Goal: Task Accomplishment & Management: Complete application form

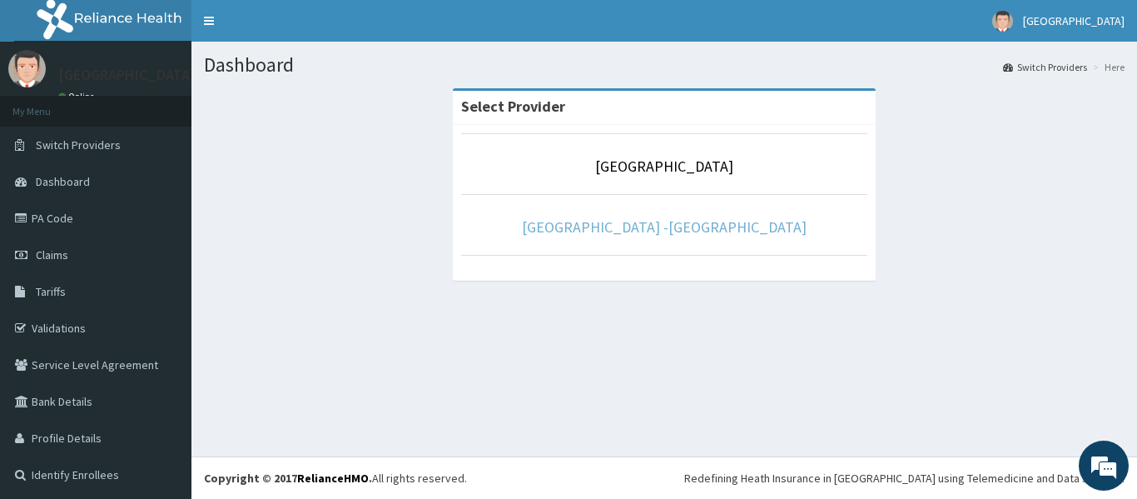
click at [608, 224] on link "Rolayo Medical Centre -Annex" at bounding box center [664, 226] width 285 height 19
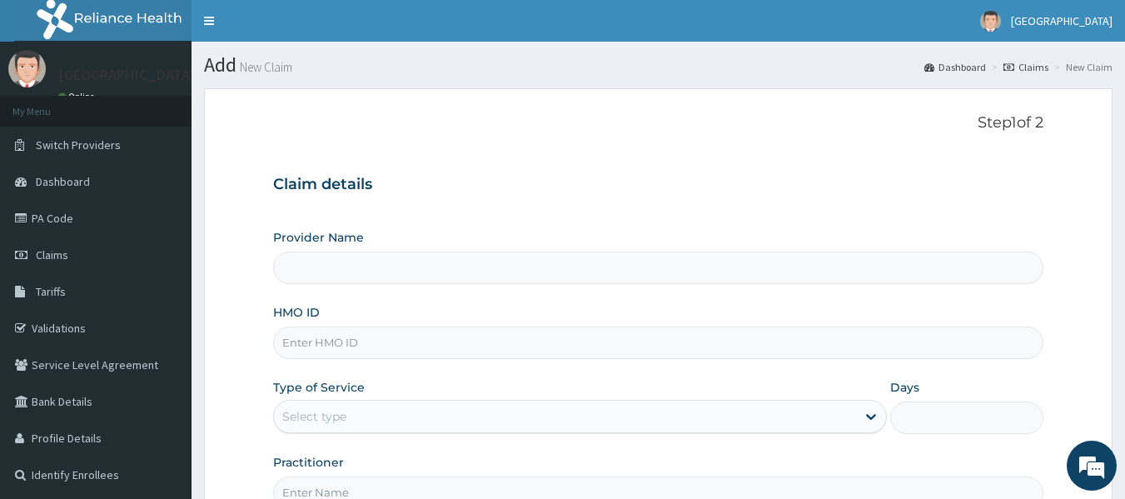
type input "Rolayo Medical Centre -Annex"
click at [366, 349] on input "HMO ID" at bounding box center [658, 342] width 771 height 32
type input "DGE/10006/B"
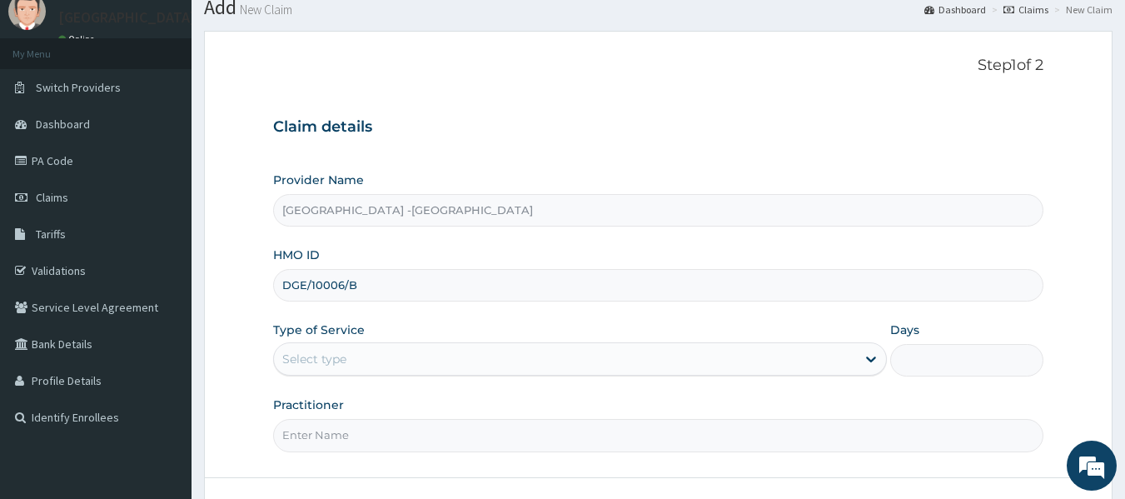
scroll to position [83, 0]
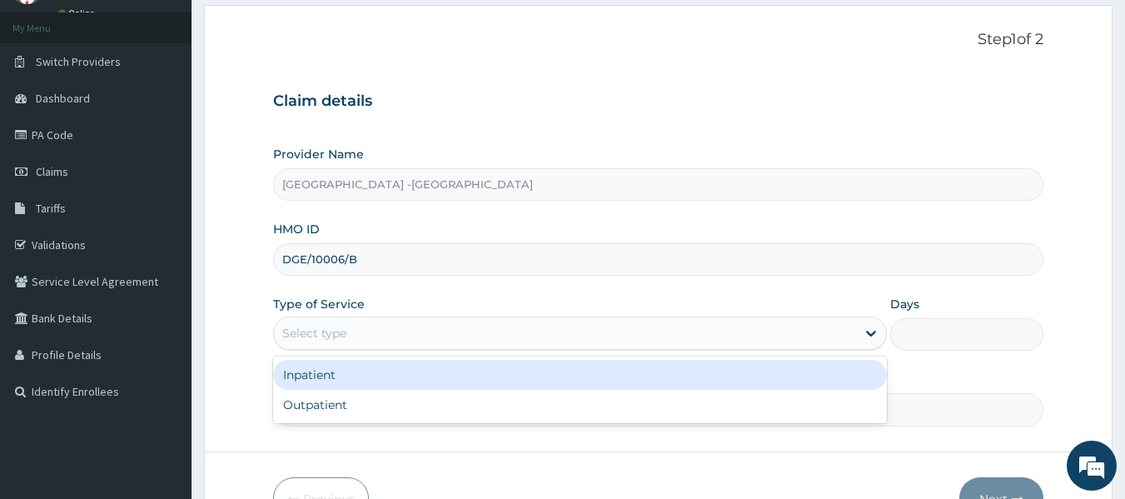
drag, startPoint x: 347, startPoint y: 322, endPoint x: 350, endPoint y: 364, distance: 41.7
click at [347, 324] on div "Select type" at bounding box center [565, 333] width 582 height 27
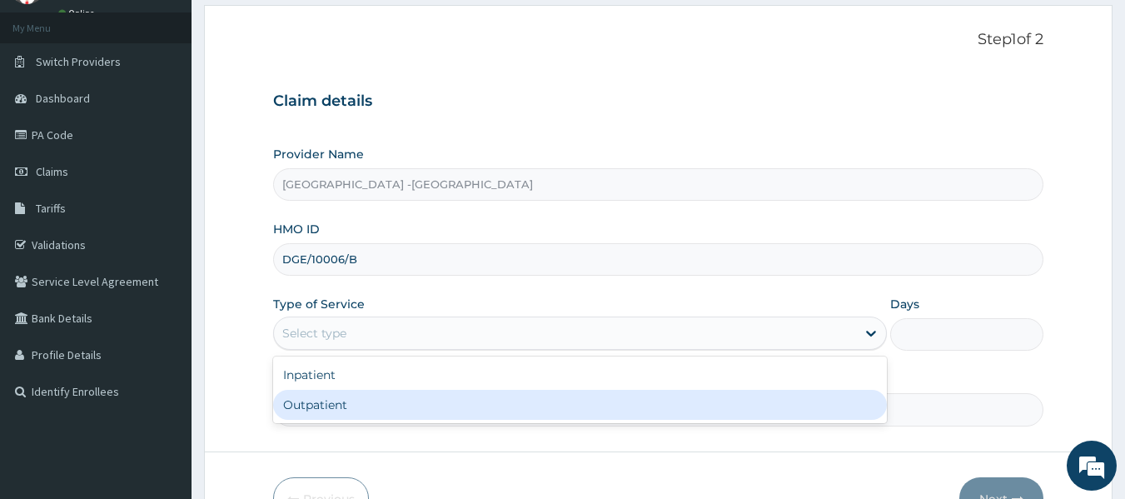
drag, startPoint x: 350, startPoint y: 404, endPoint x: 363, endPoint y: 405, distance: 12.5
click at [350, 405] on div "Outpatient" at bounding box center [579, 405] width 613 height 30
type input "1"
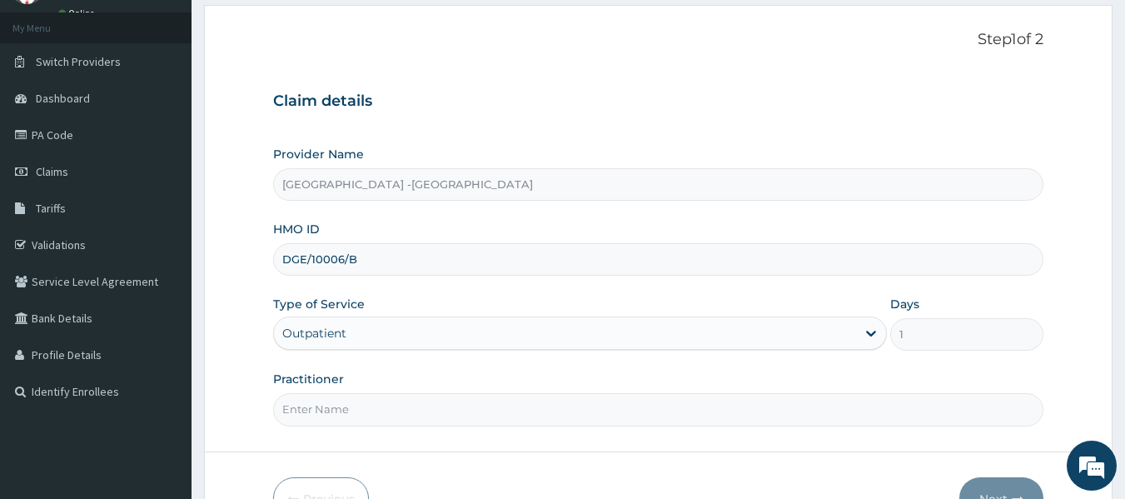
click at [365, 395] on input "Practitioner" at bounding box center [658, 409] width 771 height 32
type input "DR ADENOWO"
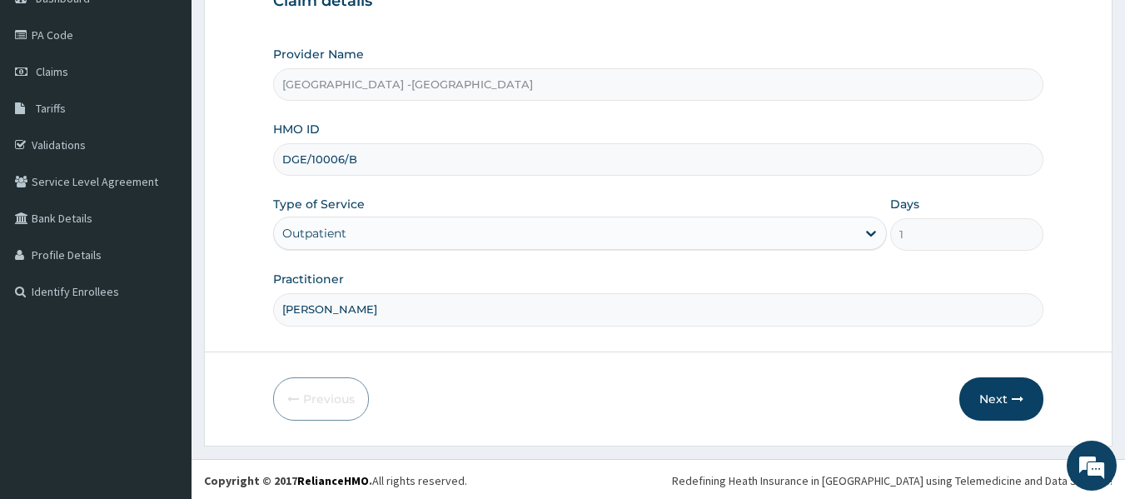
scroll to position [186, 0]
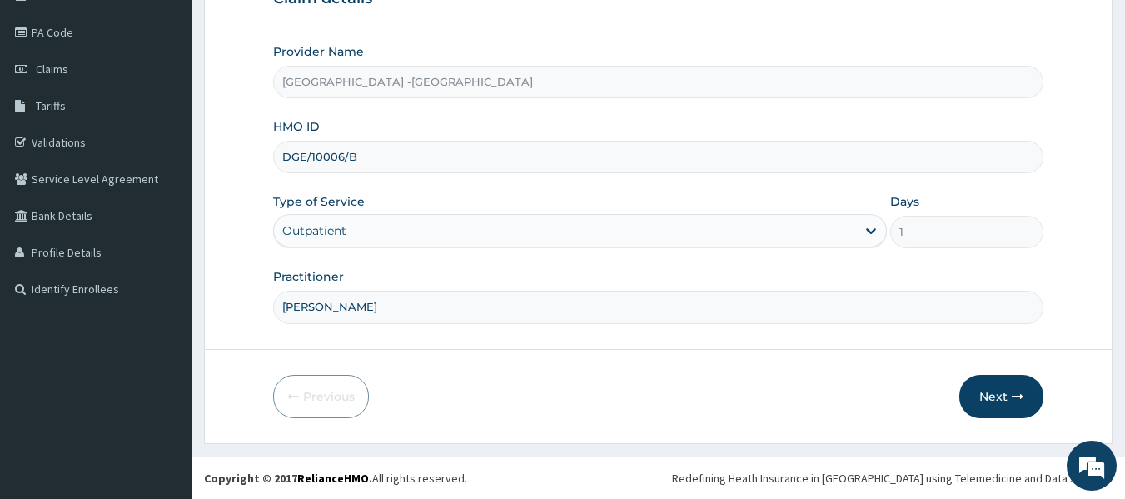
click at [983, 389] on button "Next" at bounding box center [1001, 396] width 84 height 43
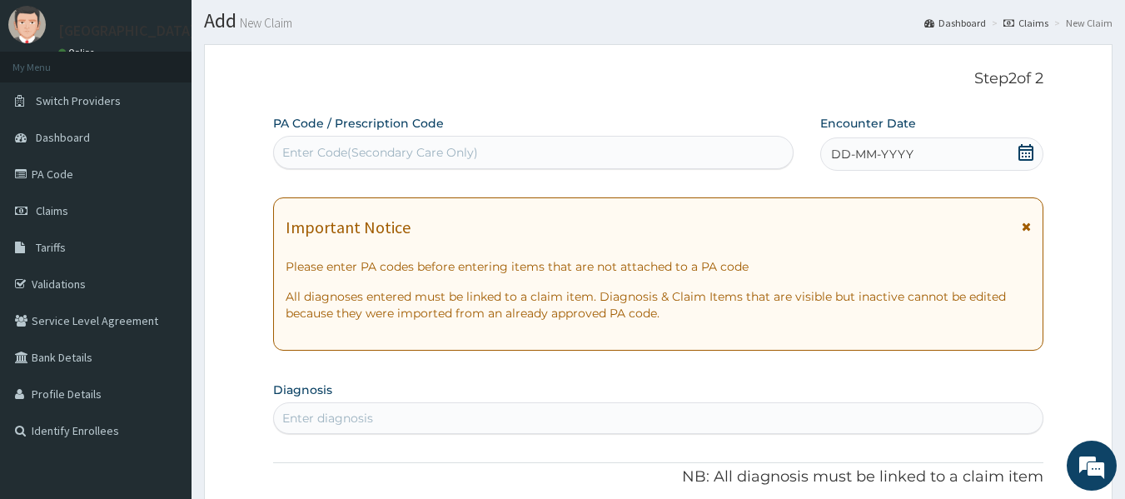
scroll to position [19, 0]
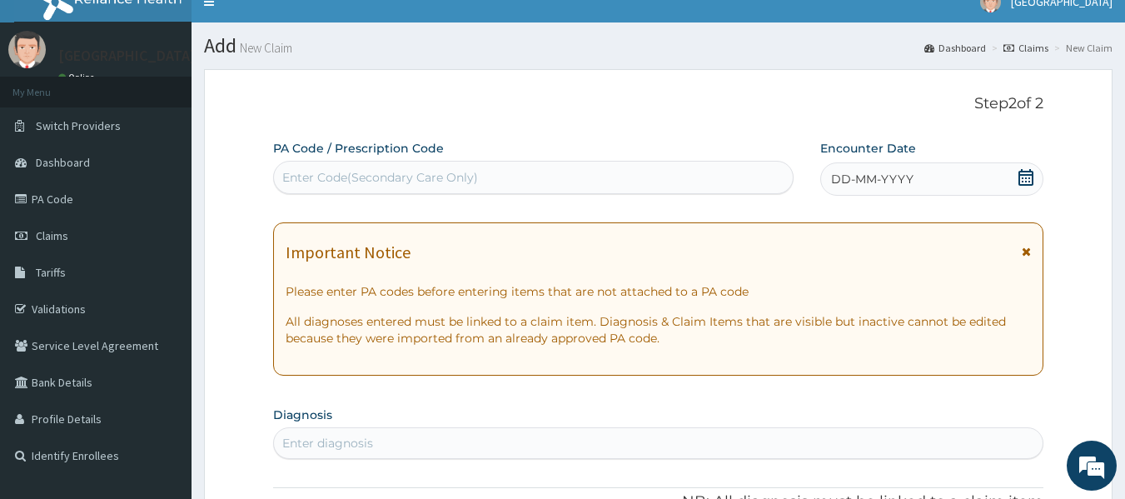
click at [1019, 177] on icon at bounding box center [1025, 177] width 15 height 17
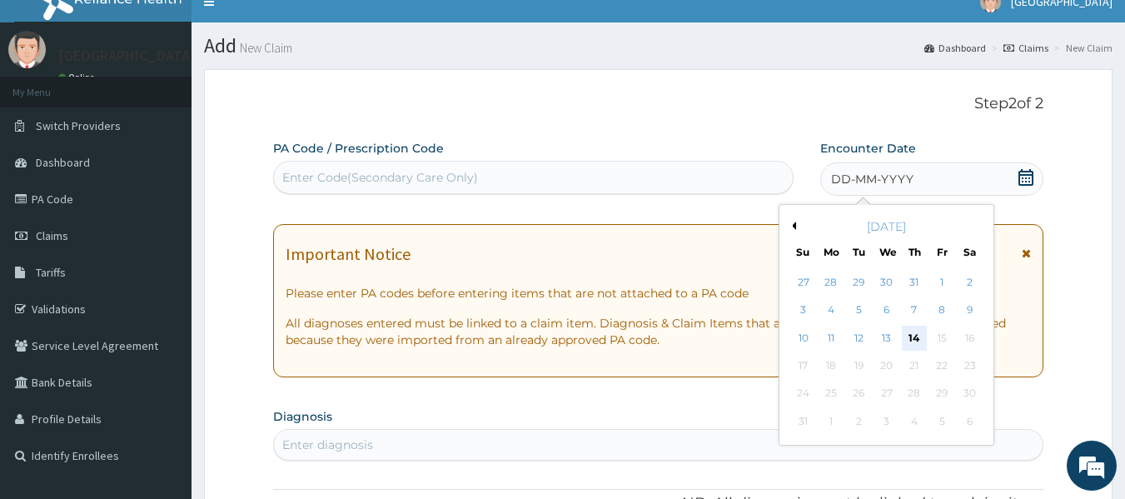
click at [911, 338] on div "14" at bounding box center [913, 337] width 25 height 25
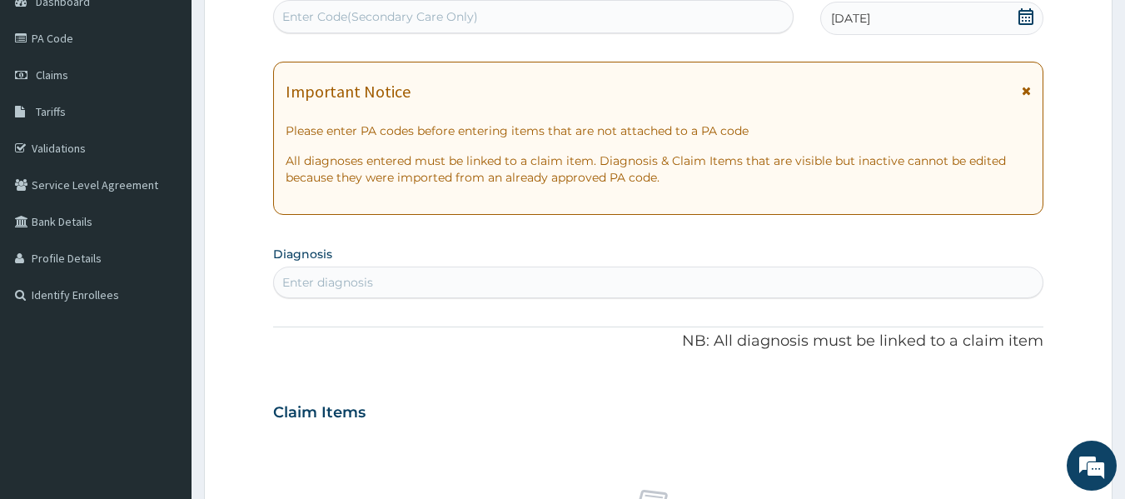
scroll to position [186, 0]
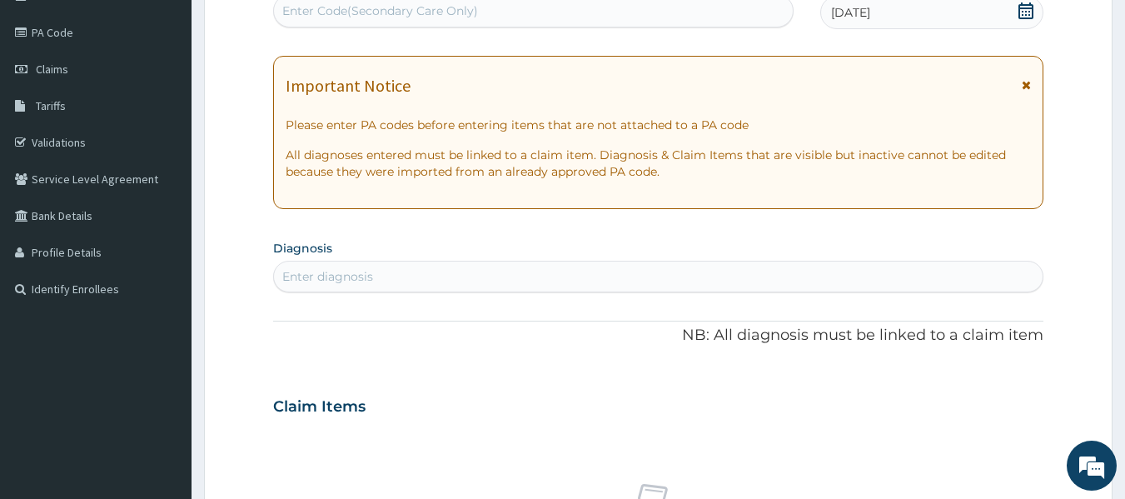
click at [452, 281] on div "Enter diagnosis" at bounding box center [658, 276] width 769 height 27
type input "UPPER RE"
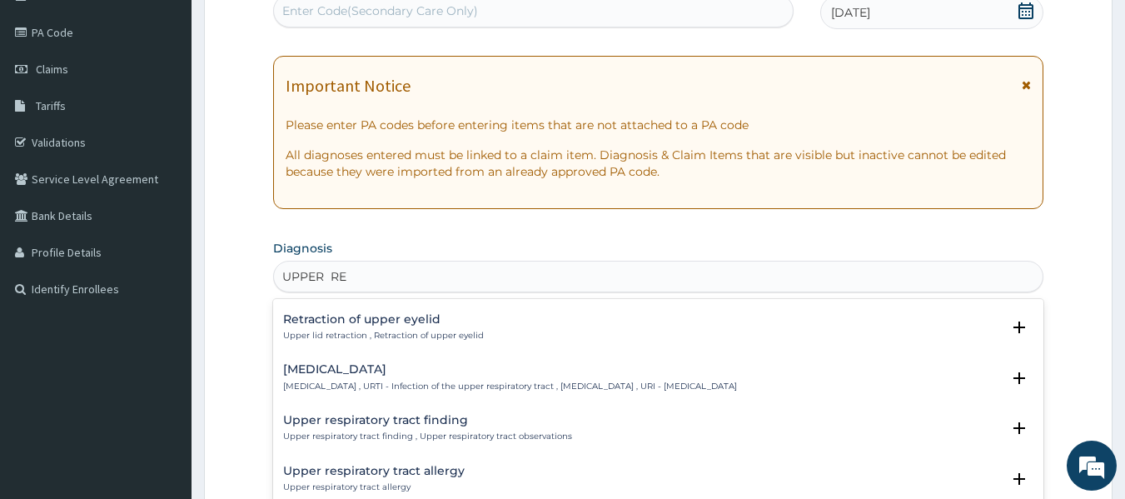
scroll to position [166, 0]
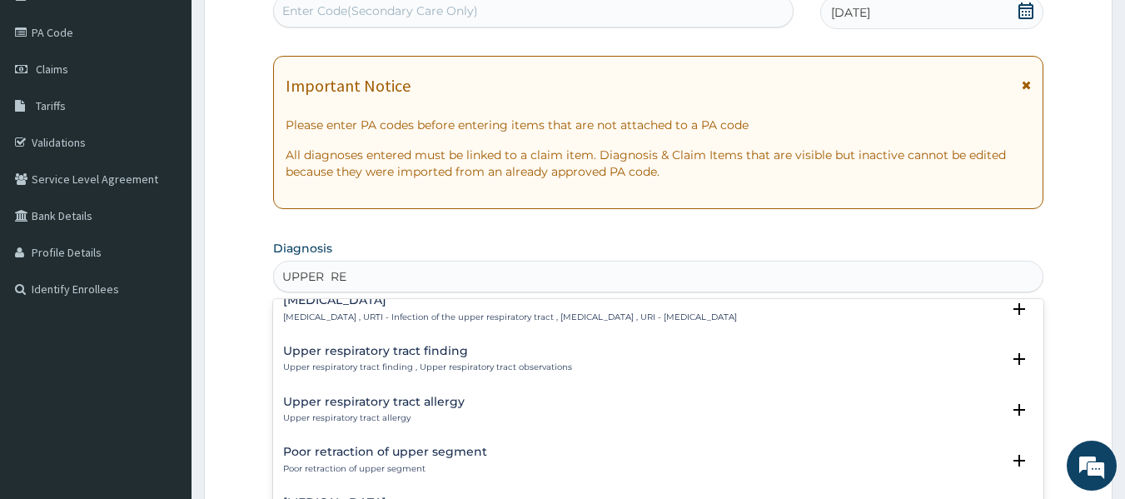
click at [375, 313] on p "Upper respiratory infection , URTI - Infection of the upper respiratory tract ,…" at bounding box center [510, 317] width 454 height 12
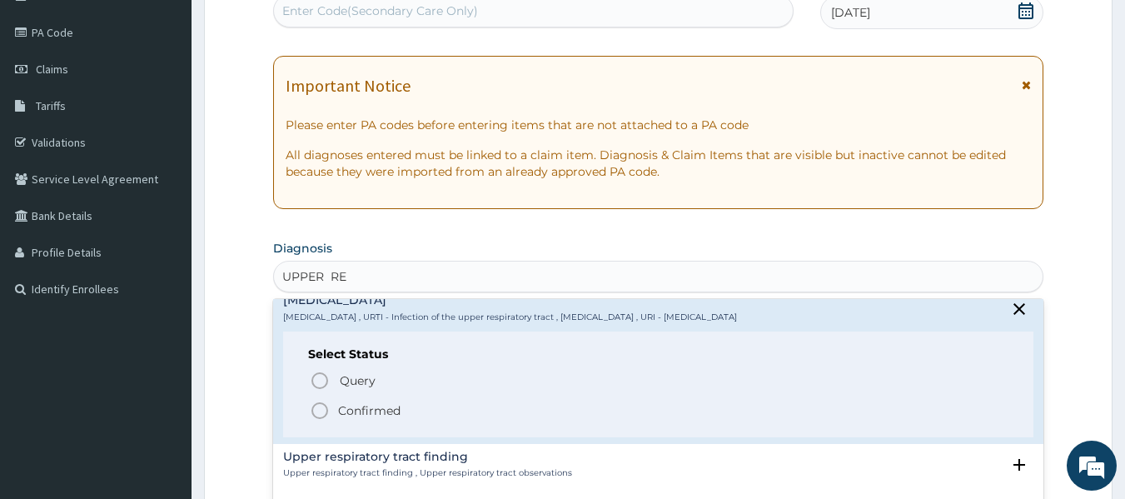
drag, startPoint x: 320, startPoint y: 407, endPoint x: 370, endPoint y: 345, distance: 79.3
click at [320, 407] on icon "status option filled" at bounding box center [320, 410] width 20 height 20
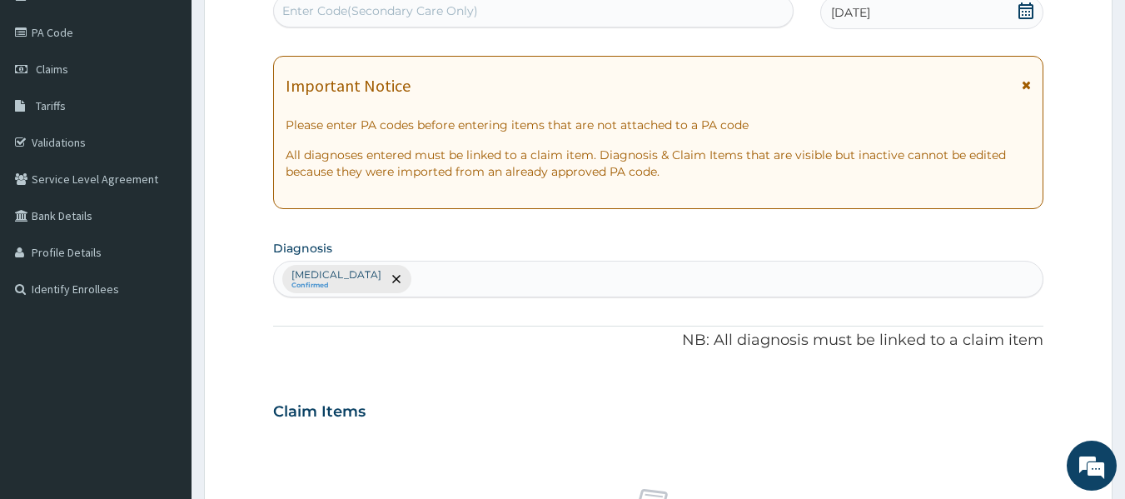
click at [468, 278] on div "Upper respiratory infection Confirmed" at bounding box center [658, 278] width 769 height 35
type input "DIABET"
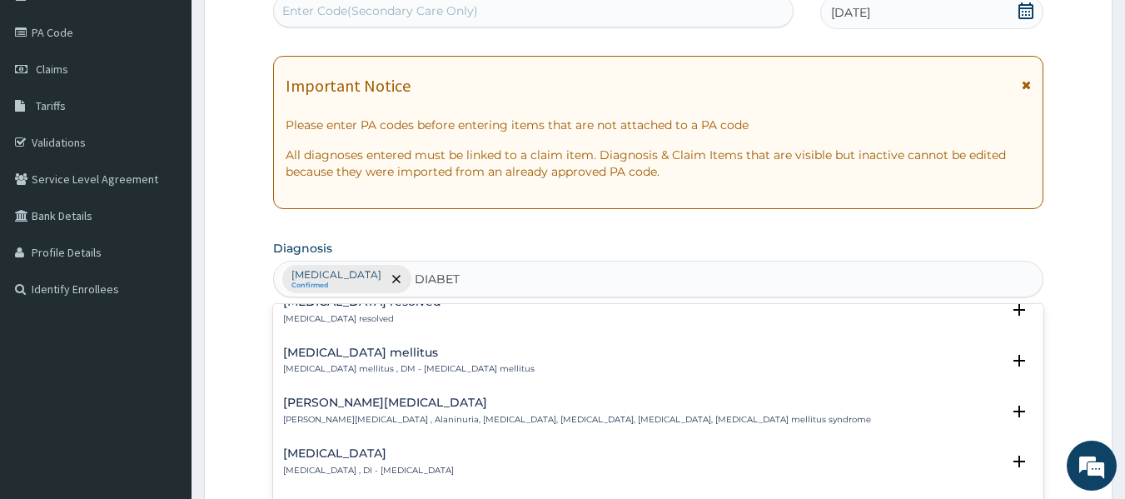
scroll to position [333, 0]
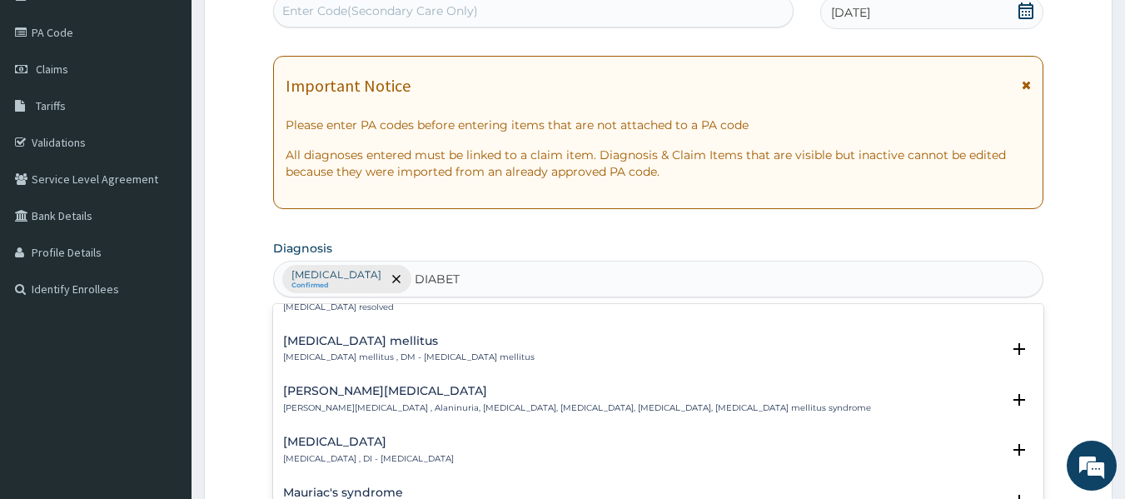
click at [320, 353] on p "Diabetes mellitus , DM - Diabetes mellitus" at bounding box center [408, 357] width 251 height 12
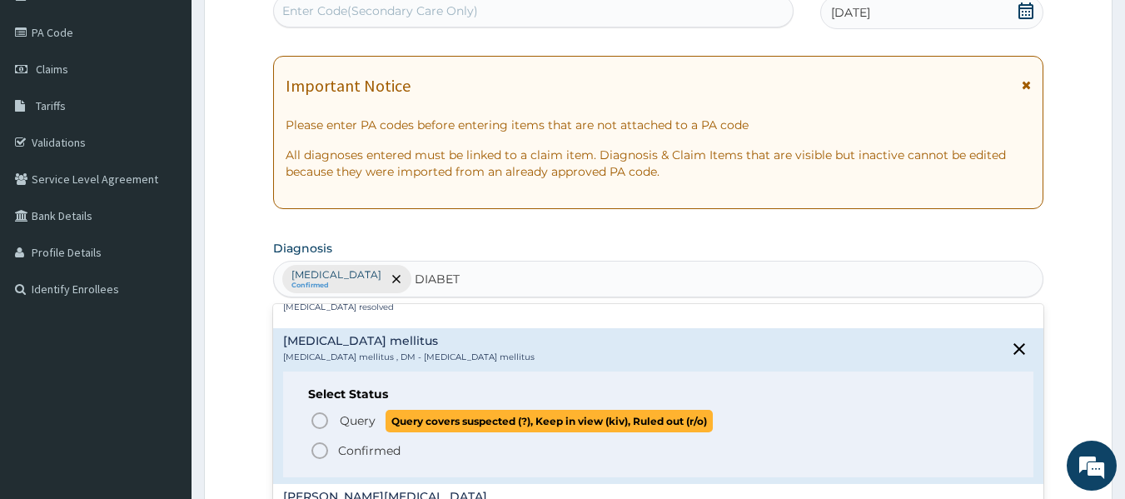
click at [319, 421] on icon "status option query" at bounding box center [320, 420] width 20 height 20
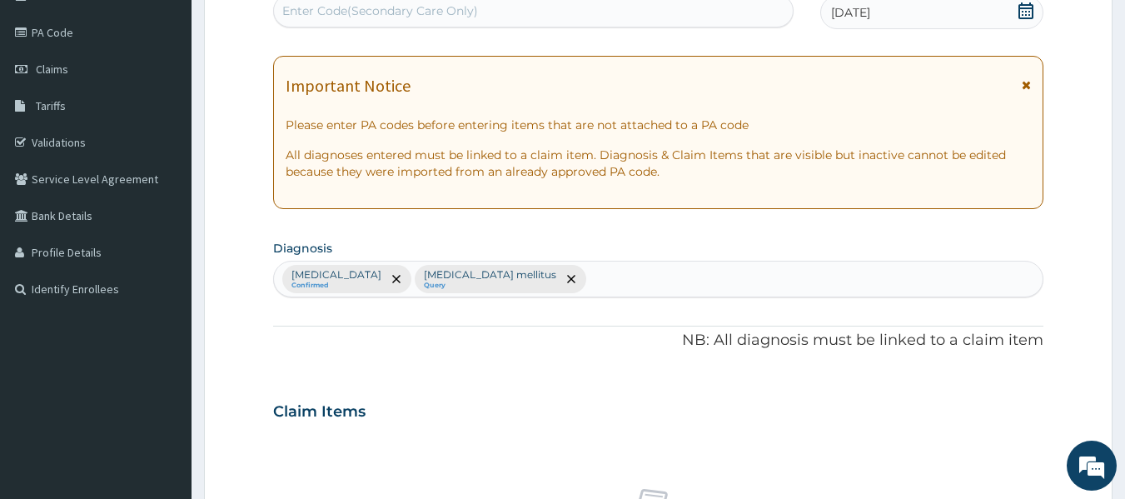
click at [609, 279] on div "Upper respiratory infection Confirmed Diabetes mellitus Query" at bounding box center [658, 278] width 769 height 35
type input "HELMIN"
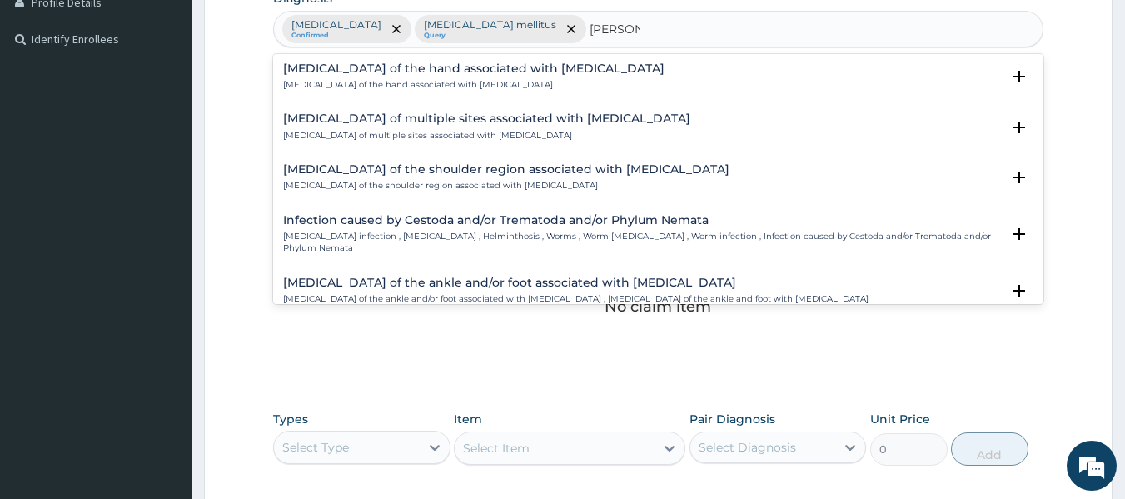
scroll to position [45, 0]
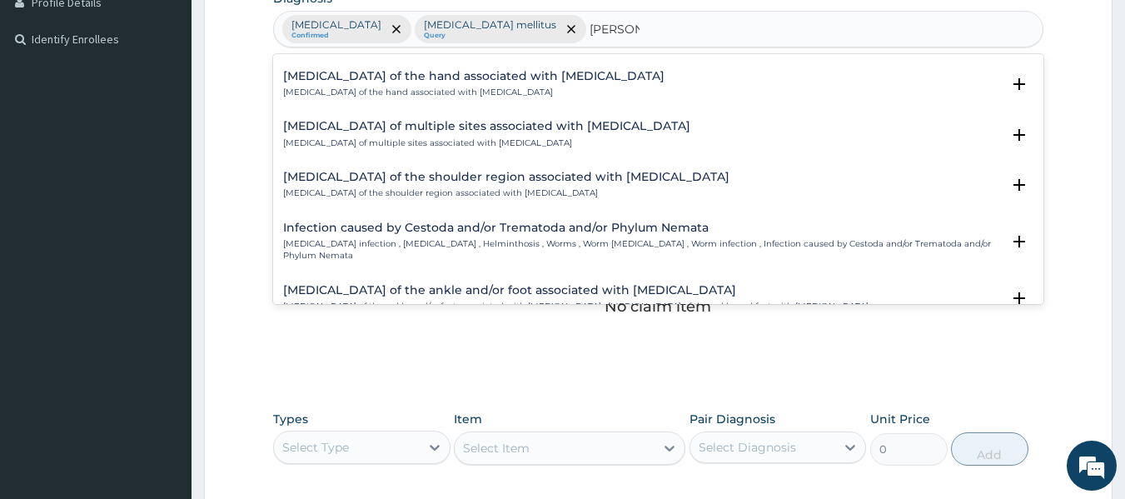
click at [409, 236] on div "Infection caused by Cestoda and/or Trematoda and/or Phylum Nemata Helminth infe…" at bounding box center [642, 241] width 718 height 41
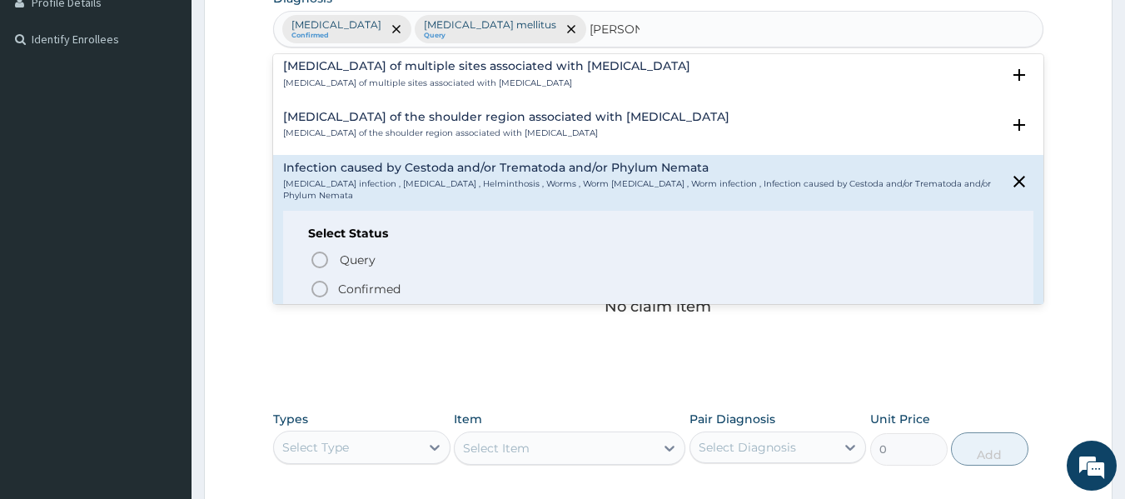
scroll to position [128, 0]
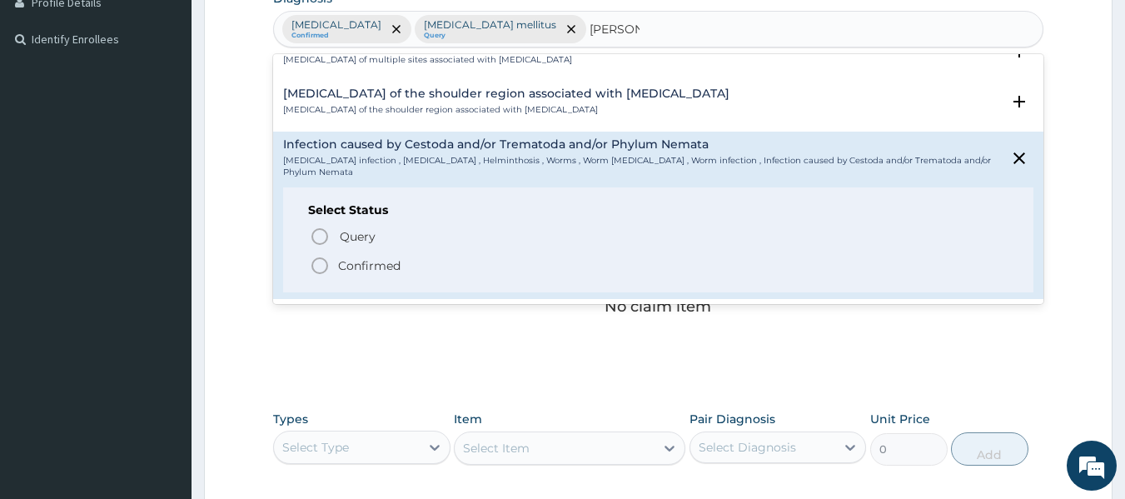
click at [322, 257] on icon "status option filled" at bounding box center [320, 266] width 20 height 20
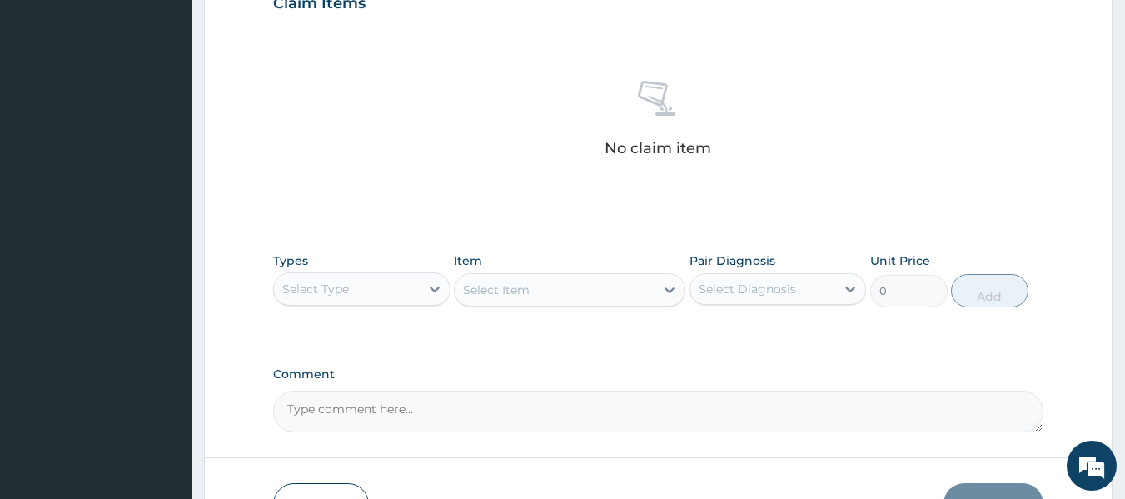
scroll to position [602, 0]
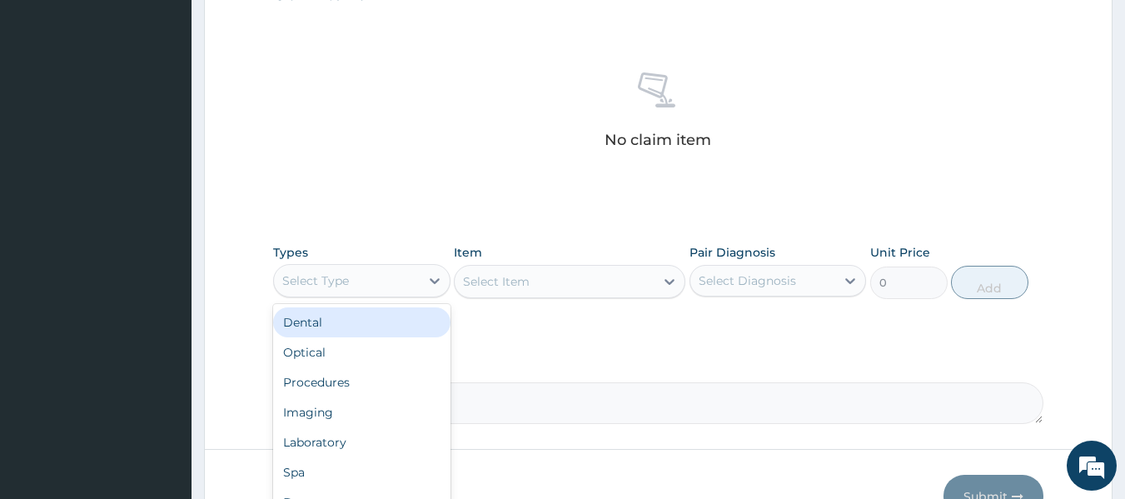
drag, startPoint x: 382, startPoint y: 282, endPoint x: 397, endPoint y: 295, distance: 19.5
click at [382, 284] on div "Select Type" at bounding box center [347, 280] width 146 height 27
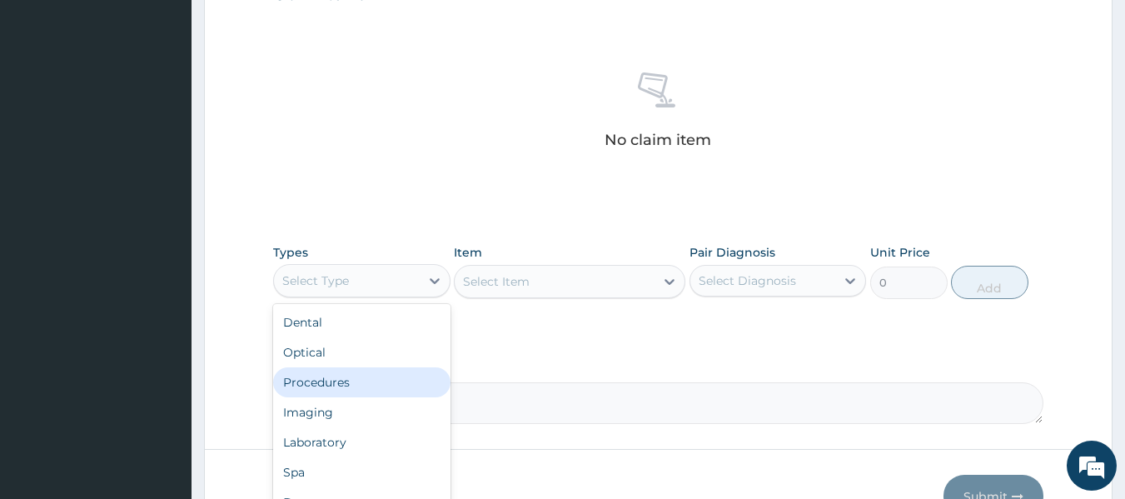
click at [368, 374] on div "Procedures" at bounding box center [361, 382] width 177 height 30
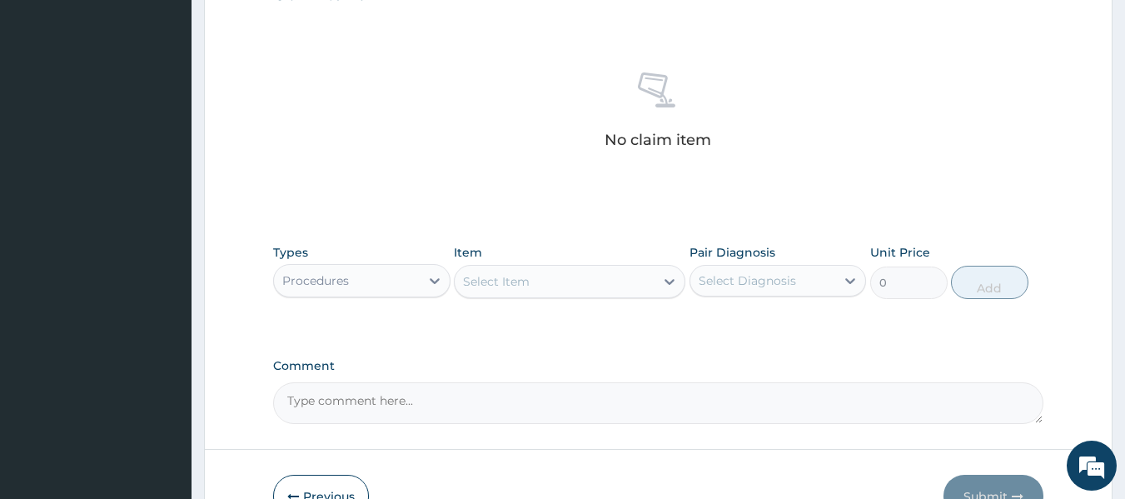
click at [613, 278] on div "Select Item" at bounding box center [569, 281] width 231 height 33
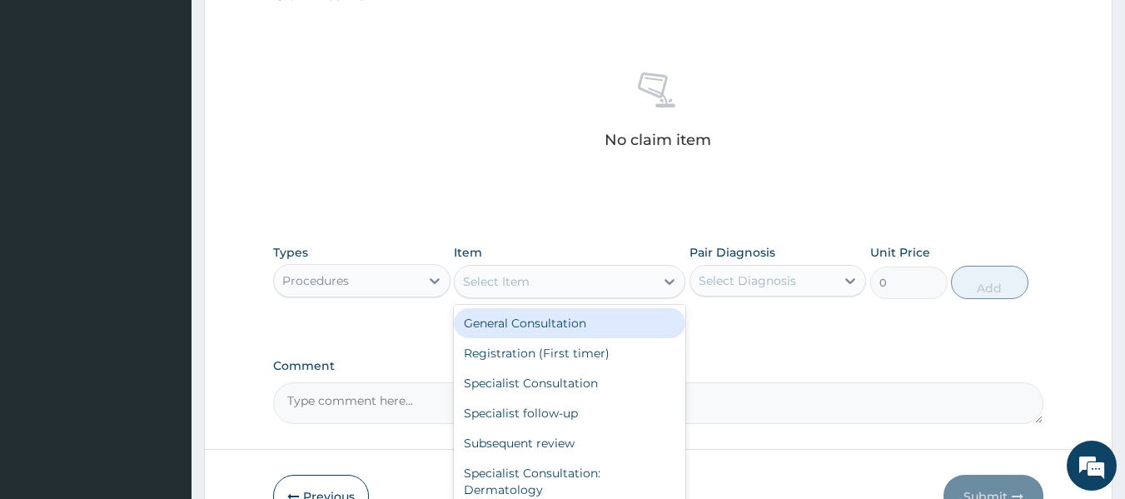
click at [608, 281] on div "Select Item" at bounding box center [554, 281] width 200 height 27
drag, startPoint x: 570, startPoint y: 330, endPoint x: 597, endPoint y: 333, distance: 26.8
click at [573, 332] on div "General Consultation" at bounding box center [569, 323] width 231 height 30
type input "2500"
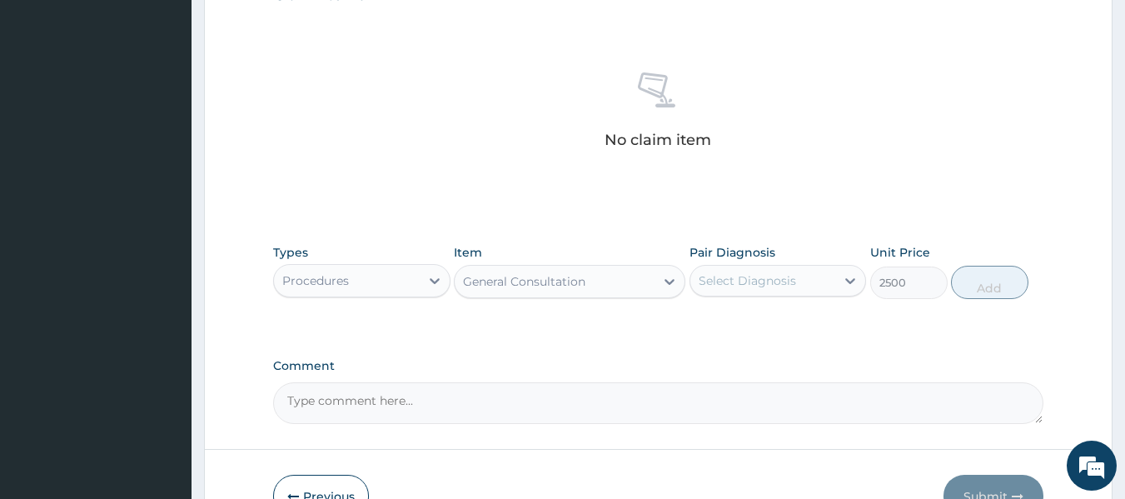
drag, startPoint x: 751, startPoint y: 283, endPoint x: 751, endPoint y: 292, distance: 9.2
click at [751, 284] on div "Select Diagnosis" at bounding box center [746, 280] width 97 height 17
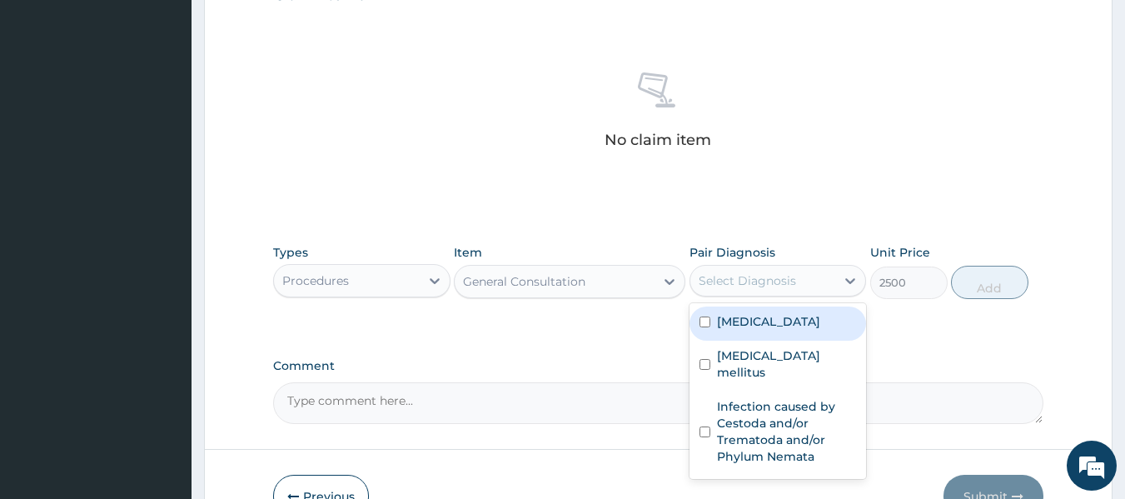
drag, startPoint x: 754, startPoint y: 312, endPoint x: 758, endPoint y: 327, distance: 15.6
click at [755, 316] on label "Upper respiratory infection" at bounding box center [768, 321] width 103 height 17
checkbox input "true"
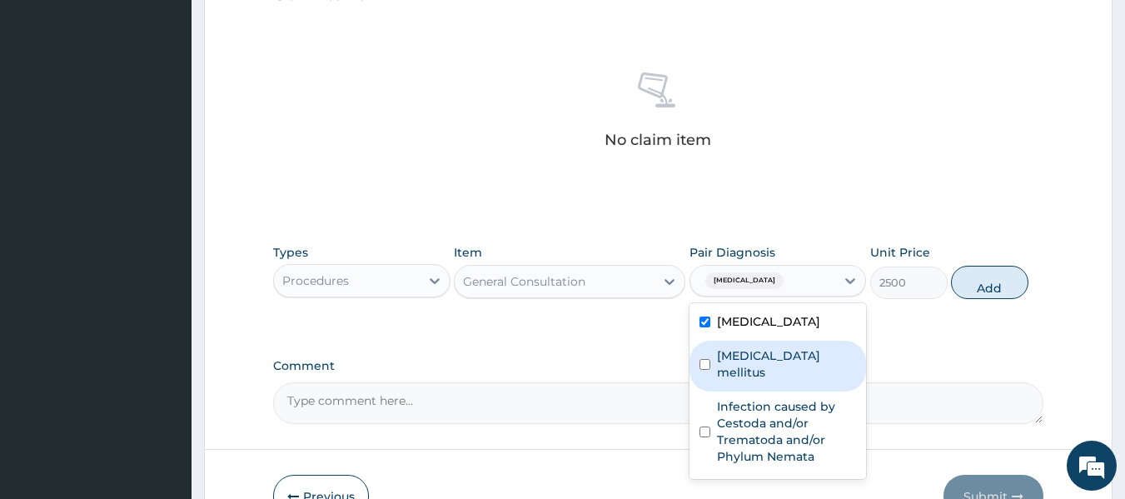
drag, startPoint x: 757, startPoint y: 365, endPoint x: 767, endPoint y: 393, distance: 29.7
click at [763, 375] on label "Diabetes mellitus" at bounding box center [787, 363] width 140 height 33
checkbox input "true"
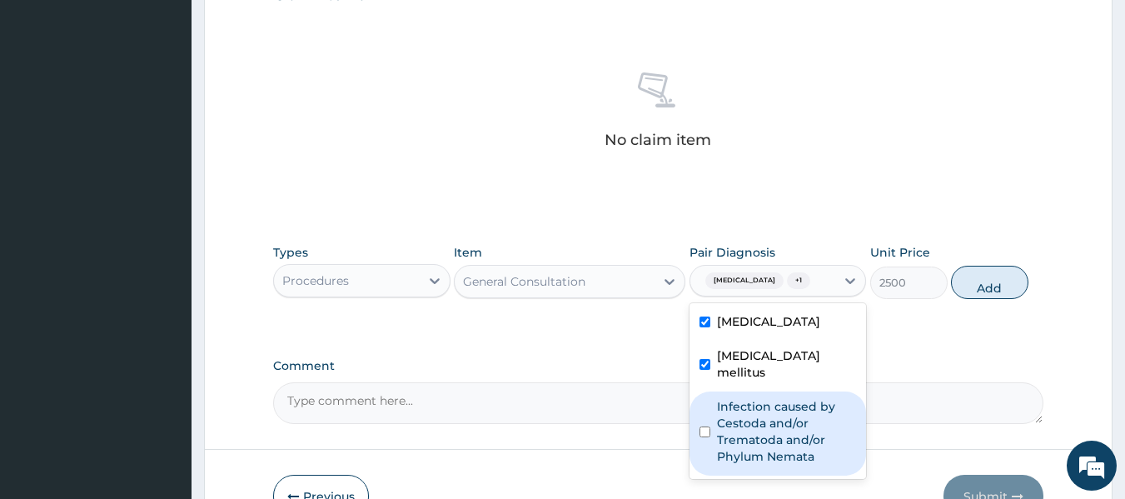
drag, startPoint x: 766, startPoint y: 420, endPoint x: 777, endPoint y: 421, distance: 11.8
click at [767, 421] on label "Infection caused by Cestoda and/or Trematoda and/or Phylum Nemata" at bounding box center [787, 431] width 140 height 67
checkbox input "true"
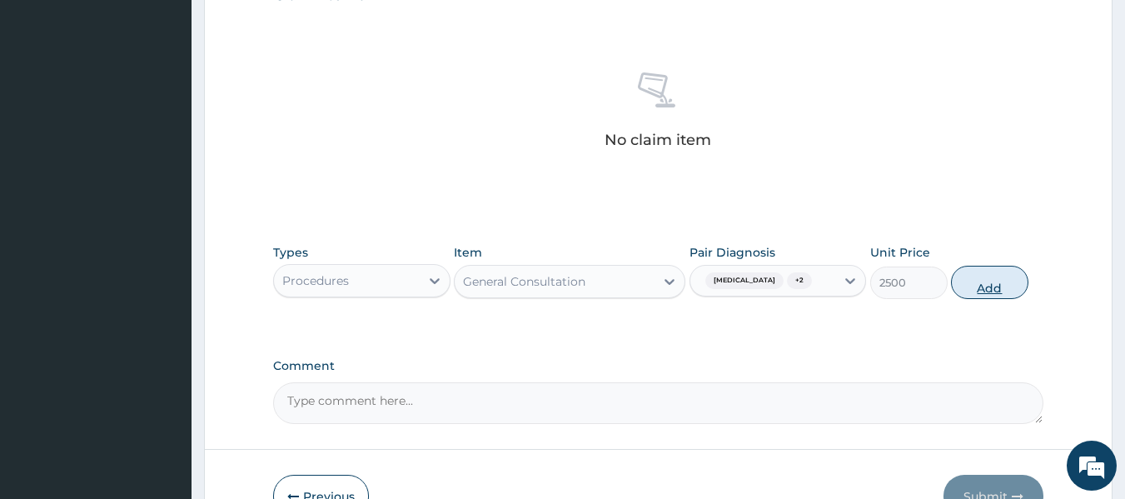
click at [995, 296] on button "Add" at bounding box center [989, 282] width 77 height 33
type input "0"
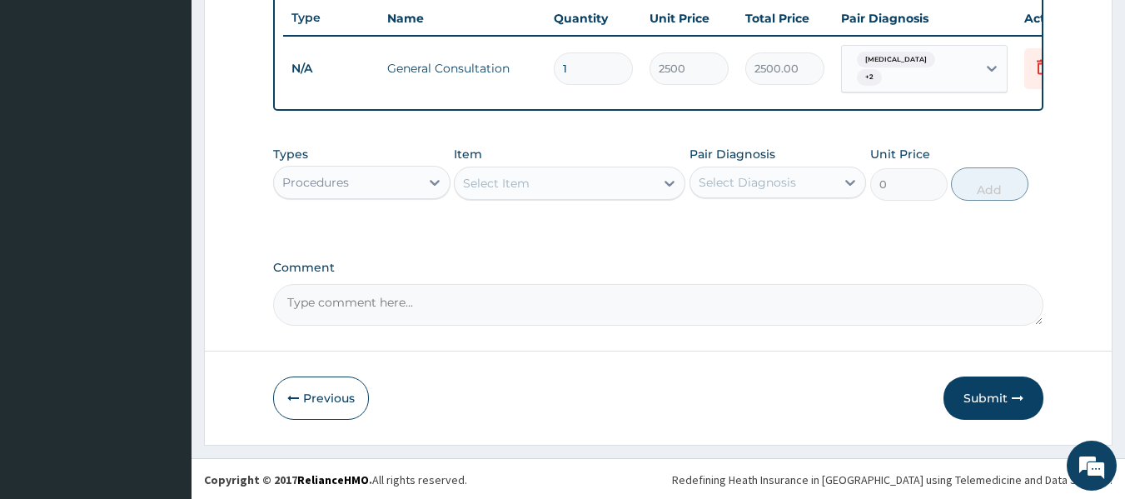
scroll to position [642, 0]
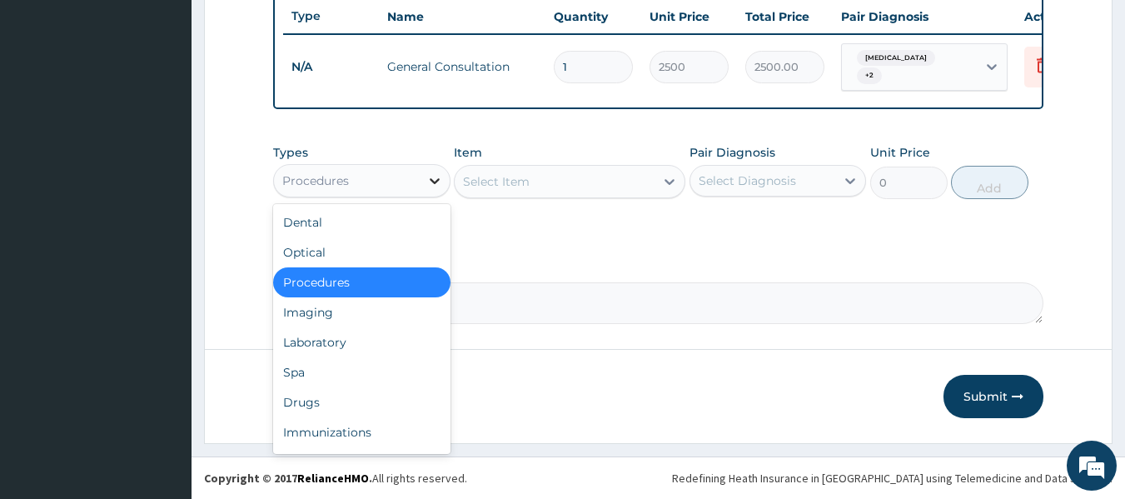
click at [433, 186] on icon at bounding box center [434, 180] width 17 height 17
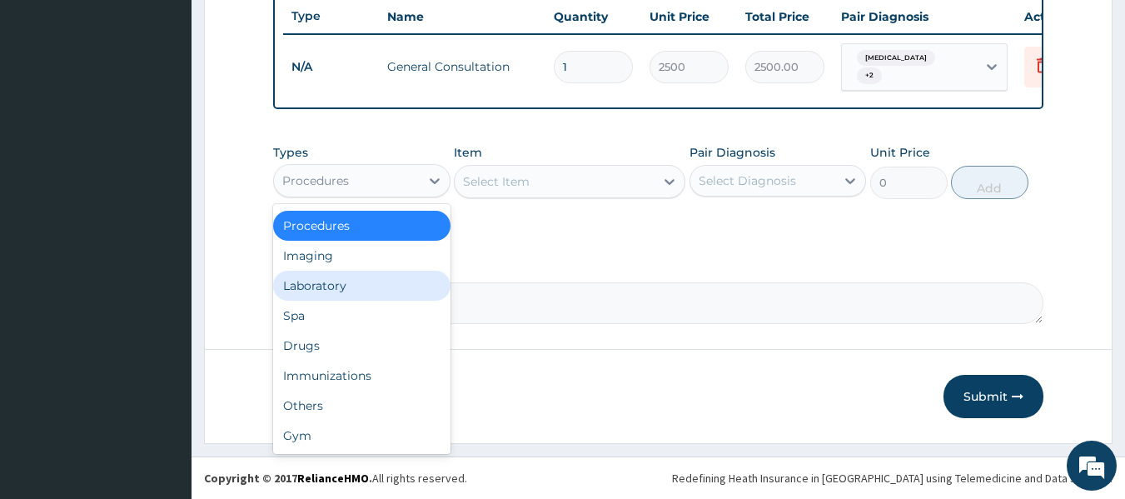
click at [370, 289] on div "Laboratory" at bounding box center [361, 286] width 177 height 30
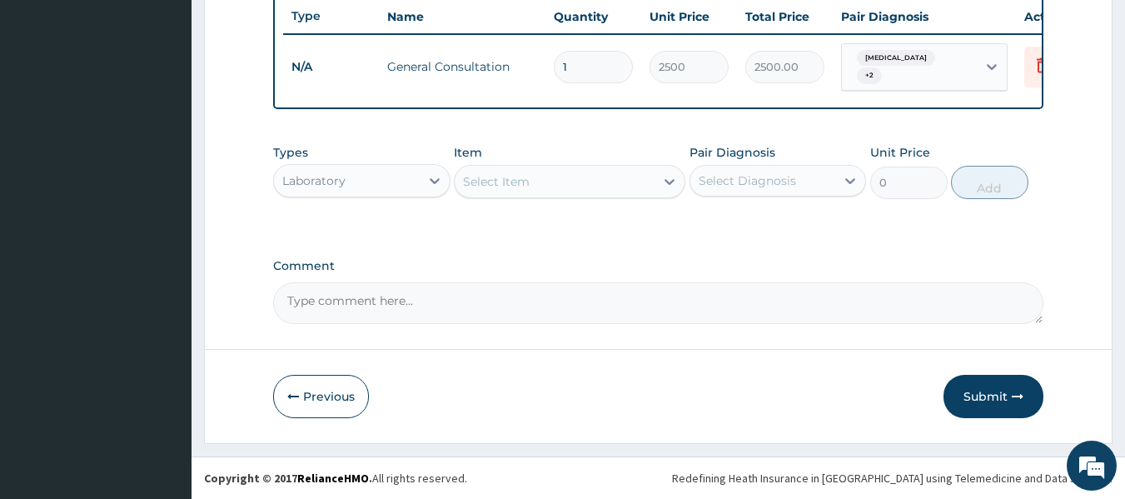
click at [546, 180] on div "Select Item" at bounding box center [554, 181] width 200 height 27
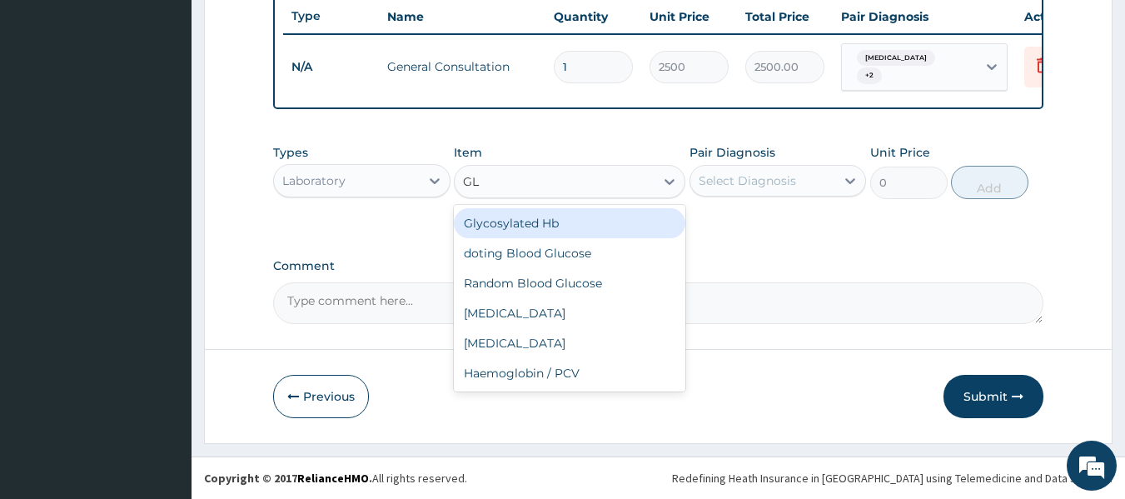
type input "GLU"
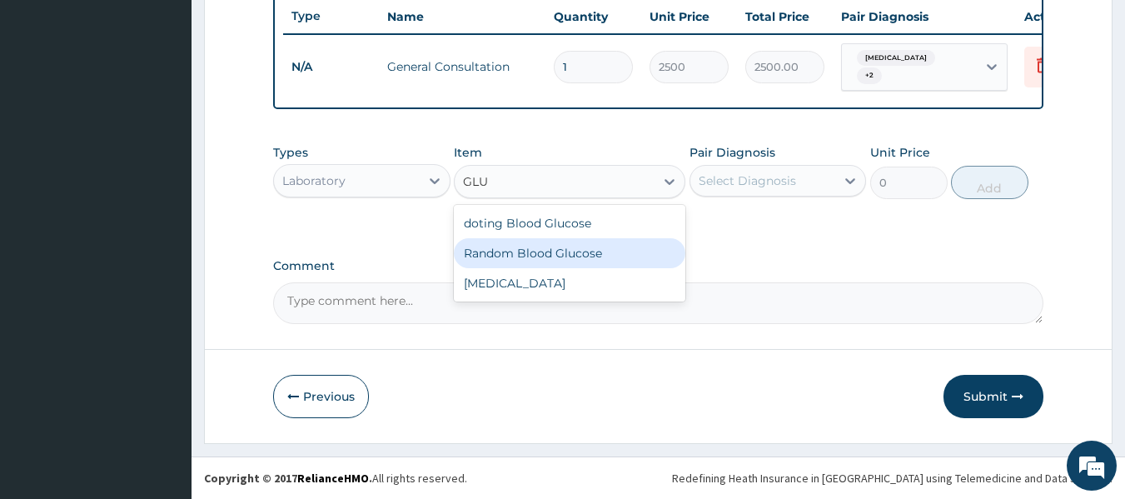
drag, startPoint x: 537, startPoint y: 247, endPoint x: 609, endPoint y: 241, distance: 72.7
click at [540, 248] on div "Random Blood Glucose" at bounding box center [569, 253] width 231 height 30
type input "1700"
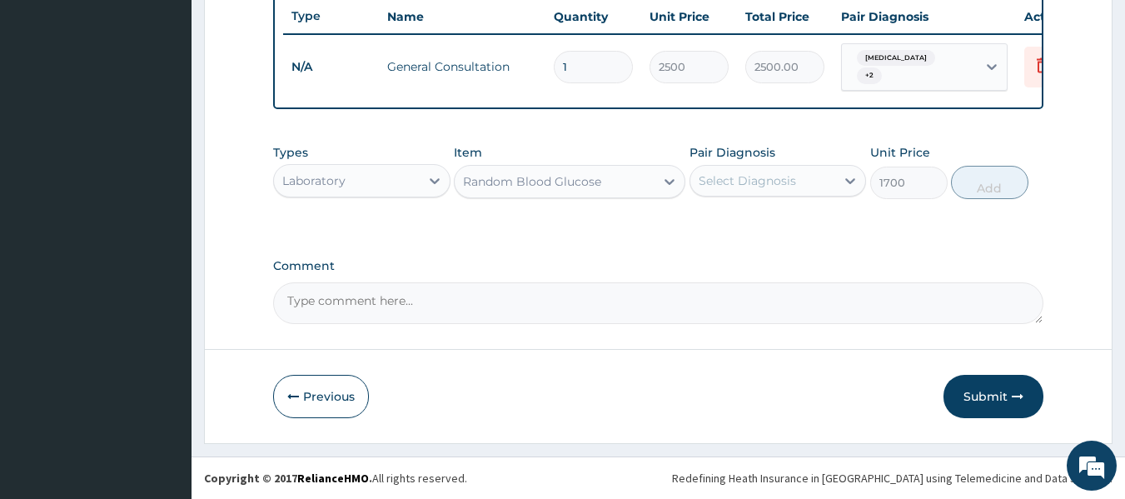
click at [745, 191] on div "Select Diagnosis" at bounding box center [763, 180] width 146 height 27
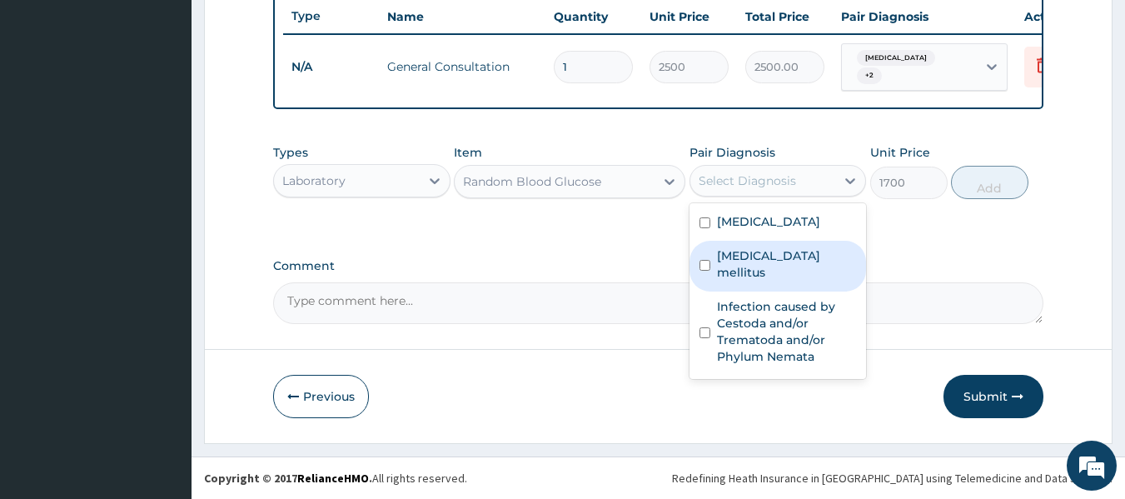
click at [752, 276] on label "Diabetes mellitus" at bounding box center [787, 263] width 140 height 33
checkbox input "true"
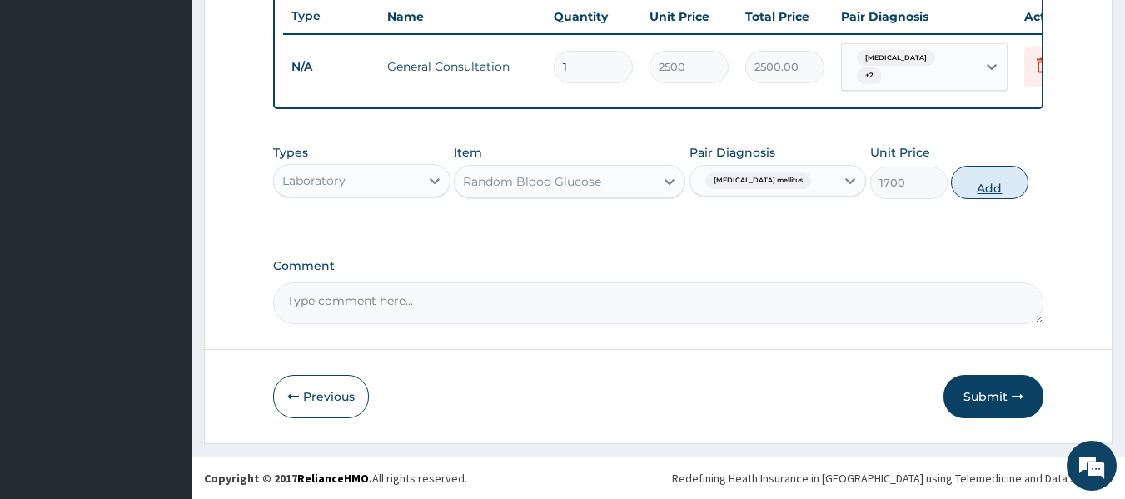
click at [1011, 176] on button "Add" at bounding box center [989, 182] width 77 height 33
type input "0"
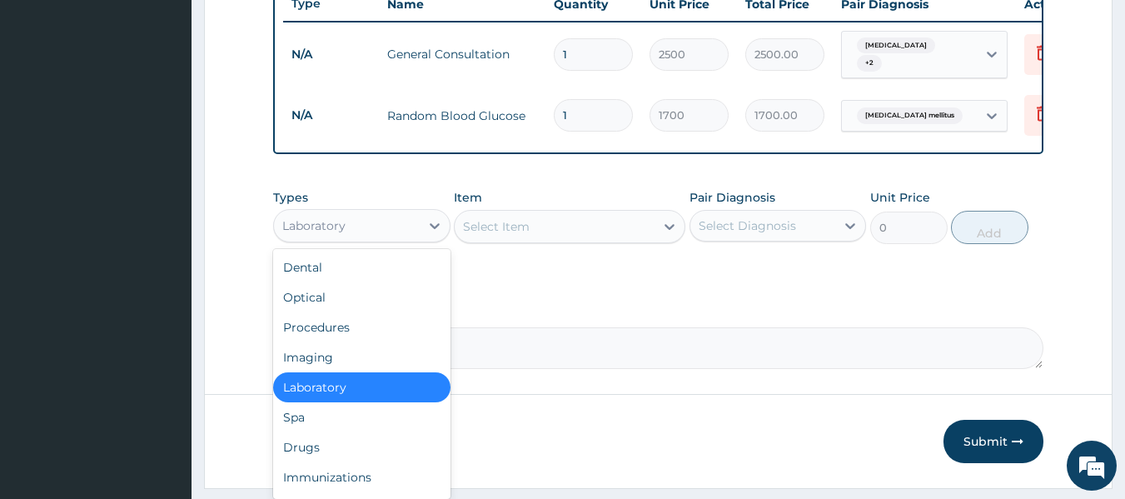
click at [365, 238] on div "Laboratory" at bounding box center [347, 225] width 146 height 27
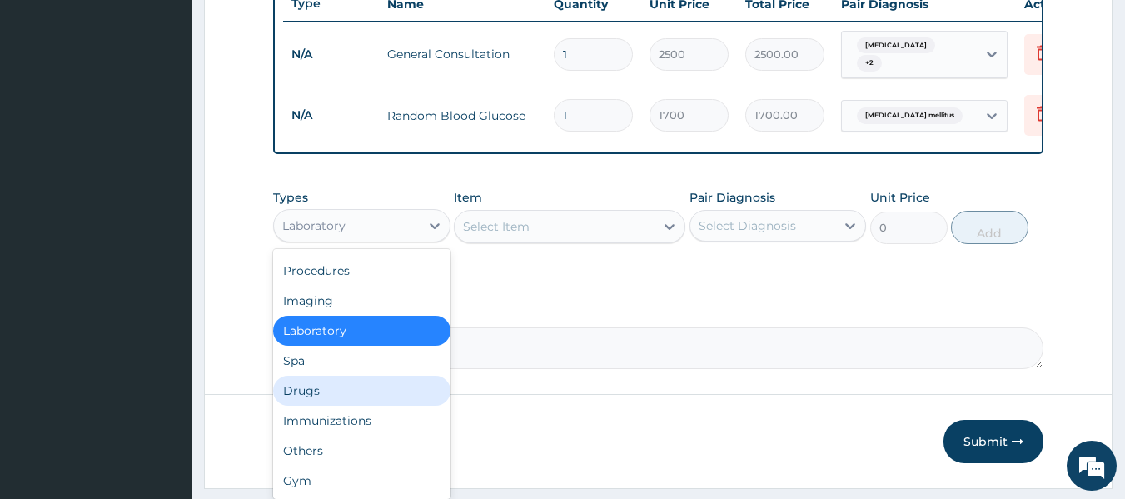
drag, startPoint x: 334, startPoint y: 405, endPoint x: 410, endPoint y: 360, distance: 88.4
click at [337, 405] on div "Drugs" at bounding box center [361, 390] width 177 height 30
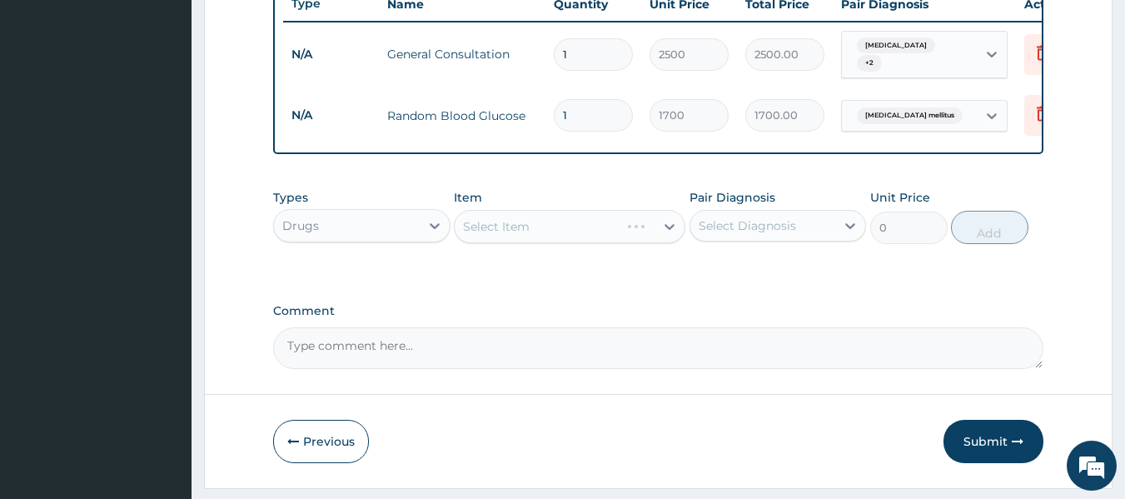
click at [509, 236] on div "Select Item" at bounding box center [569, 226] width 231 height 33
click at [509, 241] on div "Select Item" at bounding box center [569, 226] width 231 height 33
click at [509, 240] on div "Select Item" at bounding box center [569, 226] width 231 height 33
click at [507, 238] on div "Select Item" at bounding box center [569, 226] width 231 height 33
click at [513, 236] on div "Select Item" at bounding box center [569, 226] width 231 height 33
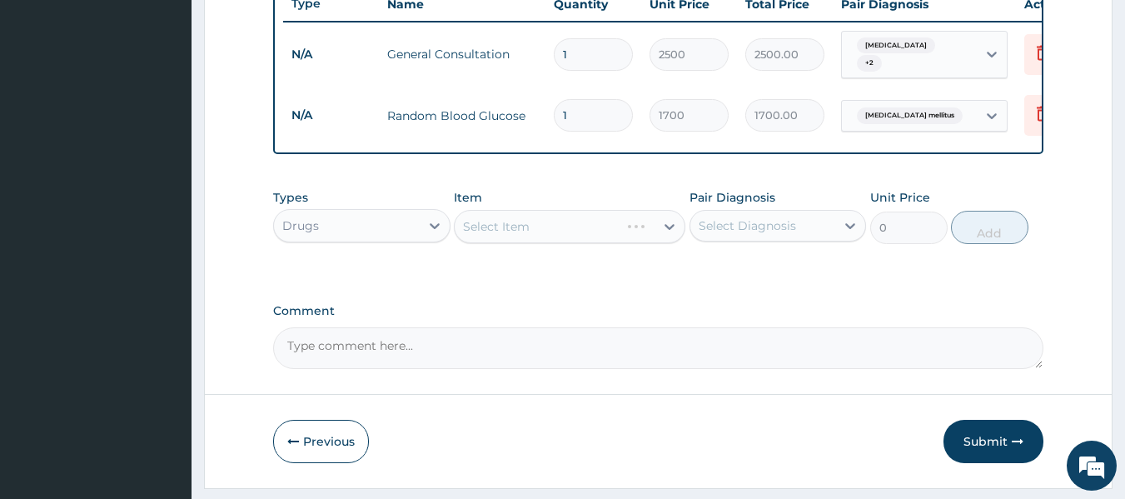
click at [532, 243] on div "Select Item" at bounding box center [569, 226] width 231 height 33
click at [559, 232] on div "Select Item" at bounding box center [569, 226] width 231 height 33
click at [494, 243] on div "Select Item" at bounding box center [569, 226] width 231 height 33
click at [519, 241] on div "Select Item" at bounding box center [569, 226] width 231 height 33
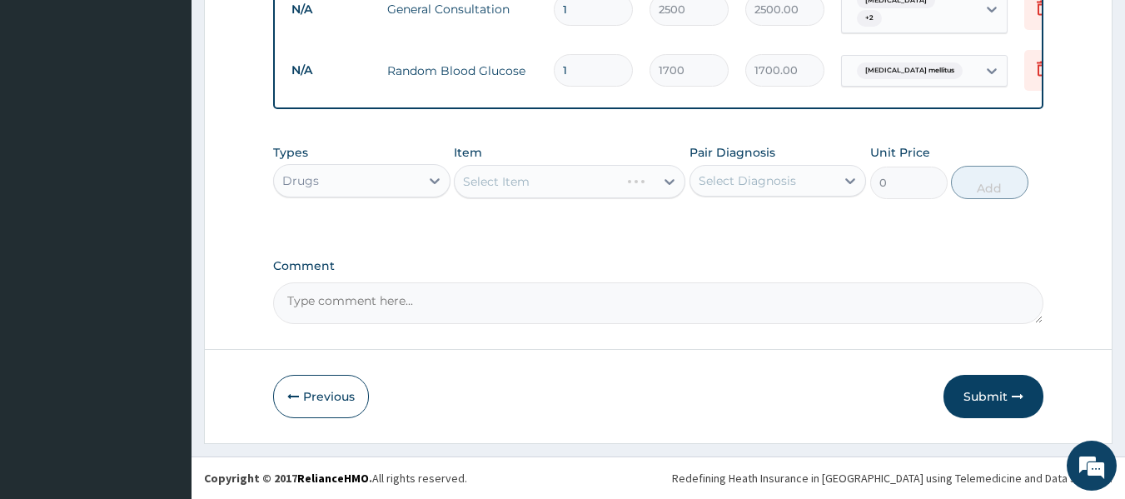
scroll to position [699, 0]
click at [517, 182] on div "Select Item" at bounding box center [569, 181] width 231 height 33
click at [541, 181] on div "Select Item" at bounding box center [569, 181] width 231 height 33
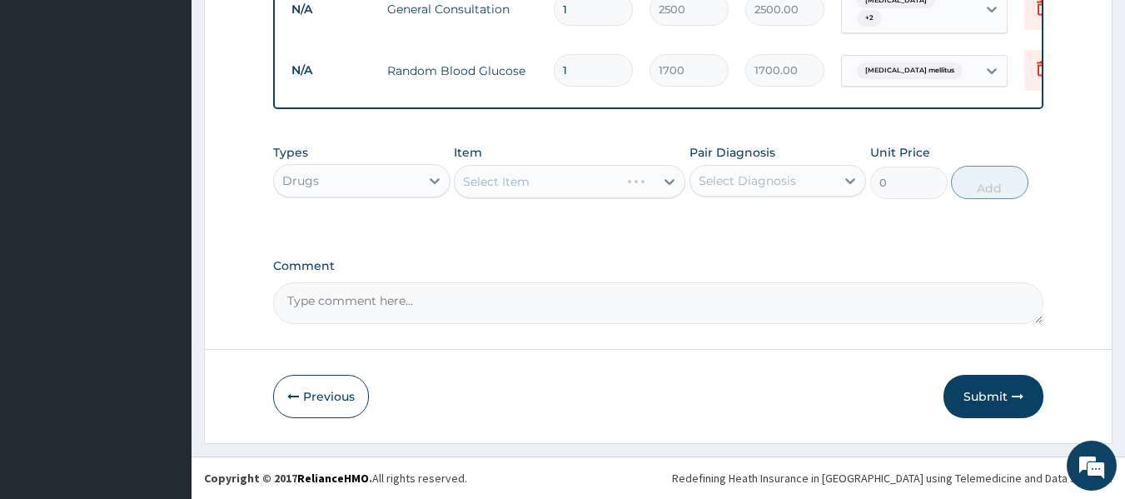
click at [592, 186] on div "Select Item" at bounding box center [569, 181] width 231 height 33
click at [520, 188] on div "Select Item" at bounding box center [569, 181] width 231 height 33
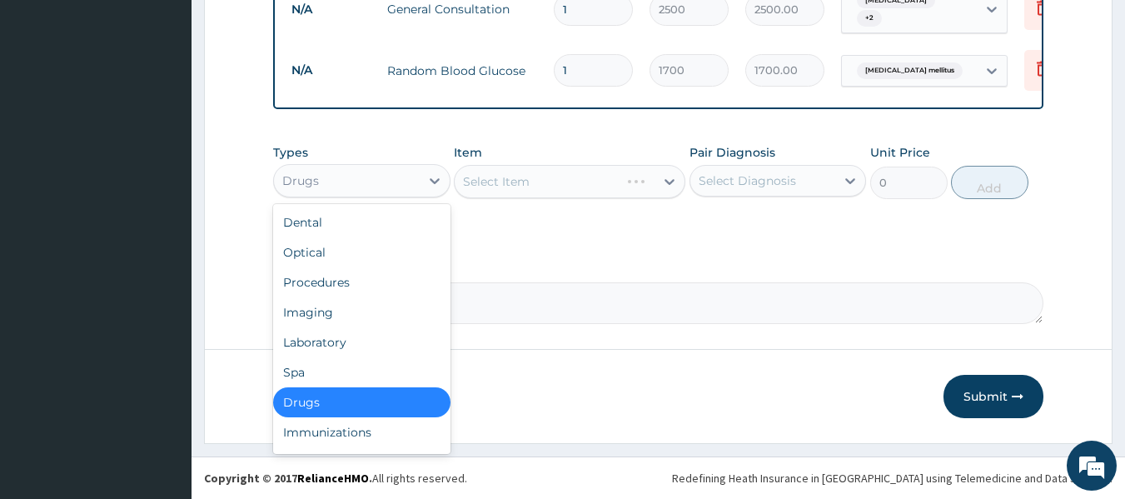
click at [308, 196] on div "Drugs" at bounding box center [361, 180] width 177 height 33
click at [329, 221] on div "Dental" at bounding box center [361, 222] width 177 height 30
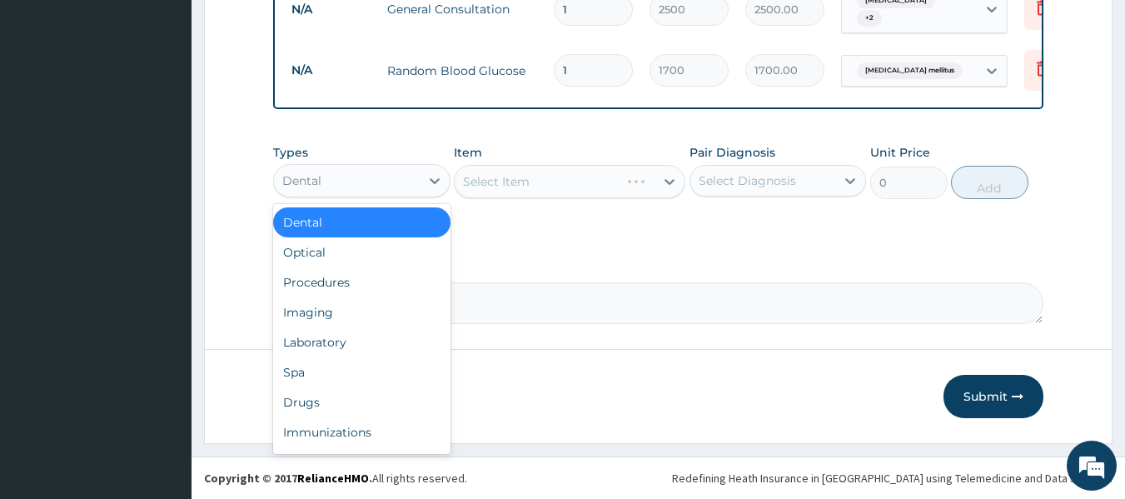
click at [355, 173] on div "Dental" at bounding box center [347, 180] width 146 height 27
click at [320, 396] on div "Drugs" at bounding box center [361, 402] width 177 height 30
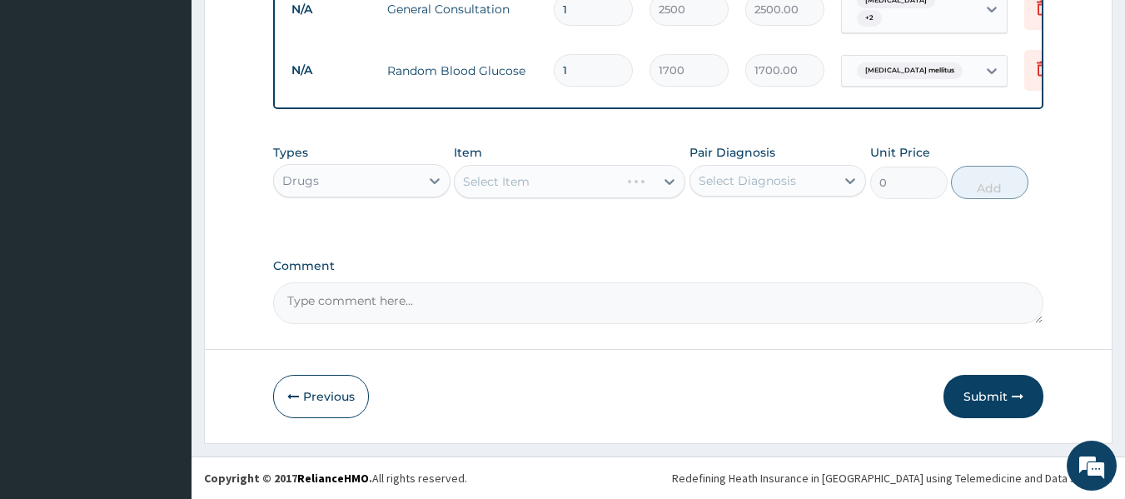
click at [559, 180] on div "Select Item" at bounding box center [569, 181] width 231 height 33
click at [561, 179] on div "Select Item" at bounding box center [569, 181] width 231 height 33
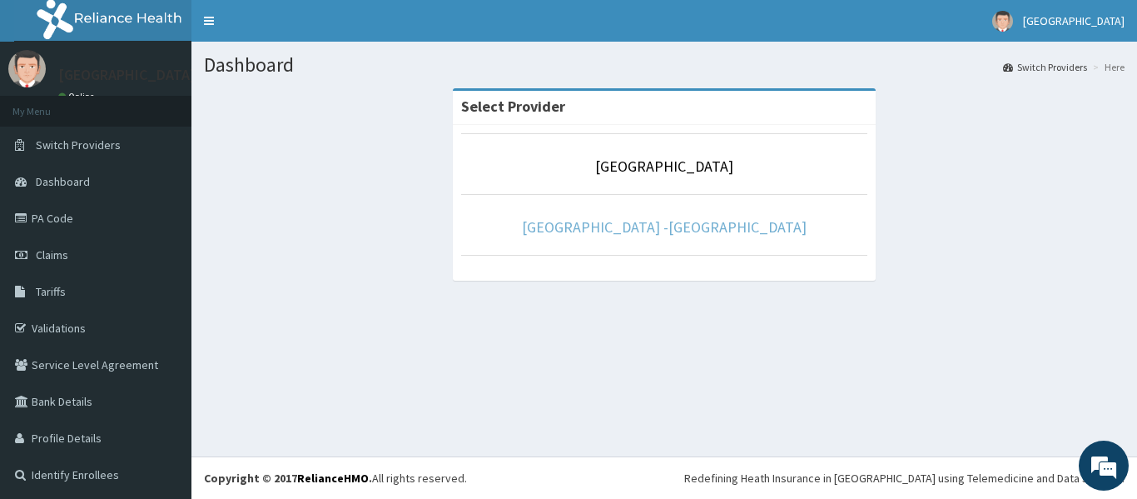
click at [651, 226] on link "Rolayo Medical Centre -Annex" at bounding box center [664, 226] width 285 height 19
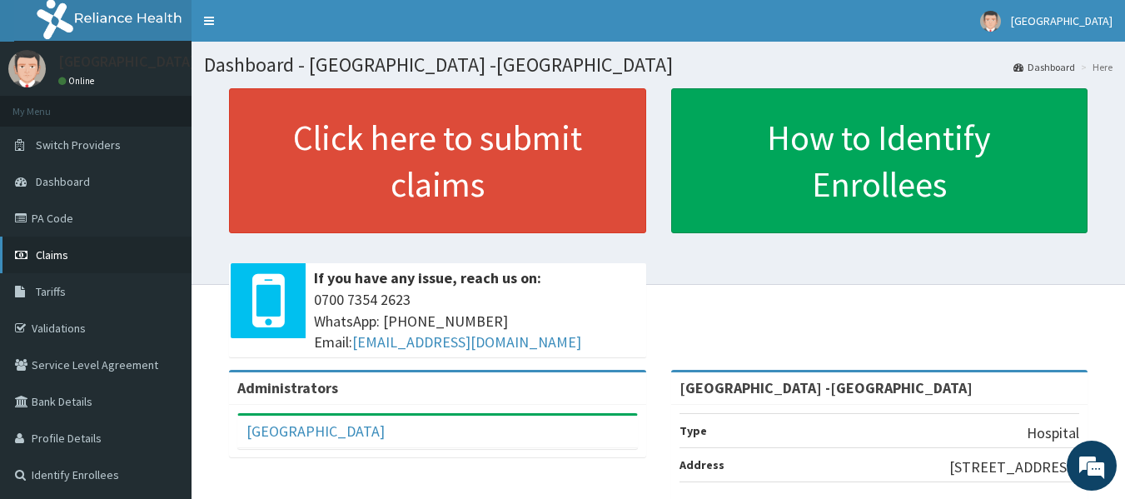
click at [72, 258] on link "Claims" at bounding box center [95, 254] width 191 height 37
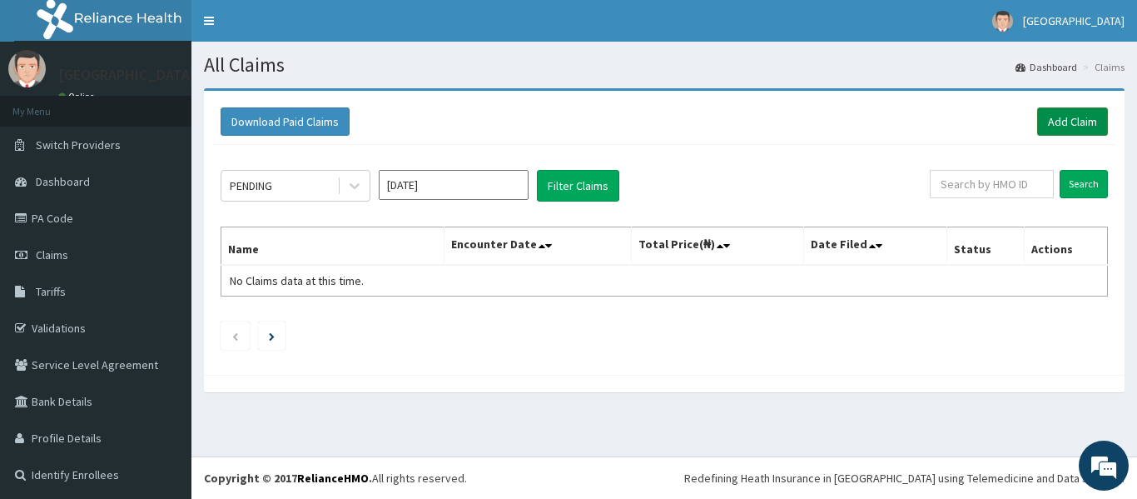
click at [1053, 111] on link "Add Claim" at bounding box center [1072, 121] width 71 height 28
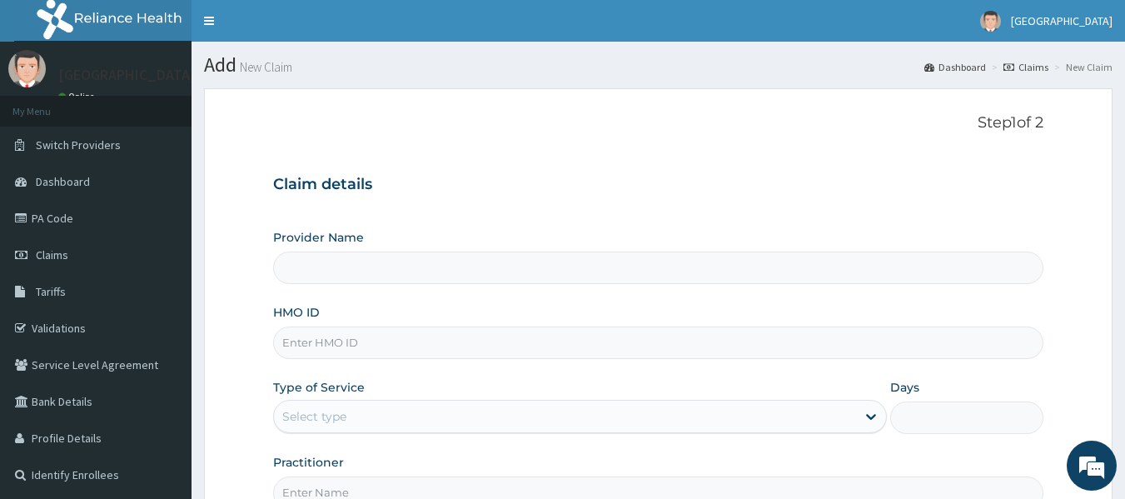
type input "Rolayo Medical Centre -Annex"
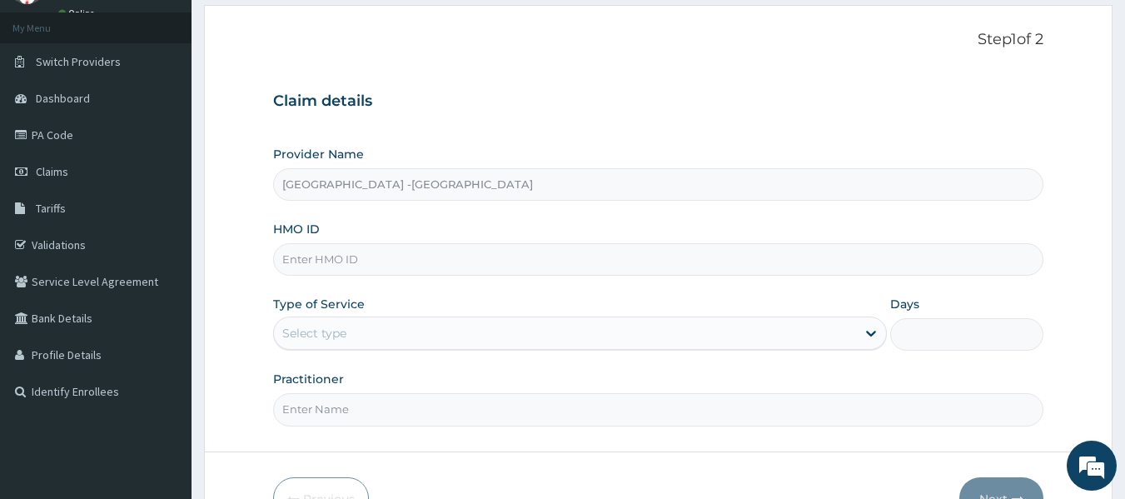
click at [359, 250] on input "HMO ID" at bounding box center [658, 259] width 771 height 32
type input "G"
type input "DGE/10006/B"
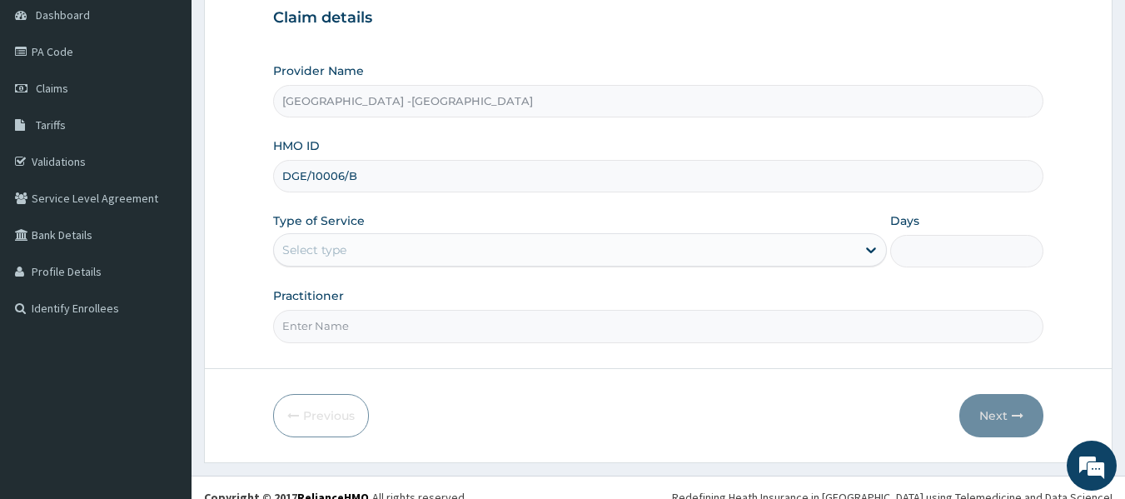
scroll to position [0, 0]
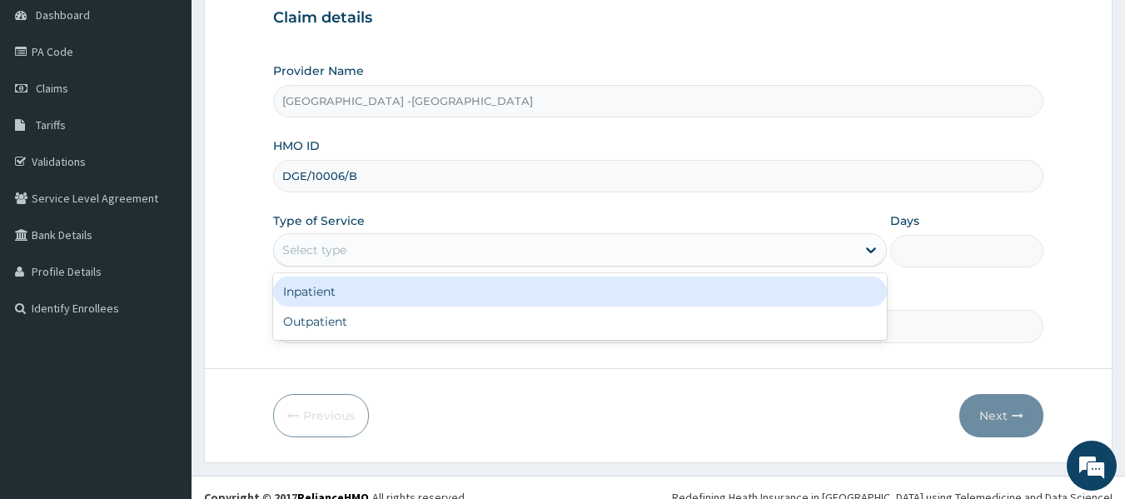
click at [387, 239] on div "Select type" at bounding box center [565, 249] width 582 height 27
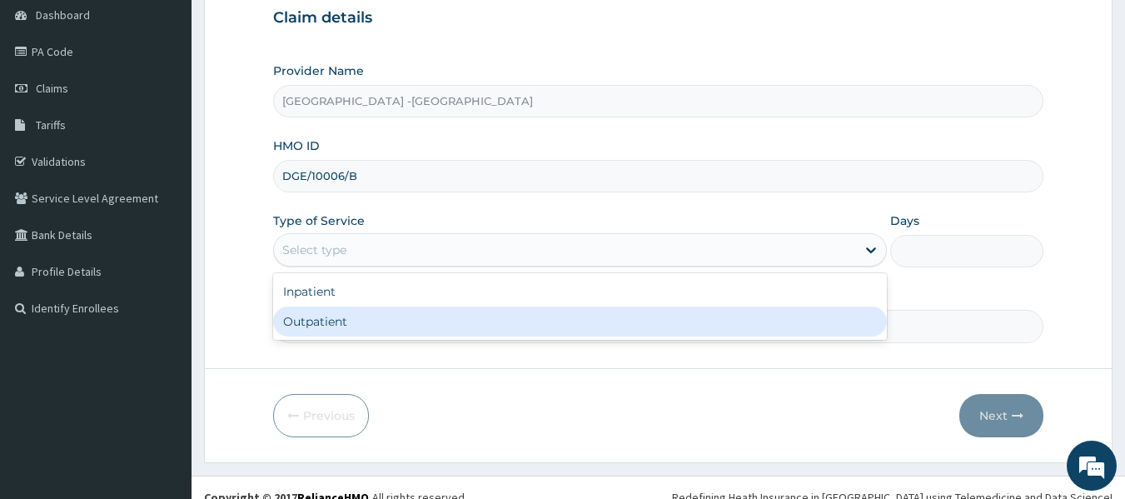
click at [365, 319] on div "Outpatient" at bounding box center [579, 321] width 613 height 30
type input "1"
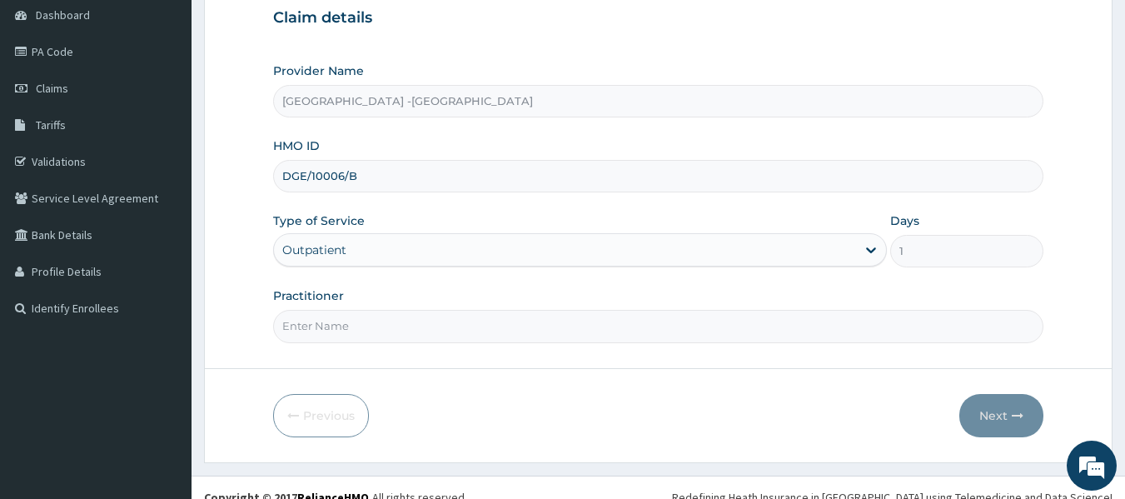
click at [508, 336] on input "Practitioner" at bounding box center [658, 326] width 771 height 32
type input "DR ADENOWO"
click at [988, 410] on button "Next" at bounding box center [1001, 415] width 84 height 43
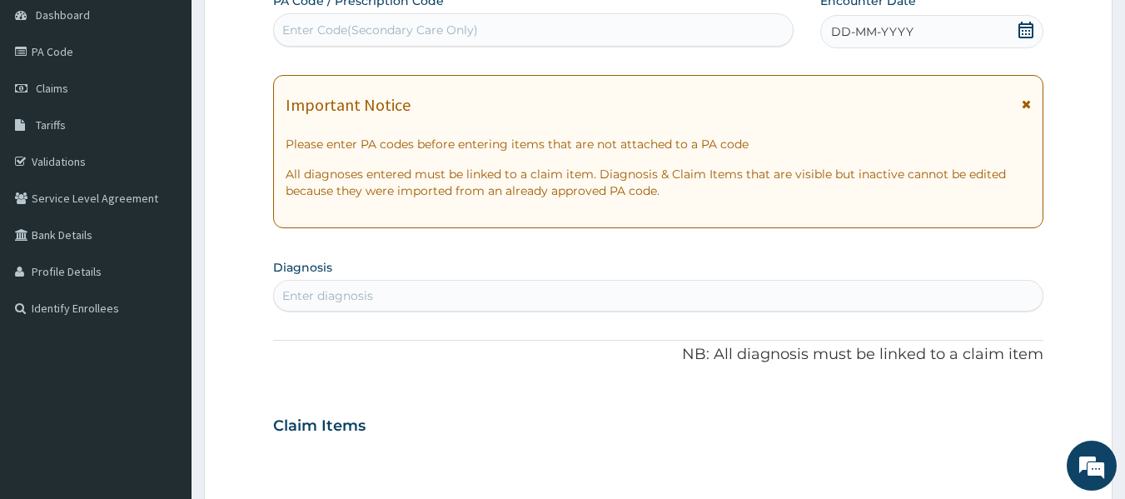
scroll to position [83, 0]
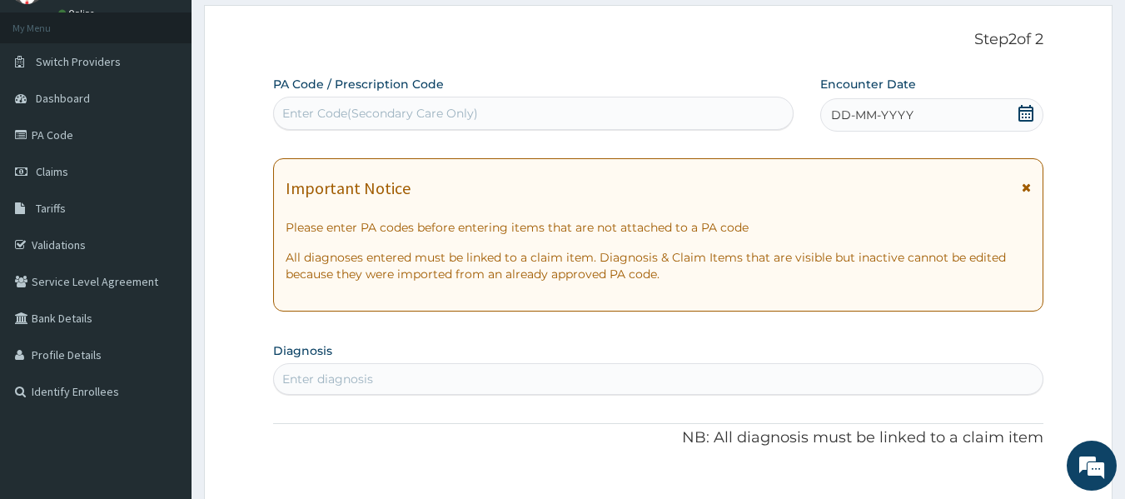
click at [1024, 112] on icon at bounding box center [1025, 113] width 17 height 17
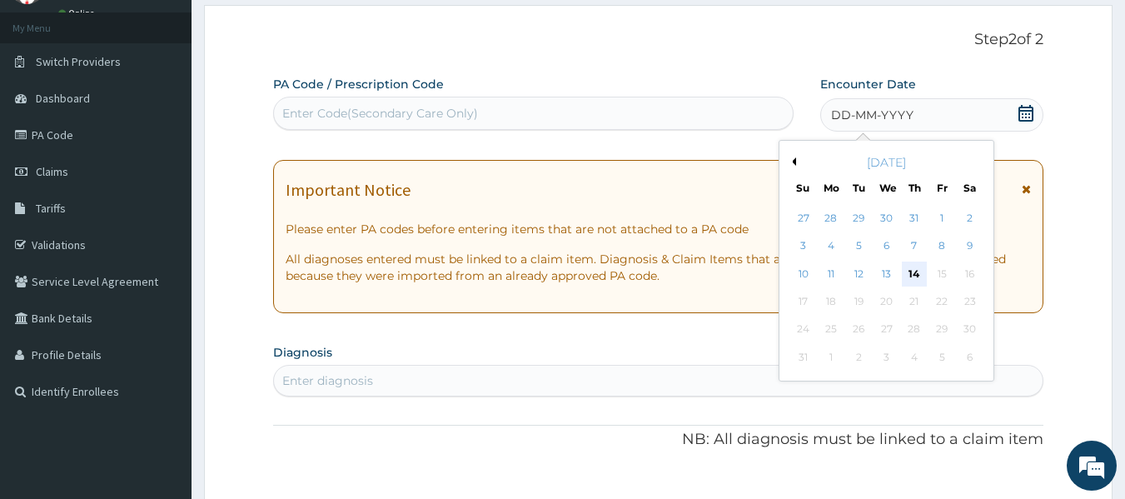
click at [911, 275] on div "14" at bounding box center [913, 273] width 25 height 25
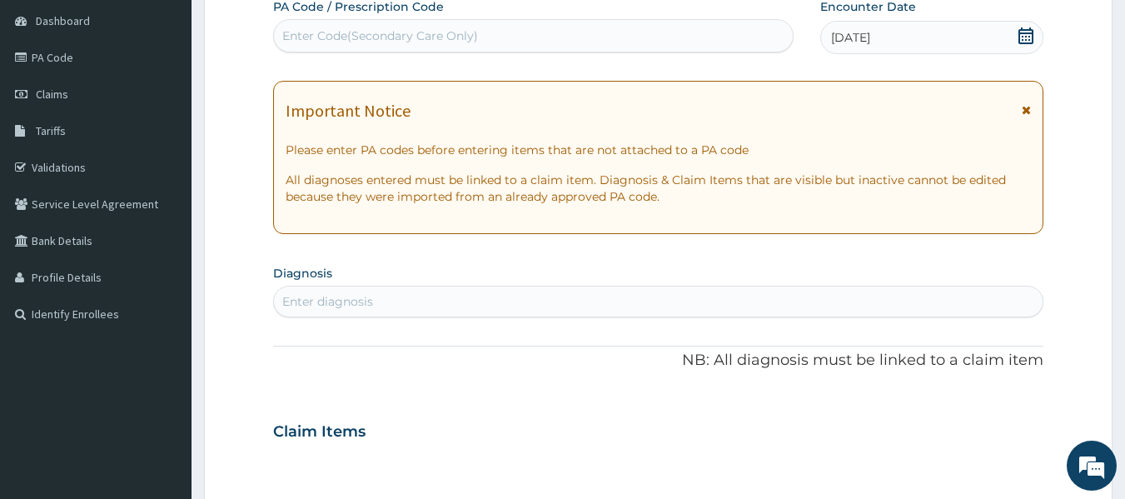
scroll to position [250, 0]
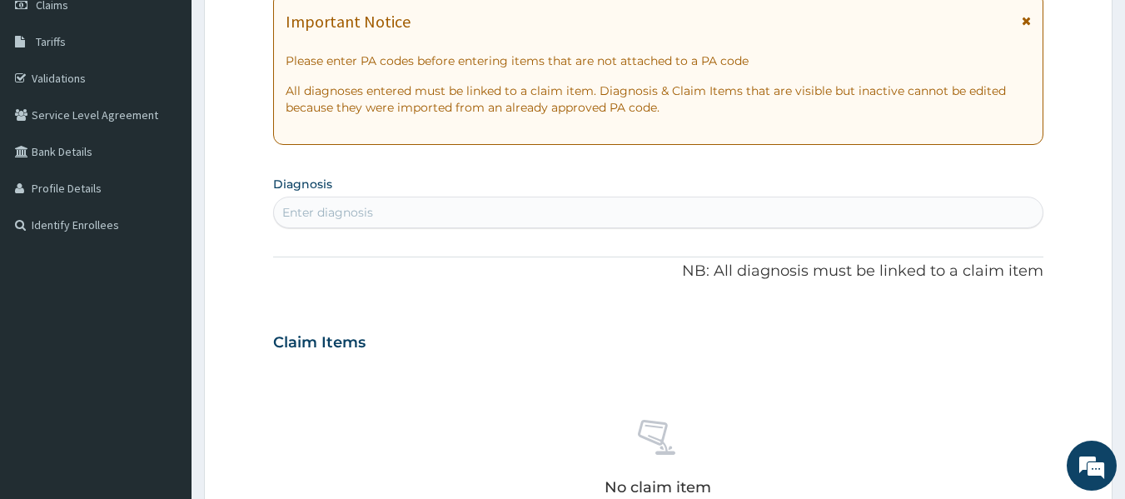
click at [414, 211] on div "Enter diagnosis" at bounding box center [658, 212] width 769 height 27
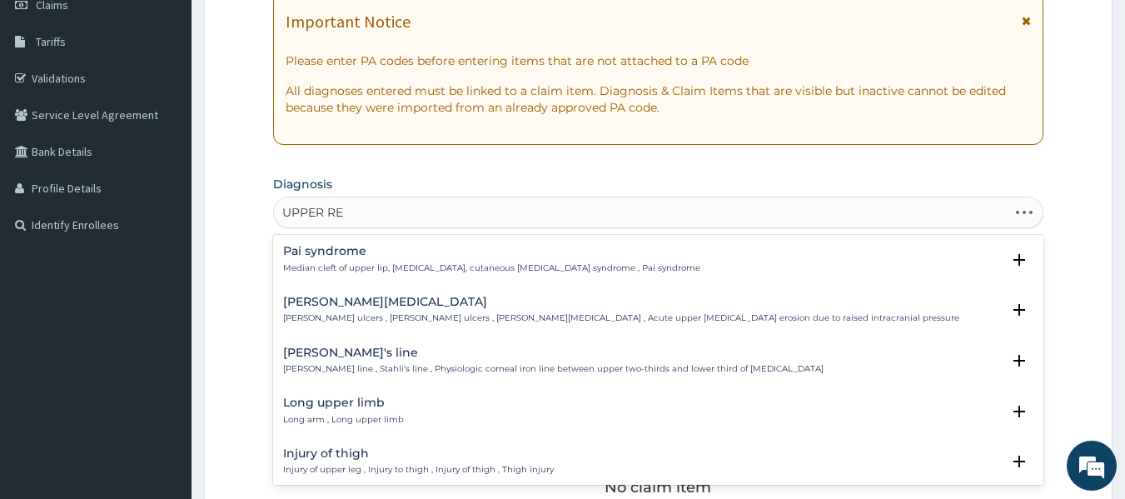
type input "UPPER RES"
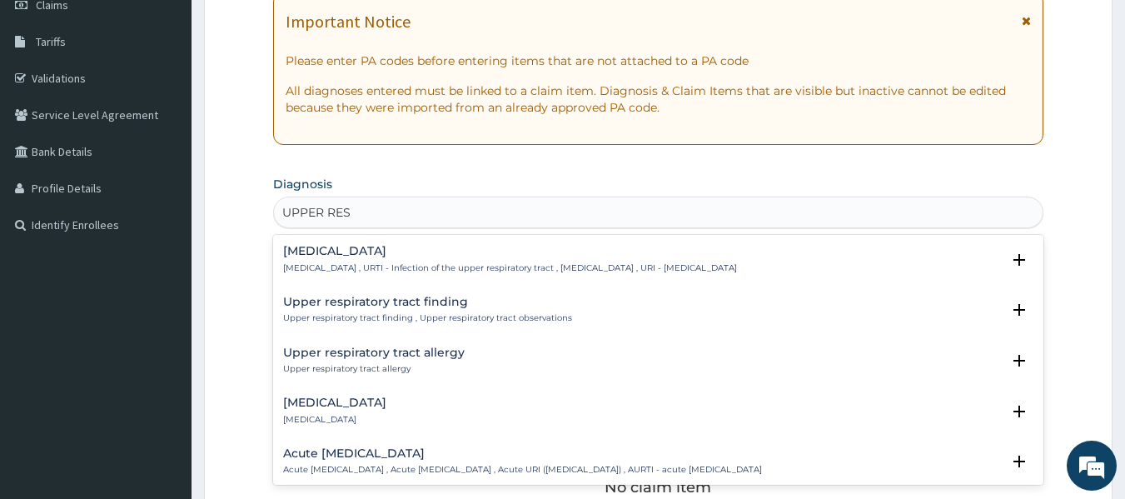
click at [420, 254] on h4 "Upper respiratory infection" at bounding box center [510, 251] width 454 height 12
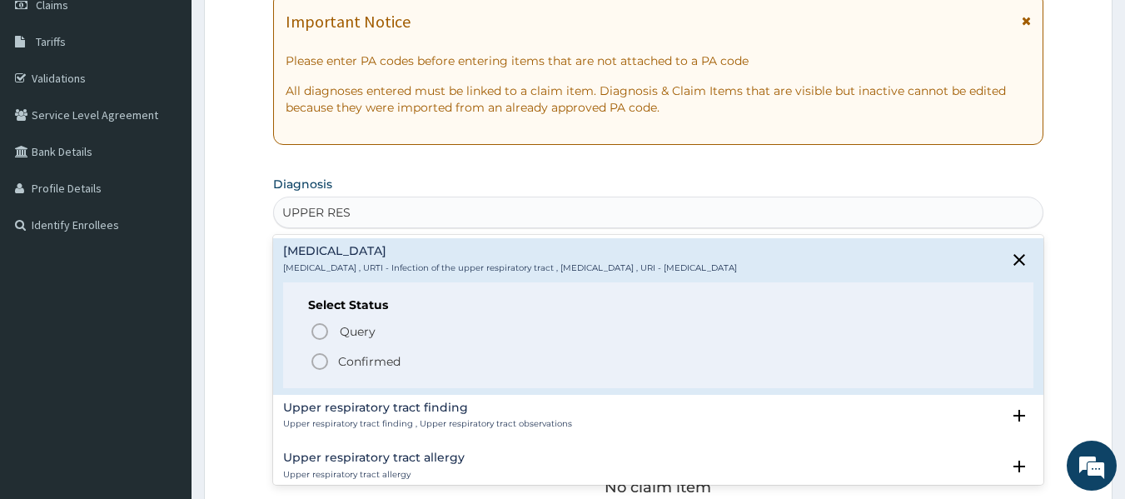
click at [315, 365] on icon "status option filled" at bounding box center [320, 361] width 20 height 20
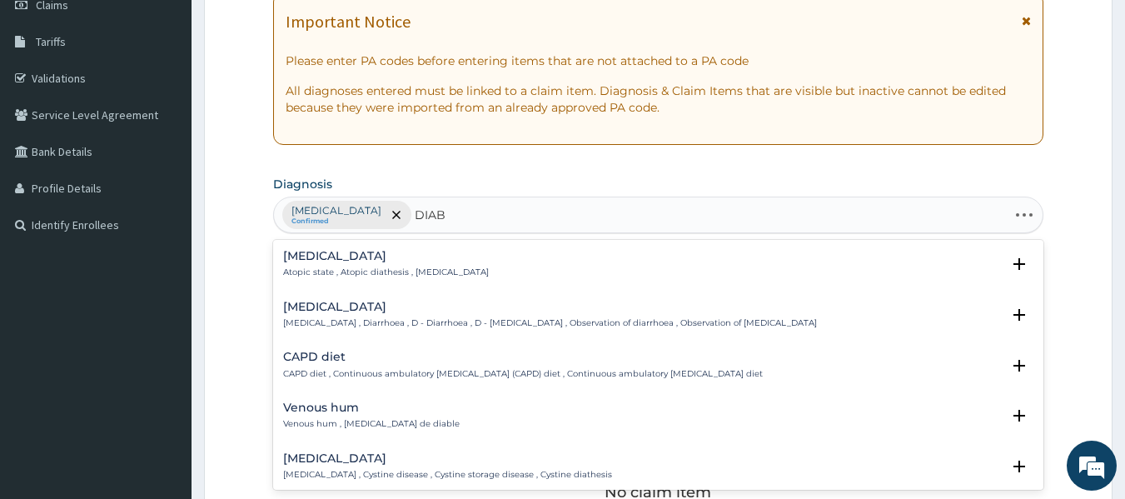
type input "DIABE"
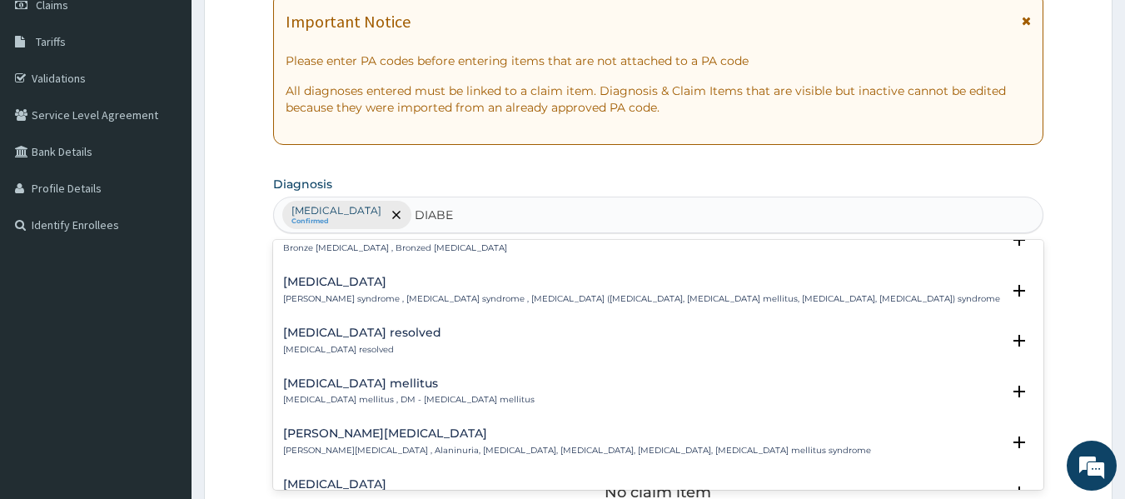
scroll to position [240, 0]
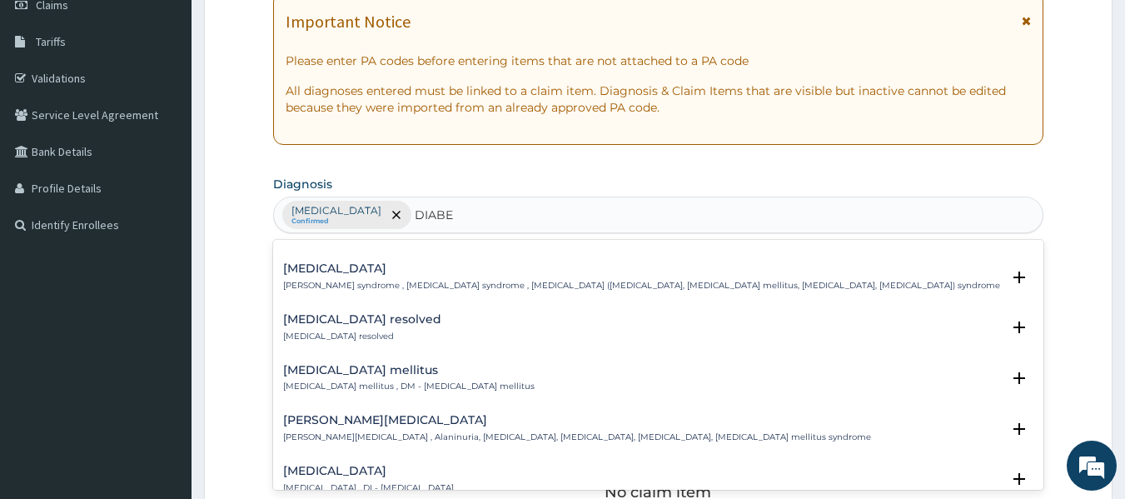
click at [425, 382] on p "Diabetes mellitus , DM - Diabetes mellitus" at bounding box center [408, 386] width 251 height 12
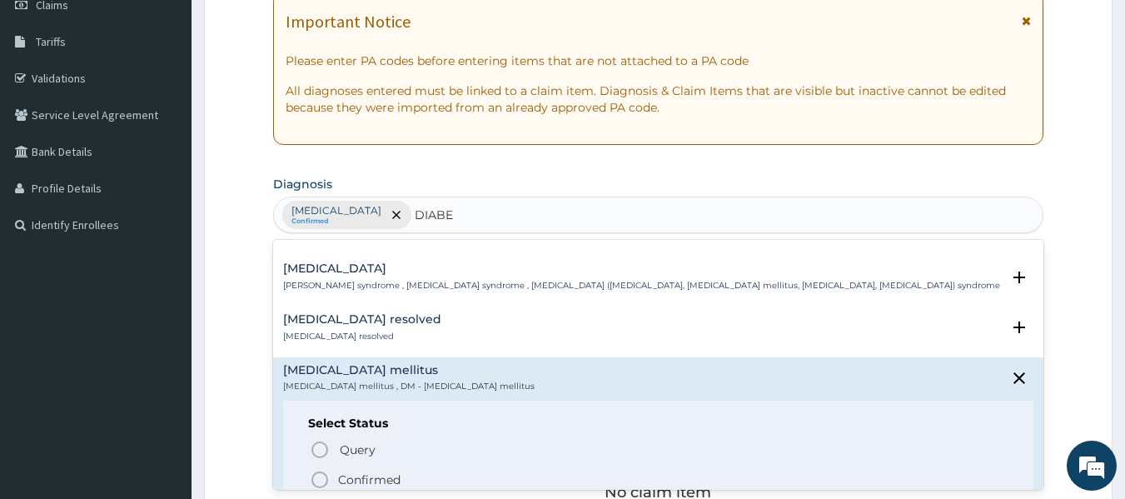
click at [319, 479] on icon "status option filled" at bounding box center [320, 479] width 20 height 20
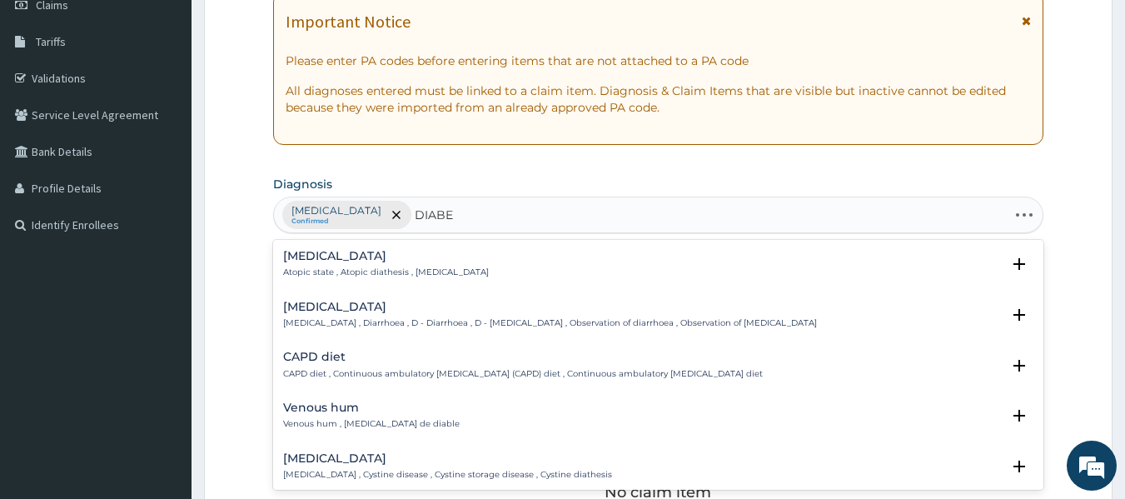
type input "DIABET"
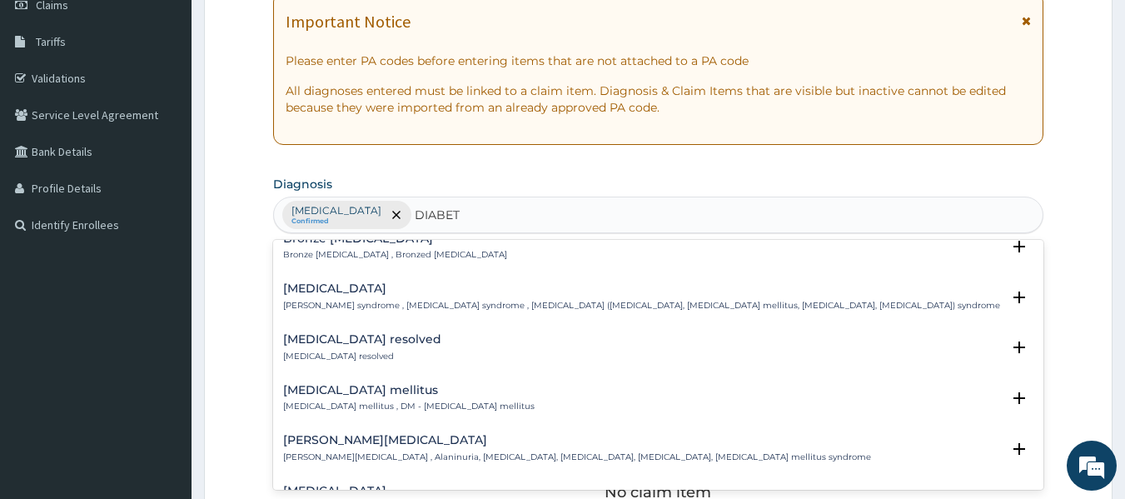
scroll to position [233, 0]
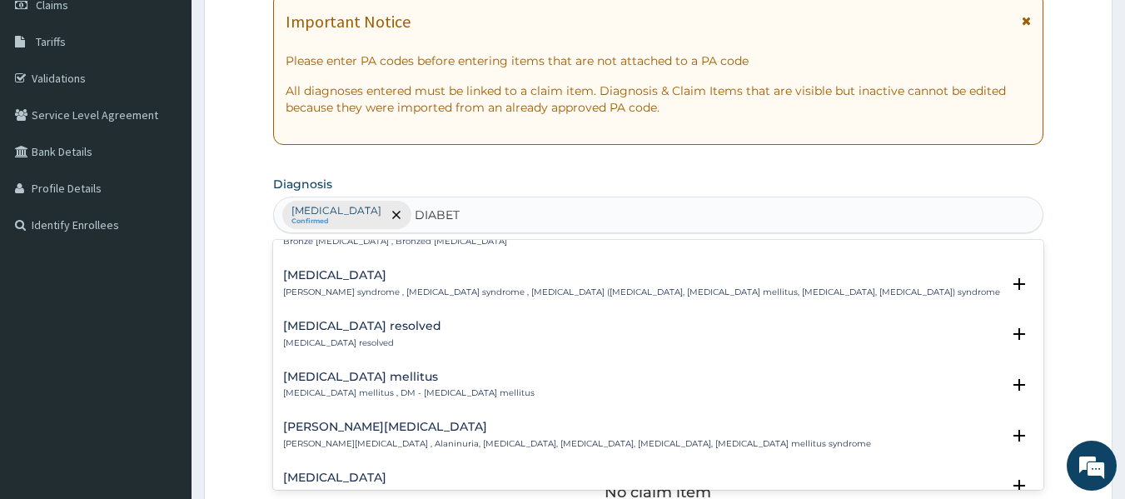
click at [384, 385] on div "Diabetes mellitus Diabetes mellitus , DM - Diabetes mellitus" at bounding box center [408, 384] width 251 height 29
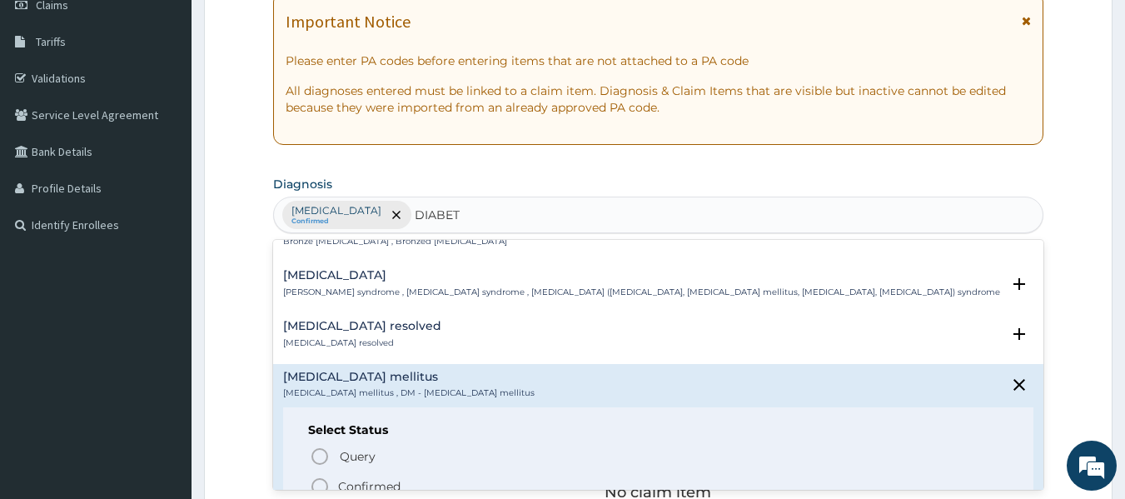
click at [321, 457] on icon "status option query" at bounding box center [320, 456] width 20 height 20
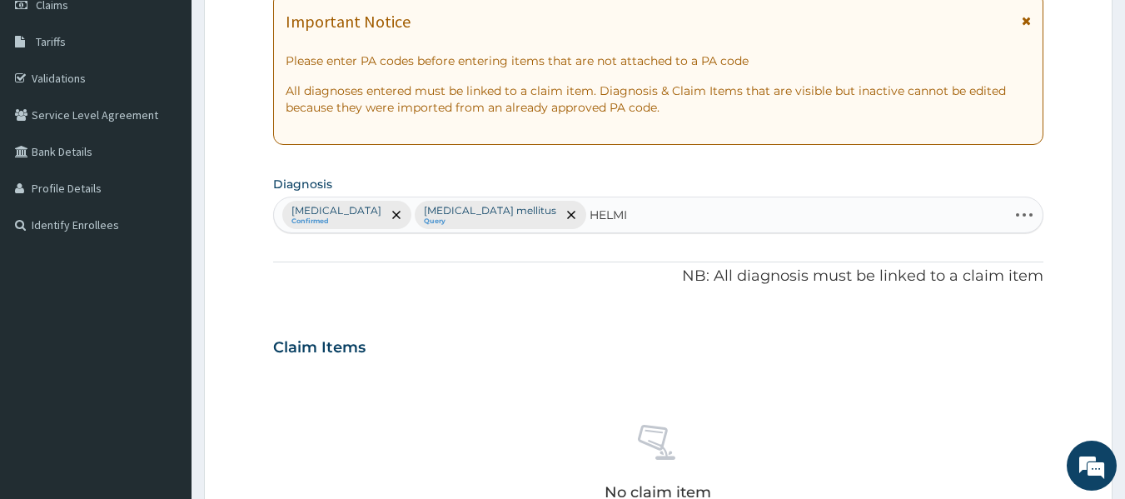
type input "HELMIN"
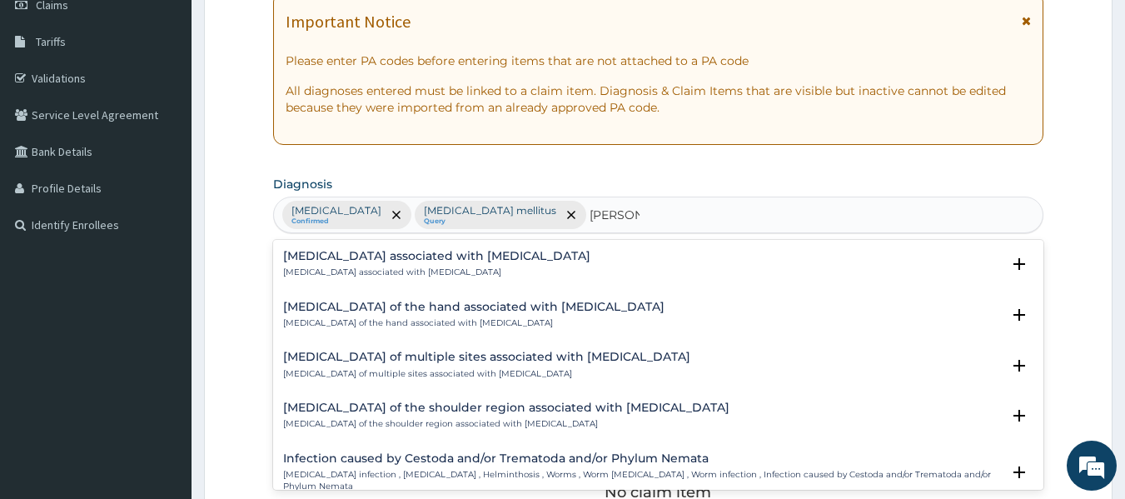
click at [375, 465] on div "Infection caused by Cestoda and/or Trematoda and/or Phylum Nemata Helminth infe…" at bounding box center [642, 472] width 718 height 41
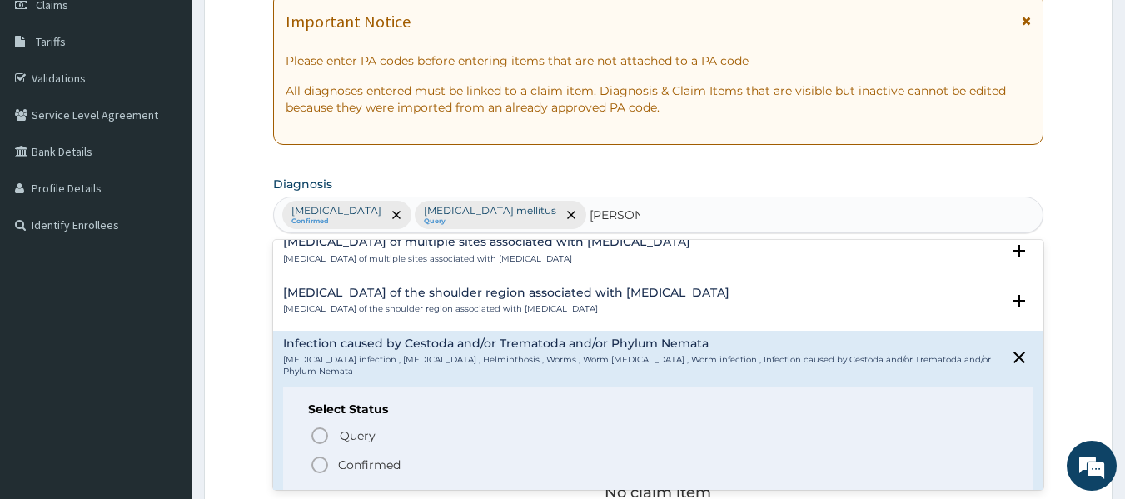
scroll to position [120, 0]
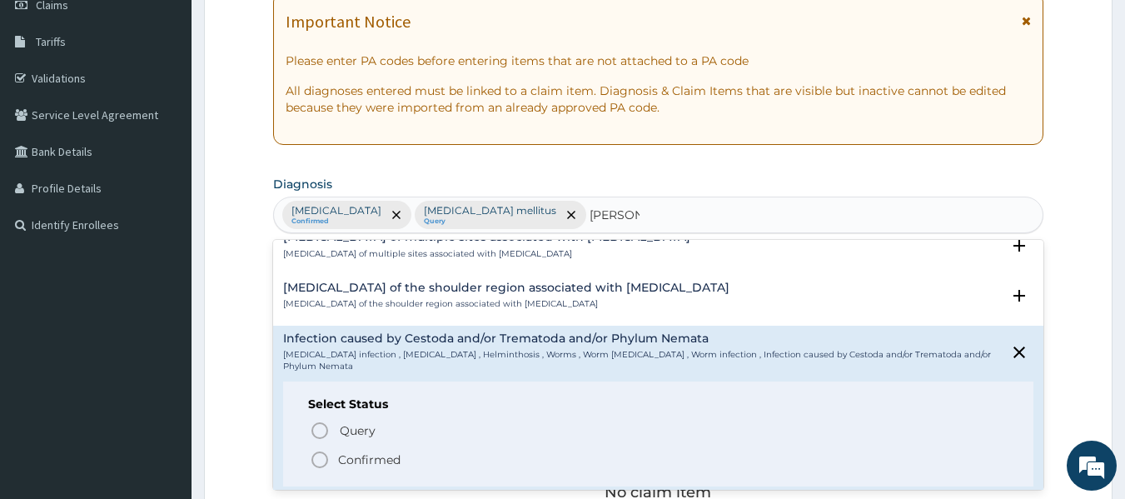
click at [324, 451] on icon "status option filled" at bounding box center [320, 459] width 20 height 20
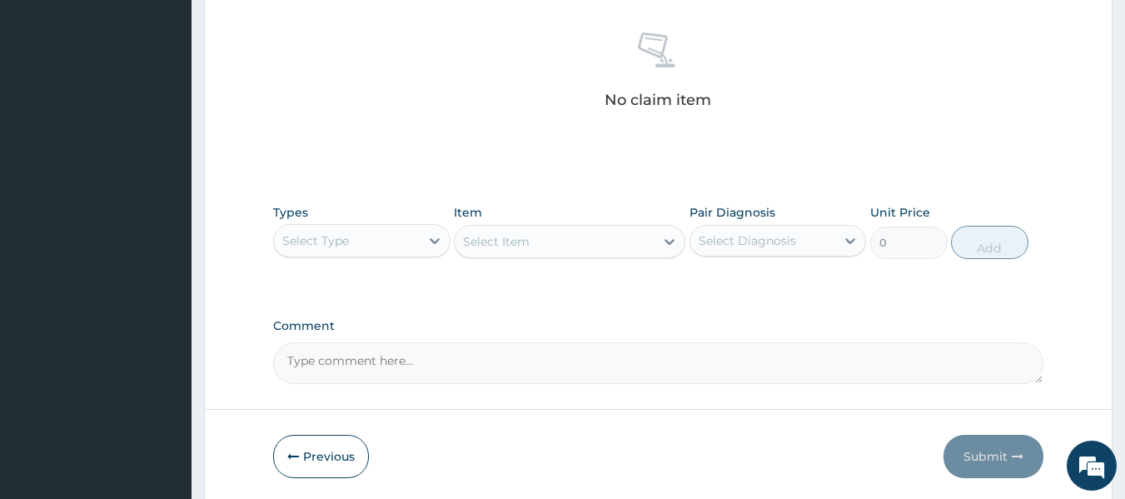
scroll to position [666, 0]
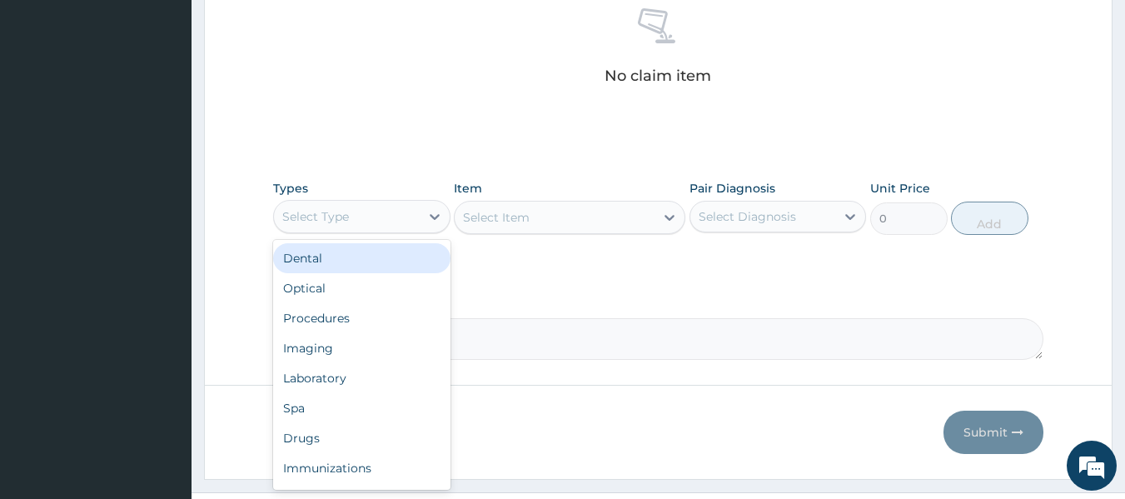
click at [350, 221] on div "Select Type" at bounding box center [347, 216] width 146 height 27
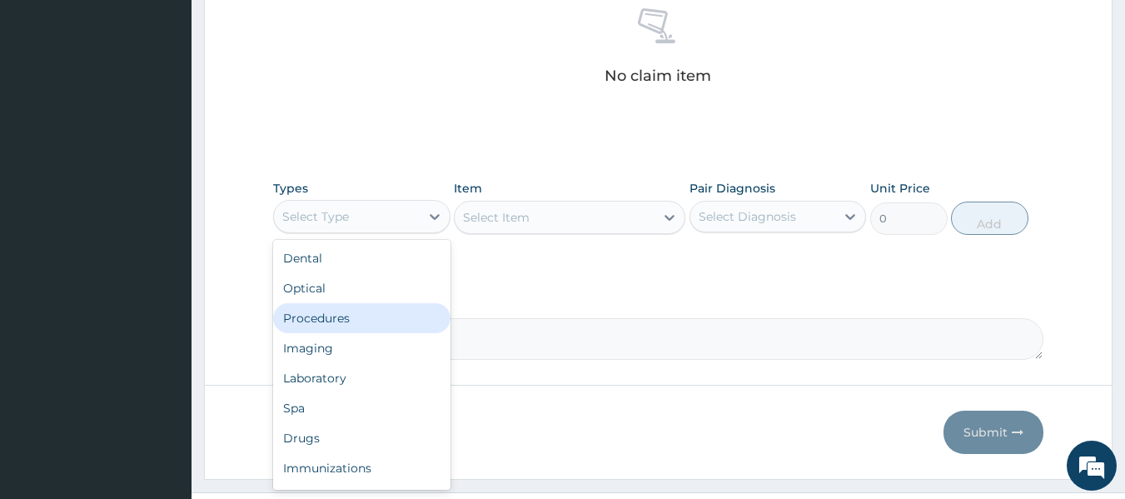
click at [330, 321] on div "Procedures" at bounding box center [361, 318] width 177 height 30
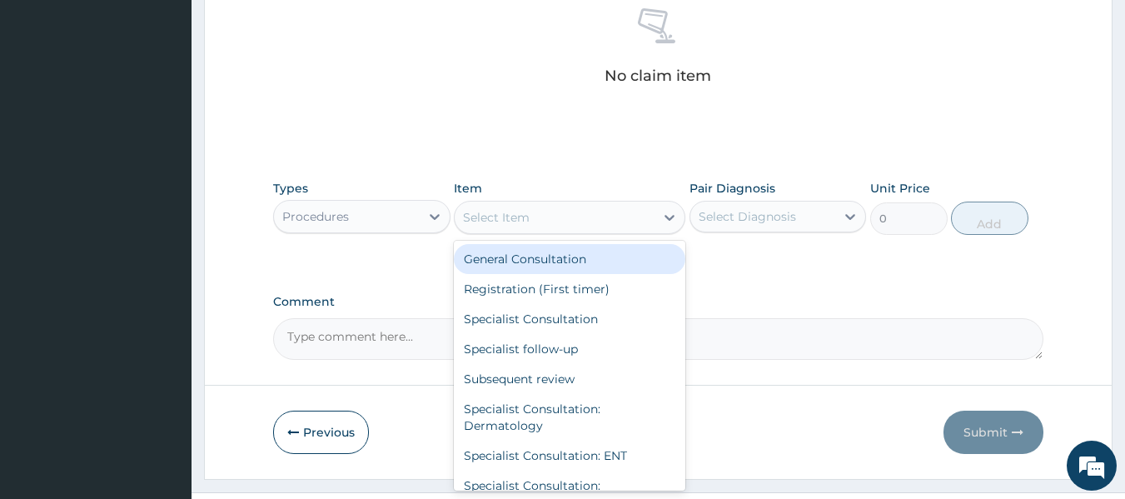
click at [559, 216] on div "Select Item" at bounding box center [554, 217] width 200 height 27
click at [548, 255] on div "General Consultation" at bounding box center [569, 259] width 231 height 30
type input "2500"
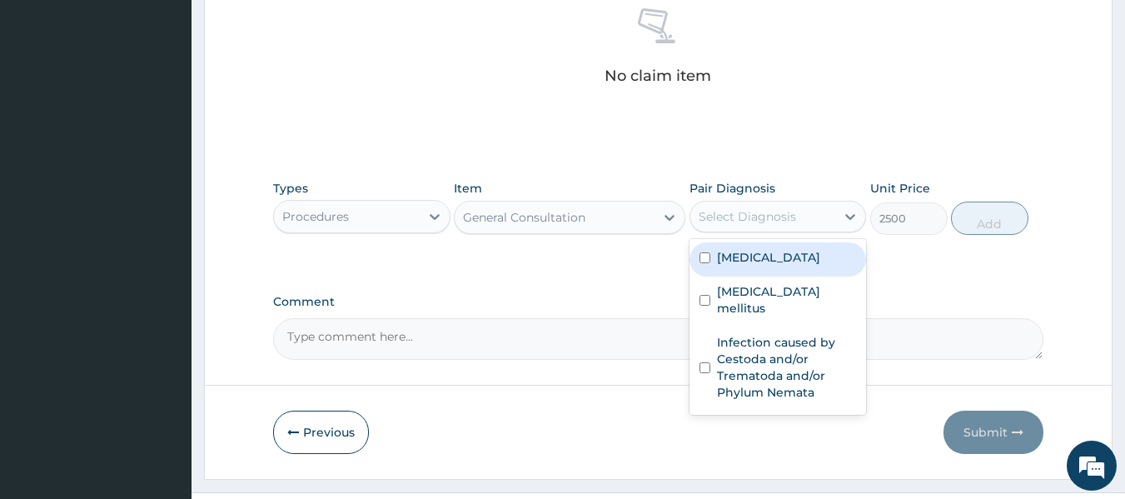
click at [790, 226] on div "Select Diagnosis" at bounding box center [763, 216] width 146 height 27
drag, startPoint x: 787, startPoint y: 257, endPoint x: 792, endPoint y: 286, distance: 28.7
click at [787, 262] on label "Upper respiratory infection" at bounding box center [768, 257] width 103 height 17
checkbox input "true"
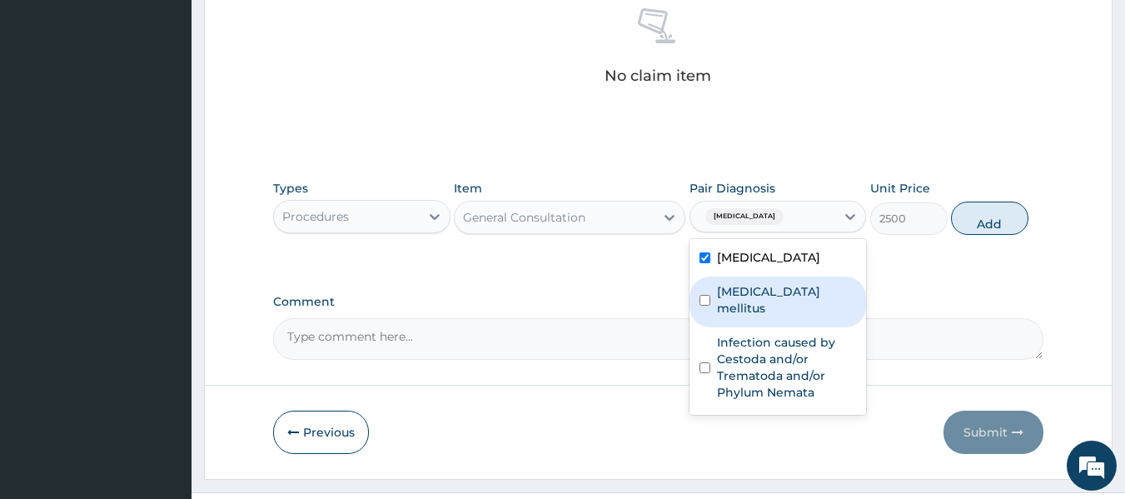
click at [785, 320] on div "Diabetes mellitus" at bounding box center [777, 301] width 177 height 51
checkbox input "true"
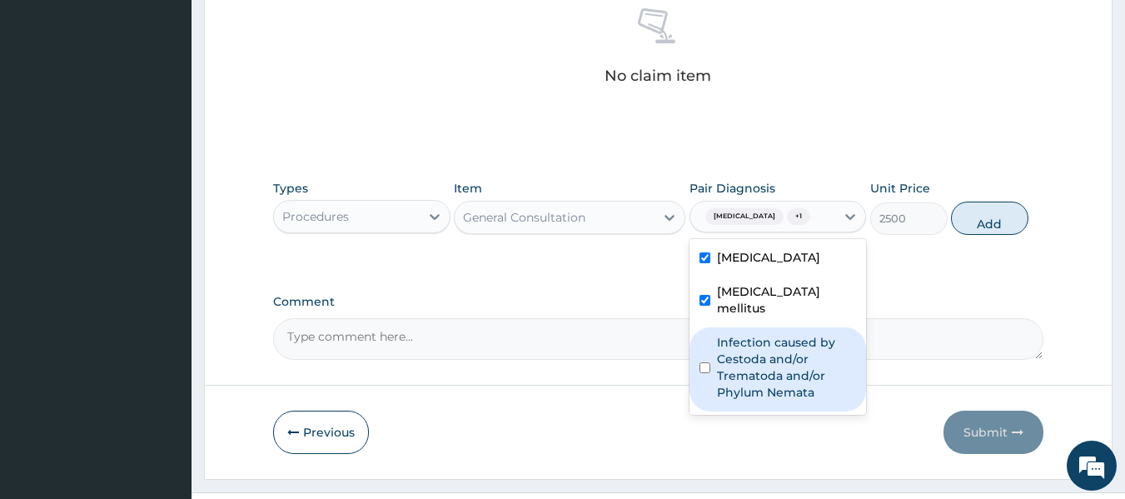
drag, startPoint x: 787, startPoint y: 362, endPoint x: 797, endPoint y: 372, distance: 14.1
click at [787, 363] on label "Infection caused by Cestoda and/or Trematoda and/or Phylum Nemata" at bounding box center [787, 367] width 140 height 67
checkbox input "true"
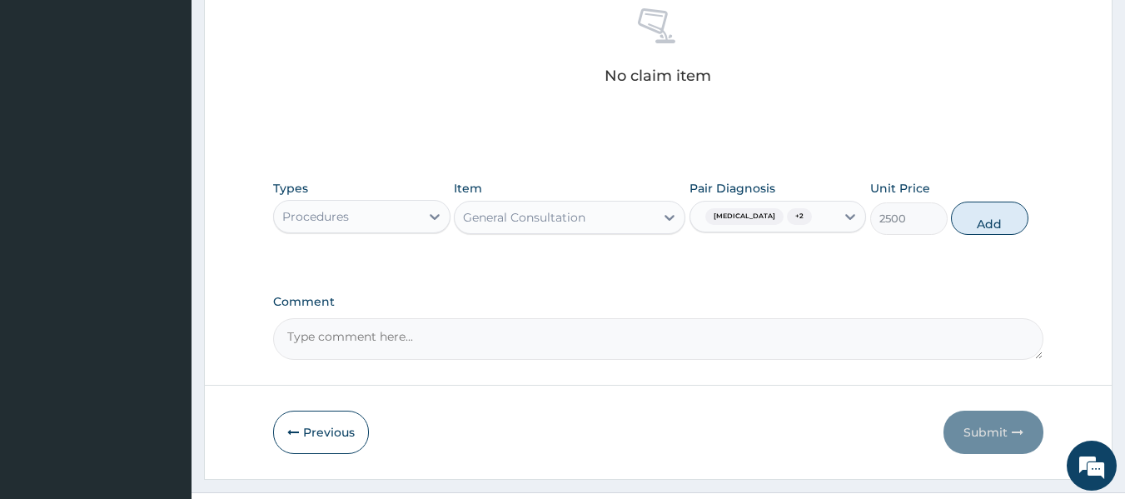
drag, startPoint x: 996, startPoint y: 224, endPoint x: 889, endPoint y: 246, distance: 108.9
click at [995, 224] on button "Add" at bounding box center [989, 217] width 77 height 33
type input "0"
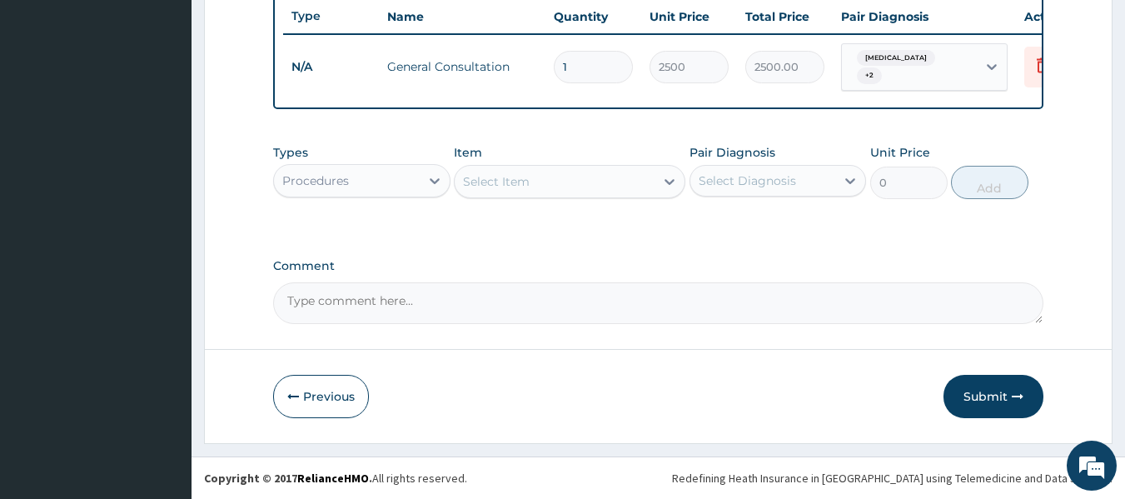
scroll to position [642, 0]
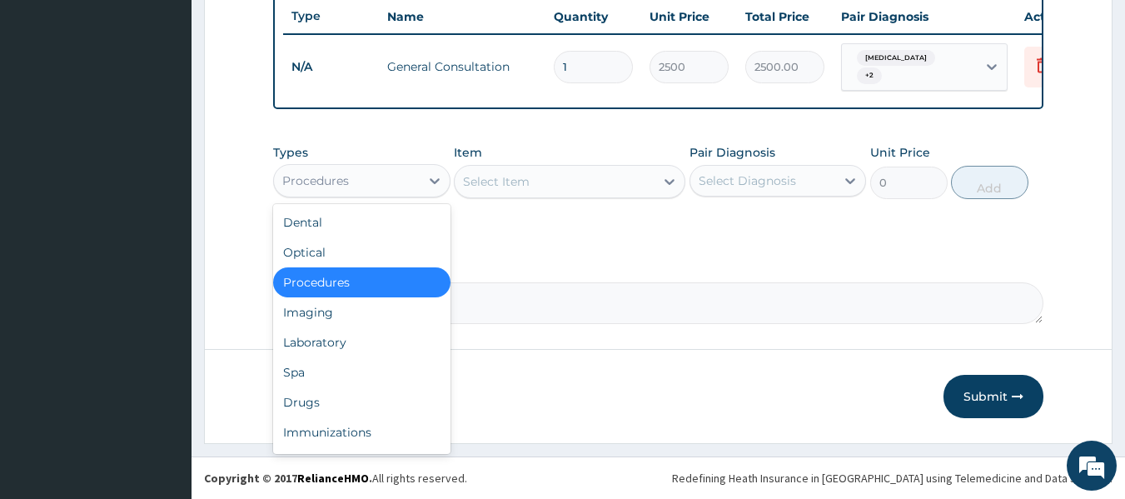
click at [387, 180] on div "Procedures" at bounding box center [347, 180] width 146 height 27
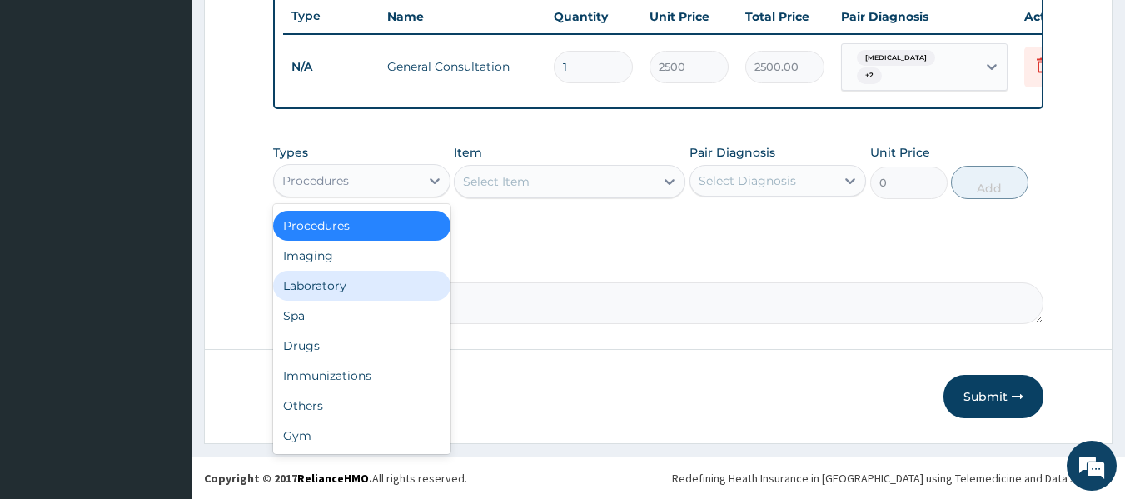
click at [334, 281] on div "Laboratory" at bounding box center [361, 286] width 177 height 30
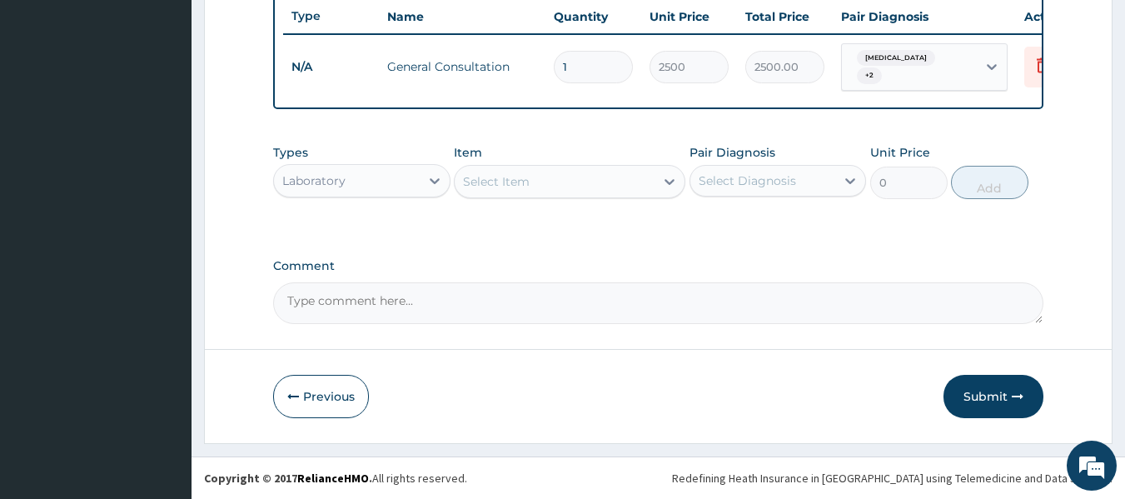
click at [547, 191] on div "Select Item" at bounding box center [554, 181] width 200 height 27
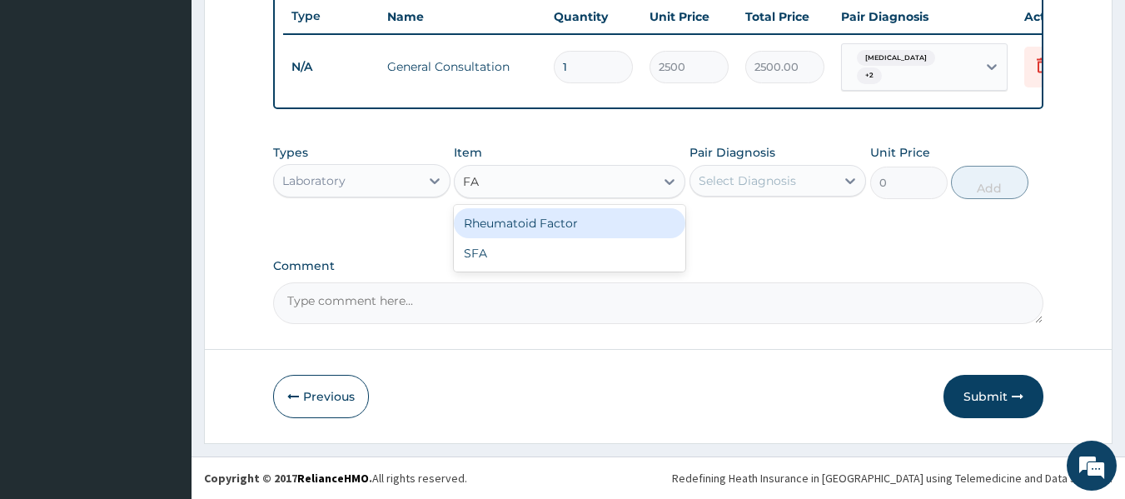
type input "F"
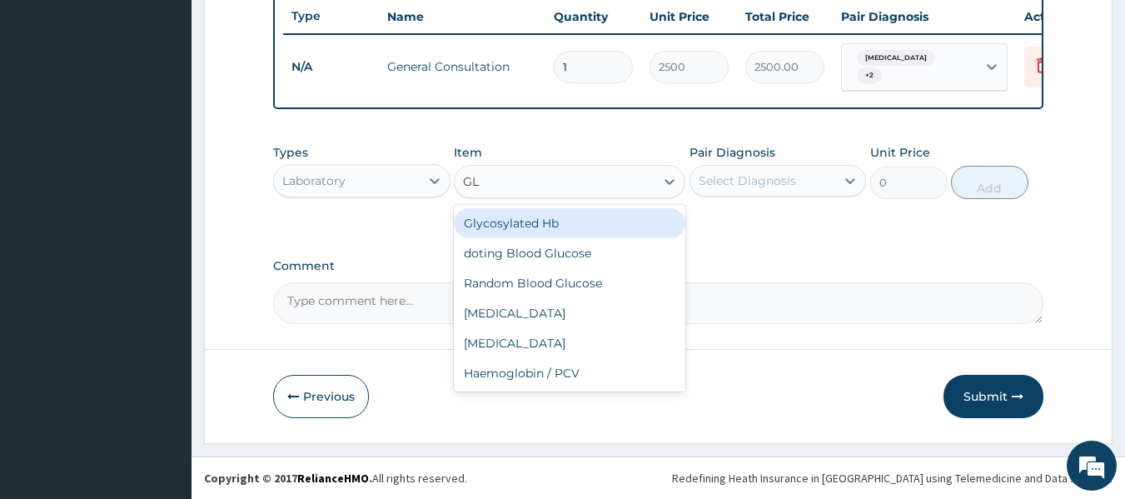
type input "GLU"
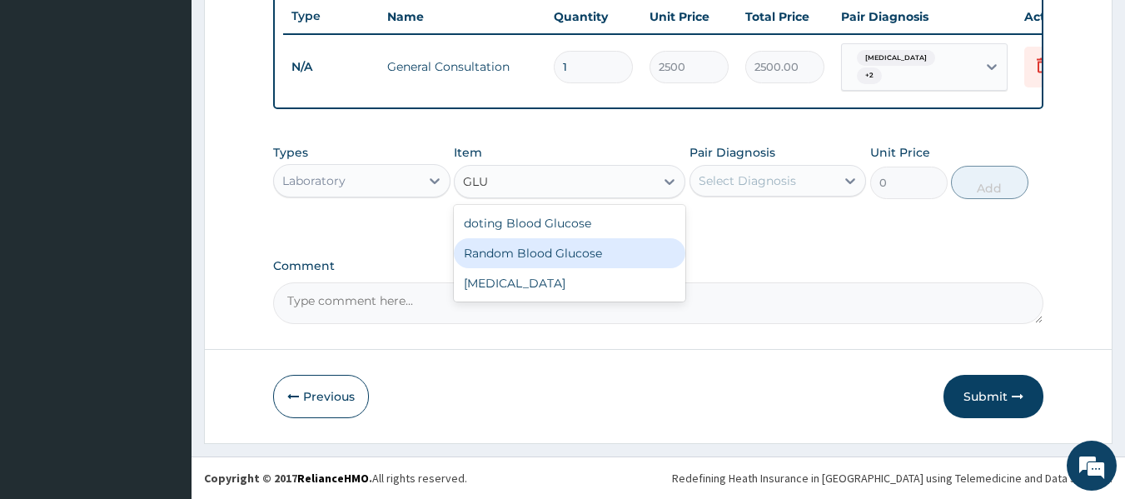
click at [534, 248] on div "Random Blood Glucose" at bounding box center [569, 253] width 231 height 30
type input "1700"
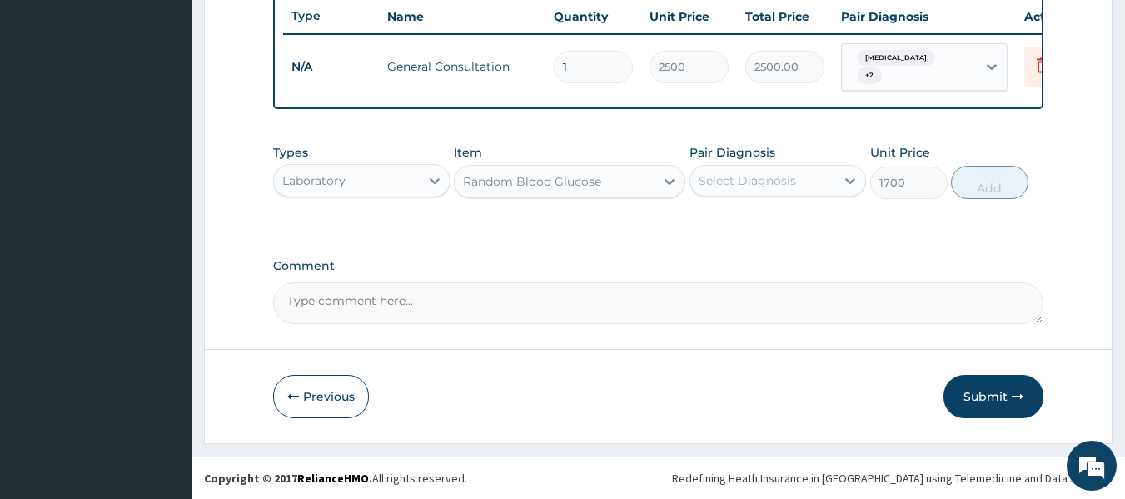
click at [745, 190] on div "Select Diagnosis" at bounding box center [763, 180] width 146 height 27
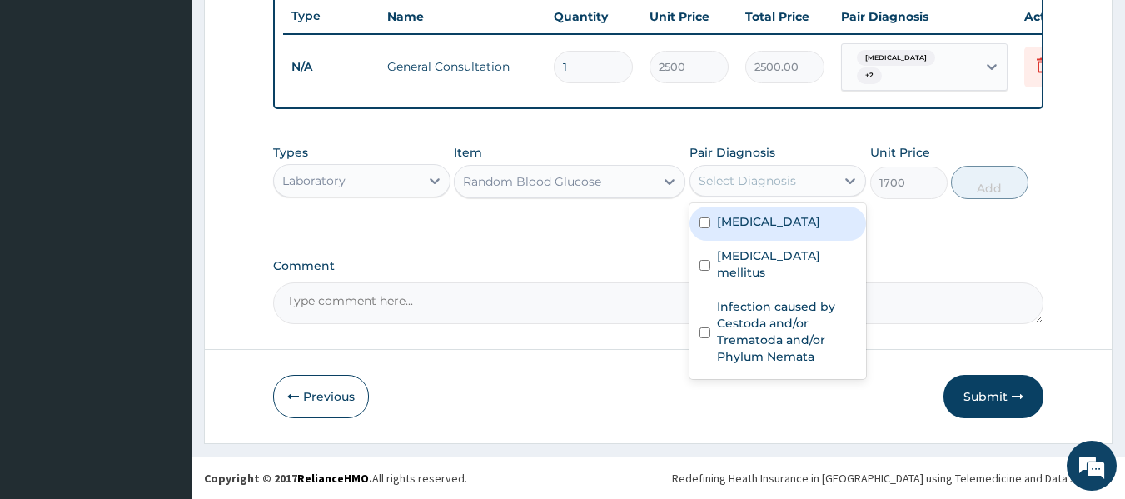
drag, startPoint x: 749, startPoint y: 218, endPoint x: 750, endPoint y: 268, distance: 50.0
click at [749, 219] on label "Upper respiratory infection" at bounding box center [768, 221] width 103 height 17
checkbox input "true"
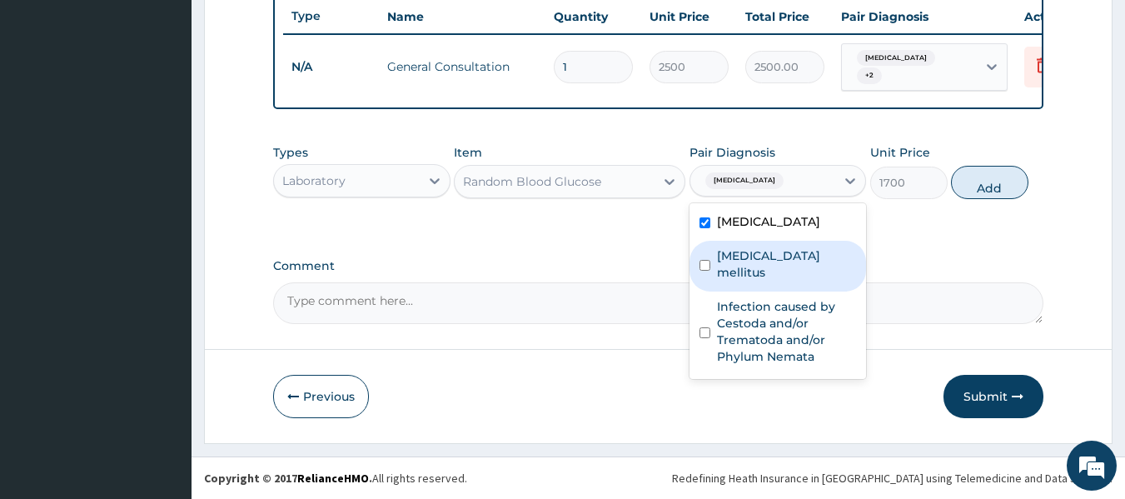
drag, startPoint x: 747, startPoint y: 277, endPoint x: 746, endPoint y: 288, distance: 10.9
click at [747, 278] on label "Diabetes mellitus" at bounding box center [787, 263] width 140 height 33
checkbox input "true"
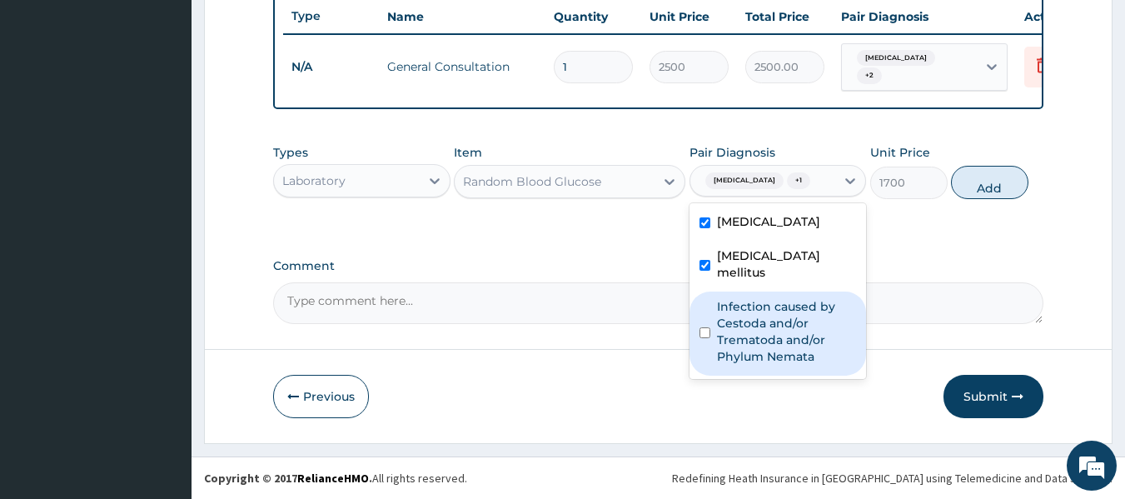
click at [736, 332] on label "Infection caused by Cestoda and/or Trematoda and/or Phylum Nemata" at bounding box center [787, 331] width 140 height 67
checkbox input "true"
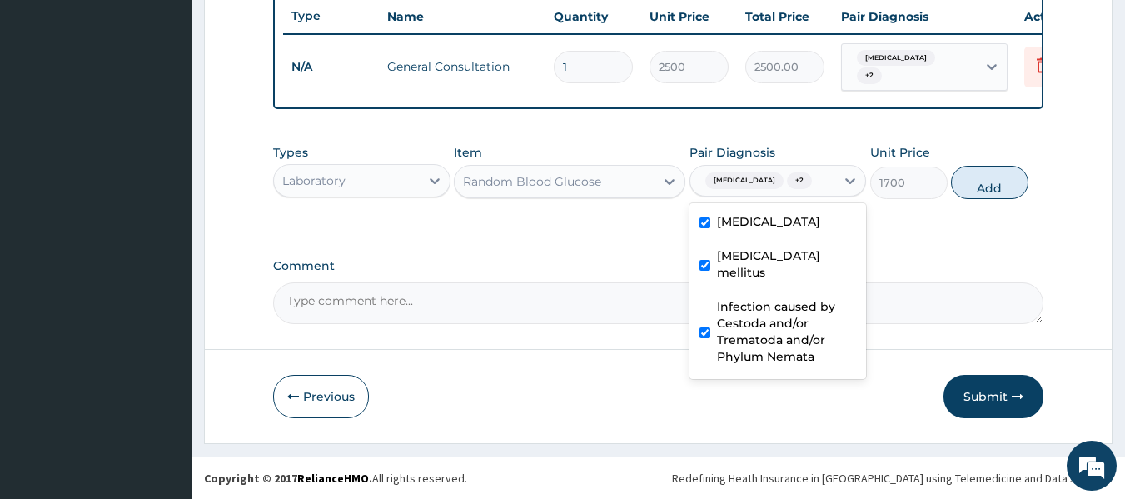
click at [752, 230] on label "Upper respiratory infection" at bounding box center [768, 221] width 103 height 17
checkbox input "false"
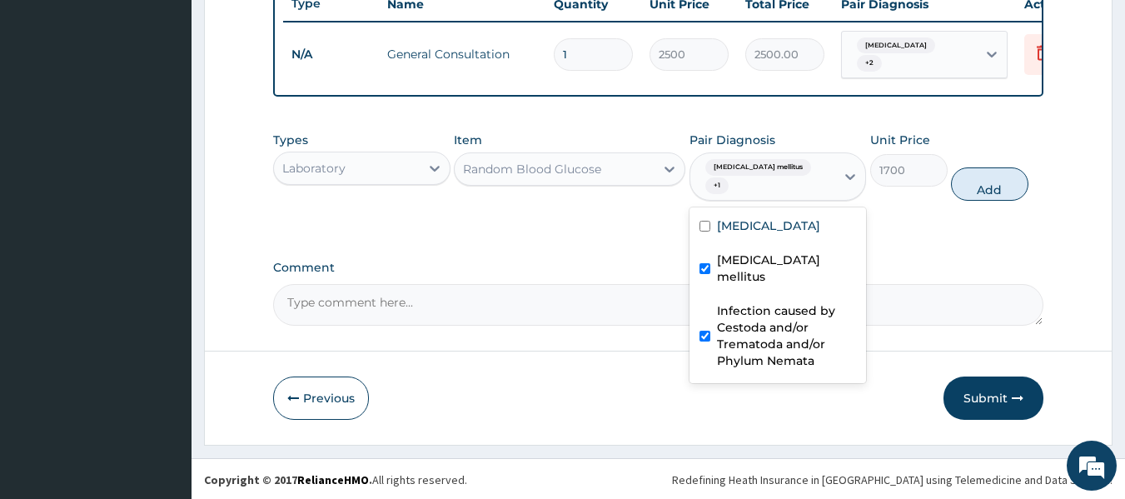
click at [746, 343] on label "Infection caused by Cestoda and/or Trematoda and/or Phylum Nemata" at bounding box center [787, 335] width 140 height 67
checkbox input "false"
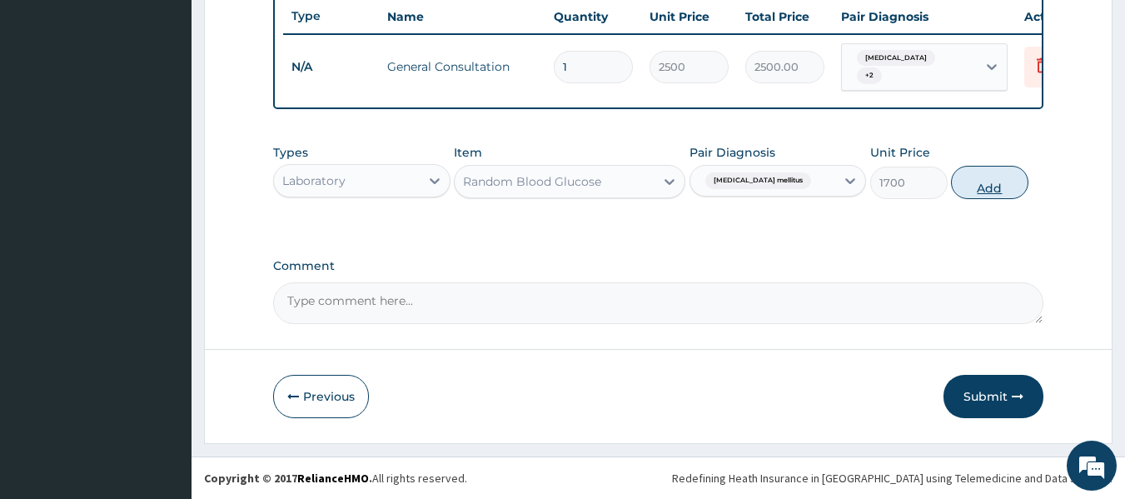
click at [968, 186] on button "Add" at bounding box center [989, 182] width 77 height 33
type input "0"
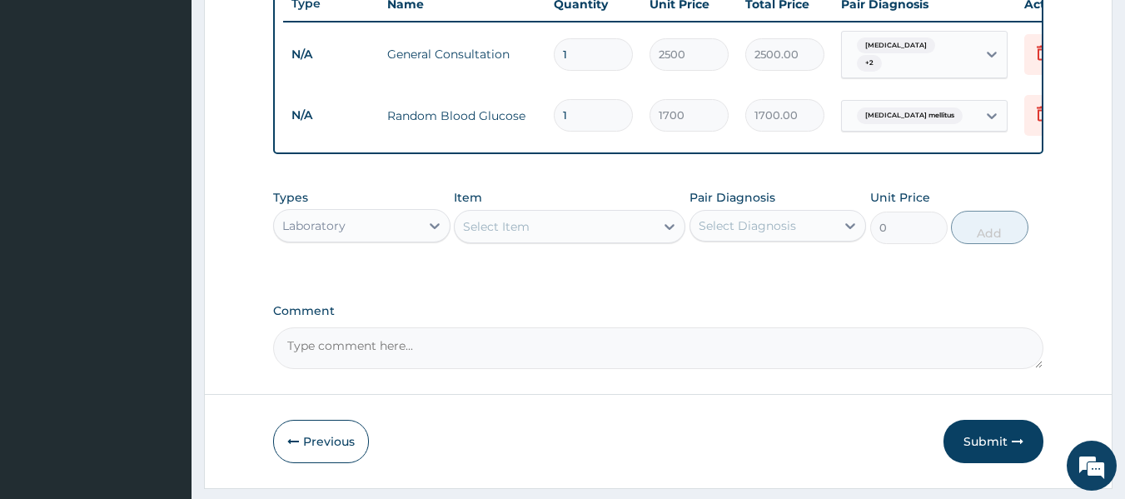
click at [391, 239] on div "Laboratory" at bounding box center [347, 225] width 146 height 27
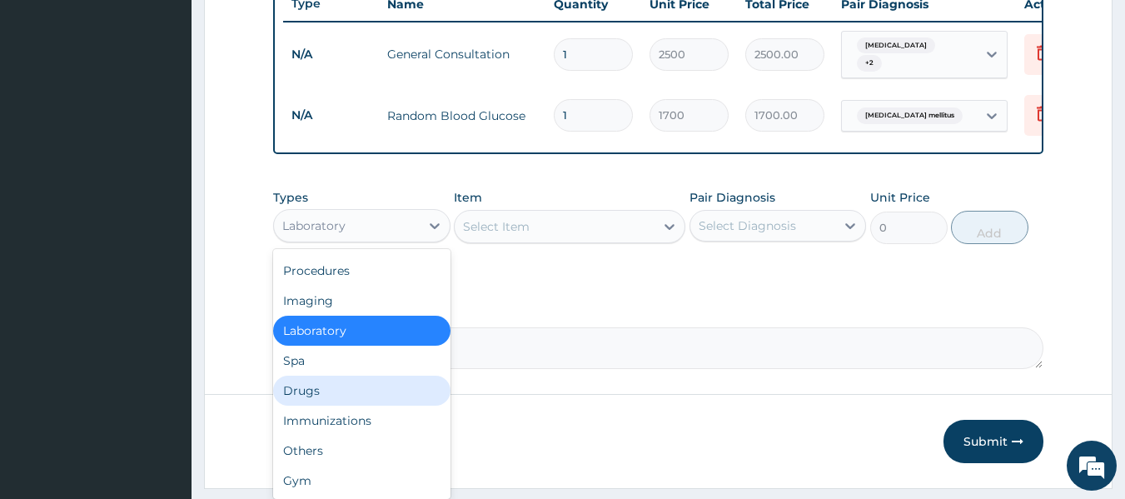
click at [355, 405] on div "Drugs" at bounding box center [361, 390] width 177 height 30
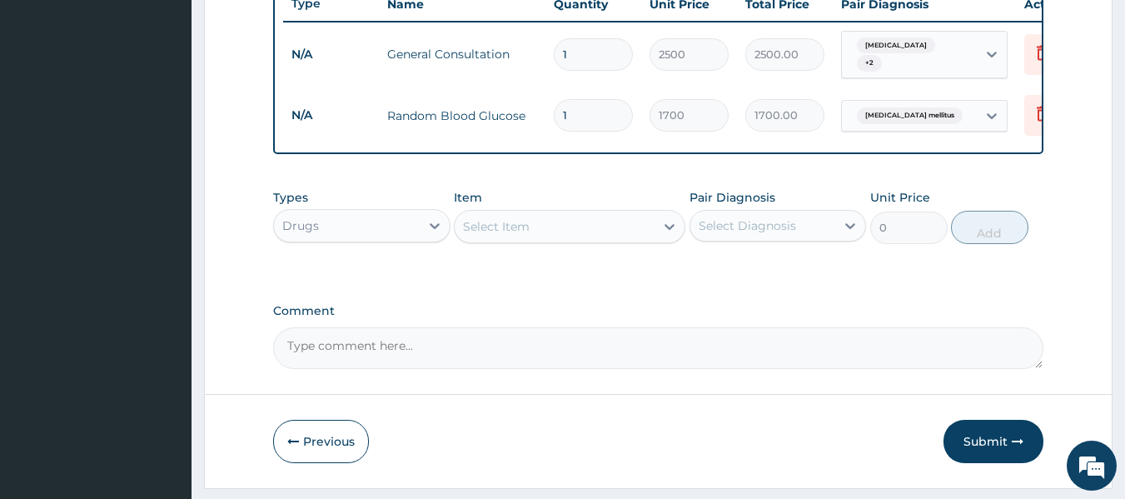
click at [543, 240] on div "Select Item" at bounding box center [554, 226] width 200 height 27
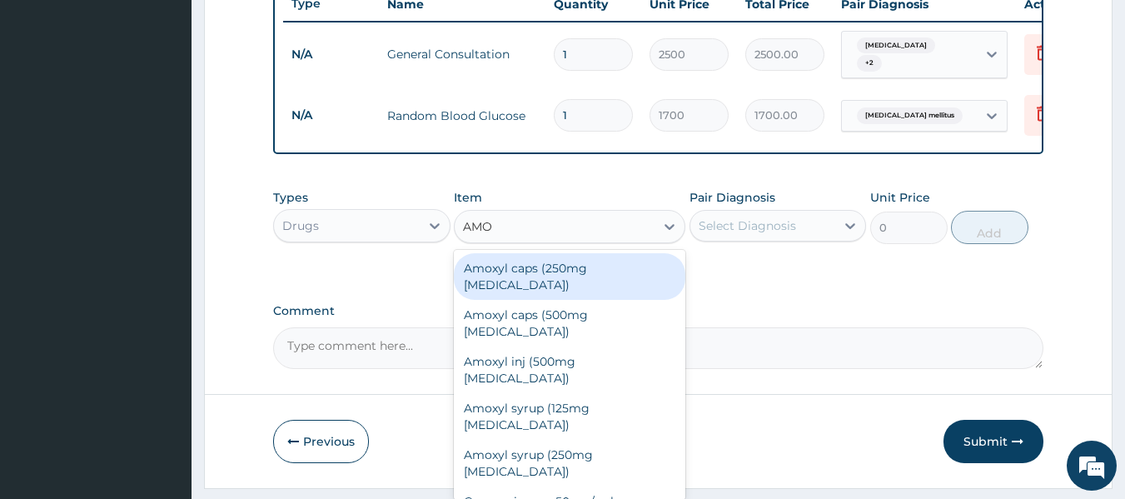
type input "AMOX"
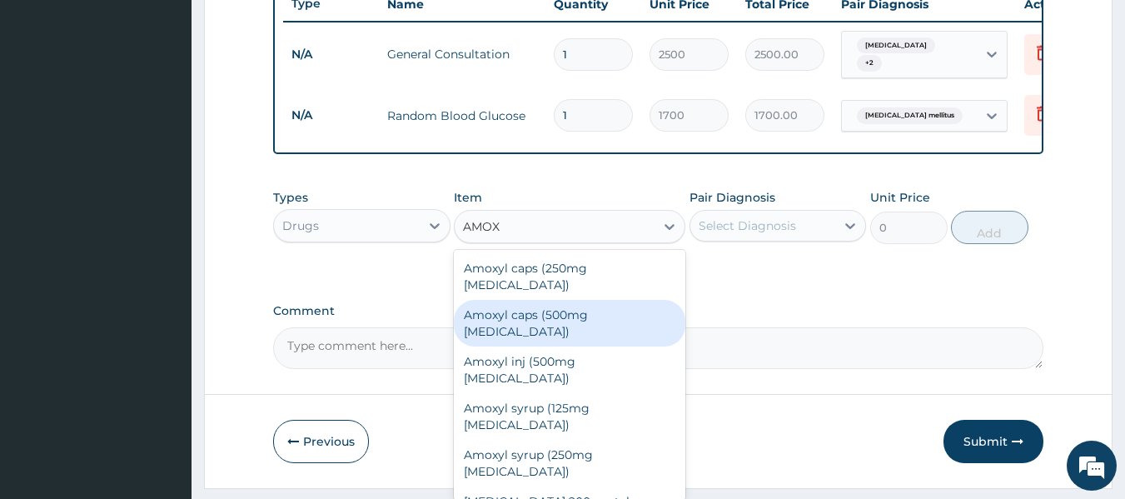
click at [539, 304] on div "Amoxyl caps (500mg Amoxicillin)" at bounding box center [569, 323] width 231 height 47
type input "150"
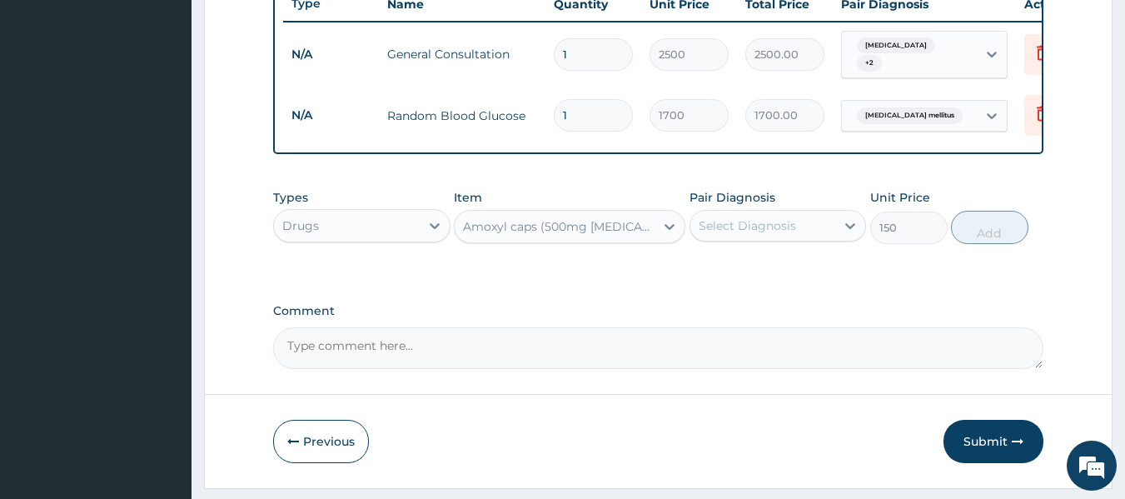
click at [750, 239] on div "Select Diagnosis" at bounding box center [763, 225] width 146 height 27
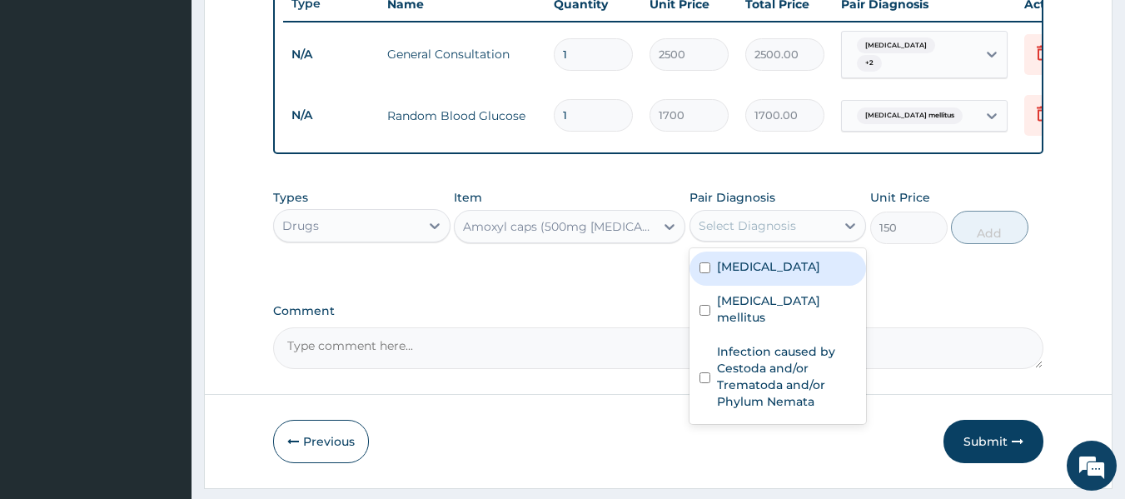
click at [755, 275] on label "Upper respiratory infection" at bounding box center [768, 266] width 103 height 17
checkbox input "true"
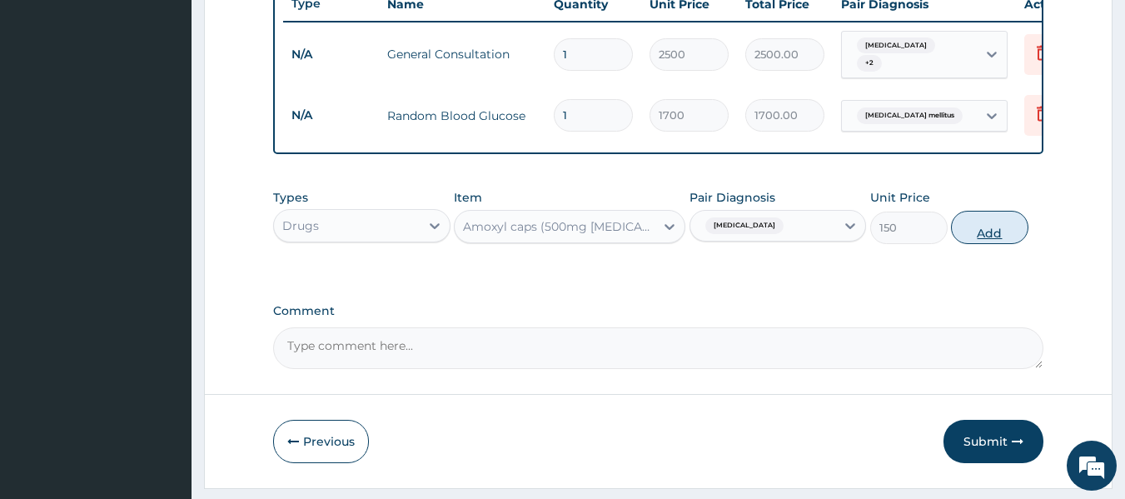
click at [980, 244] on button "Add" at bounding box center [989, 227] width 77 height 33
type input "0"
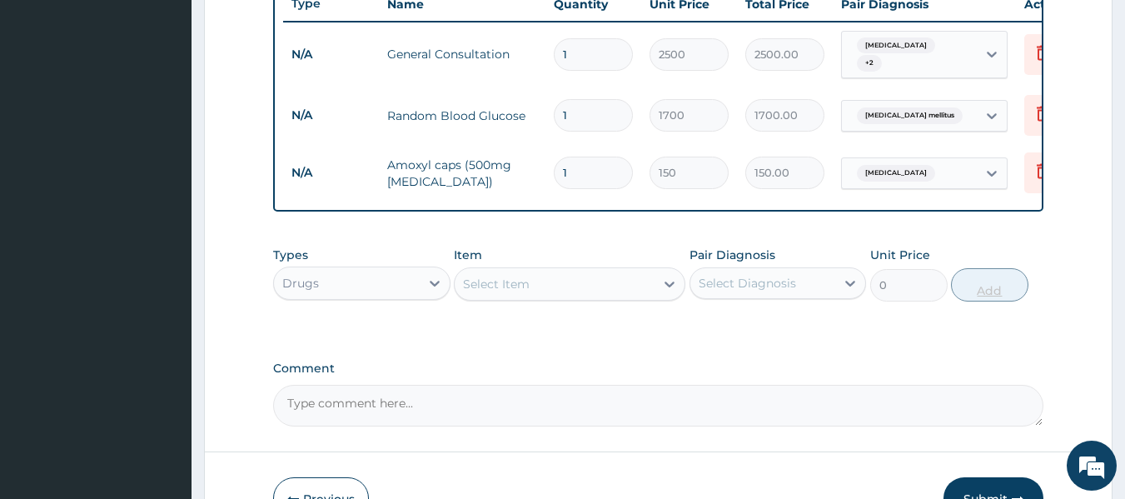
type input "10"
type input "1500.00"
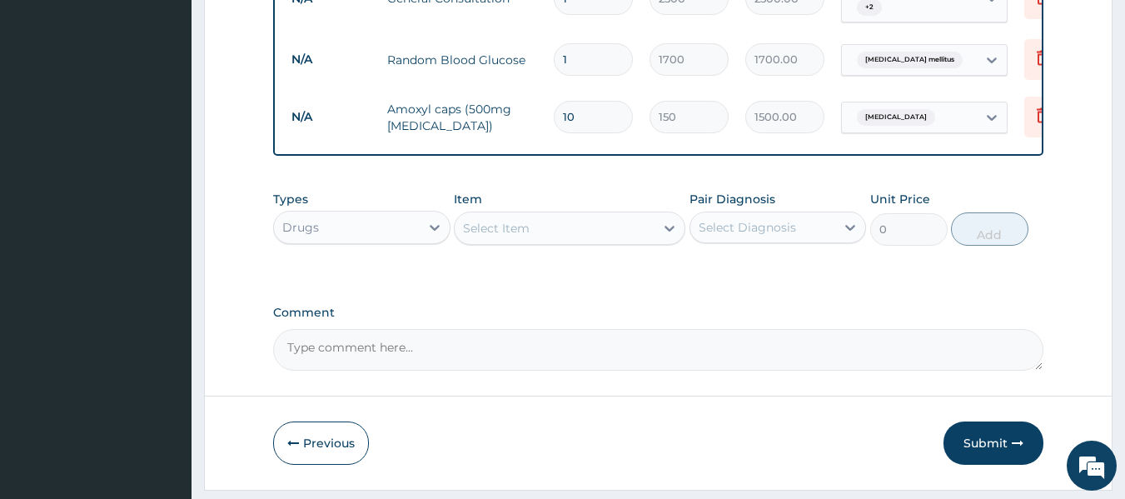
scroll to position [725, 0]
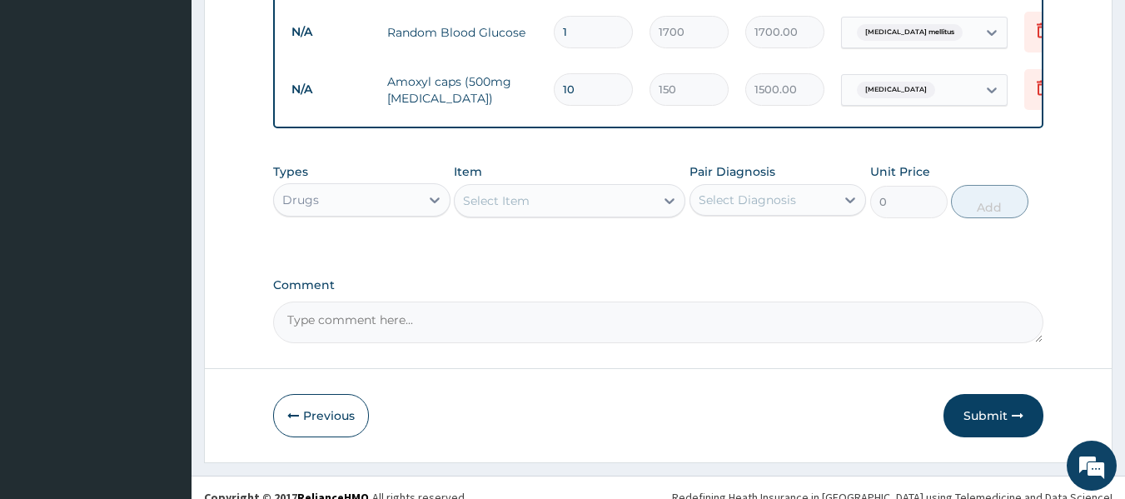
type input "10"
click at [515, 209] on div "Select Item" at bounding box center [496, 200] width 67 height 17
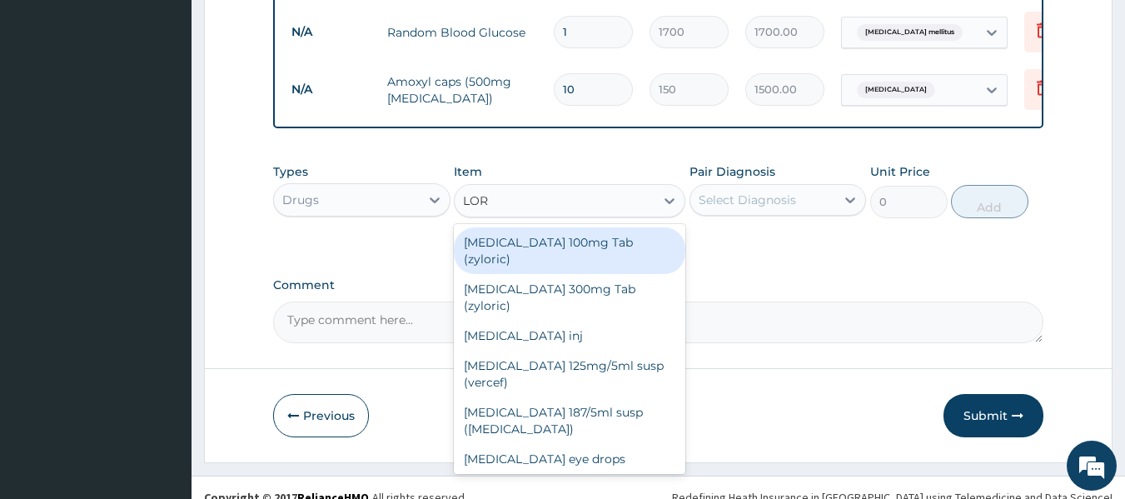
type input "LORA"
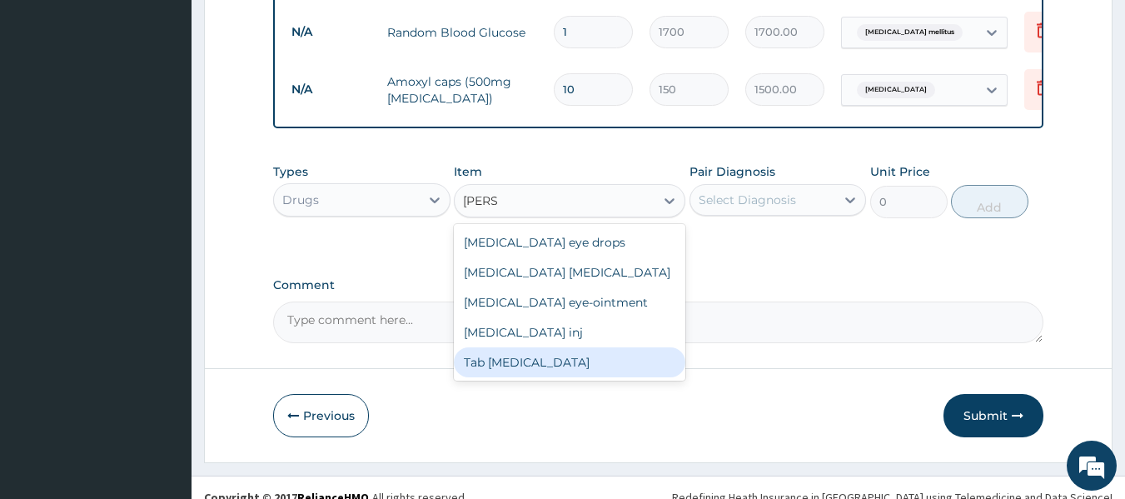
drag, startPoint x: 501, startPoint y: 380, endPoint x: 608, endPoint y: 331, distance: 117.7
click at [504, 377] on div "Tab Loratadine" at bounding box center [569, 362] width 231 height 30
type input "45"
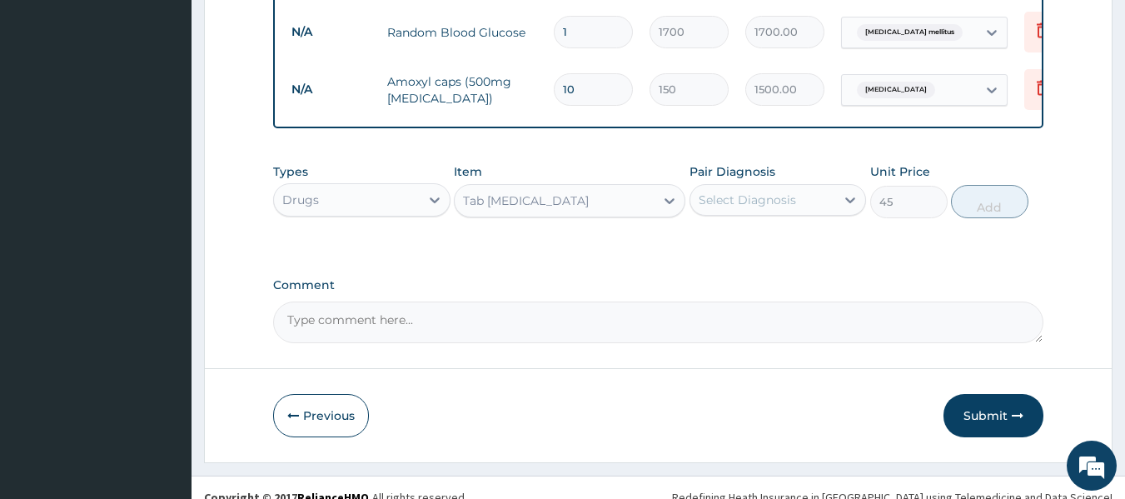
click at [748, 213] on div "Select Diagnosis" at bounding box center [763, 199] width 146 height 27
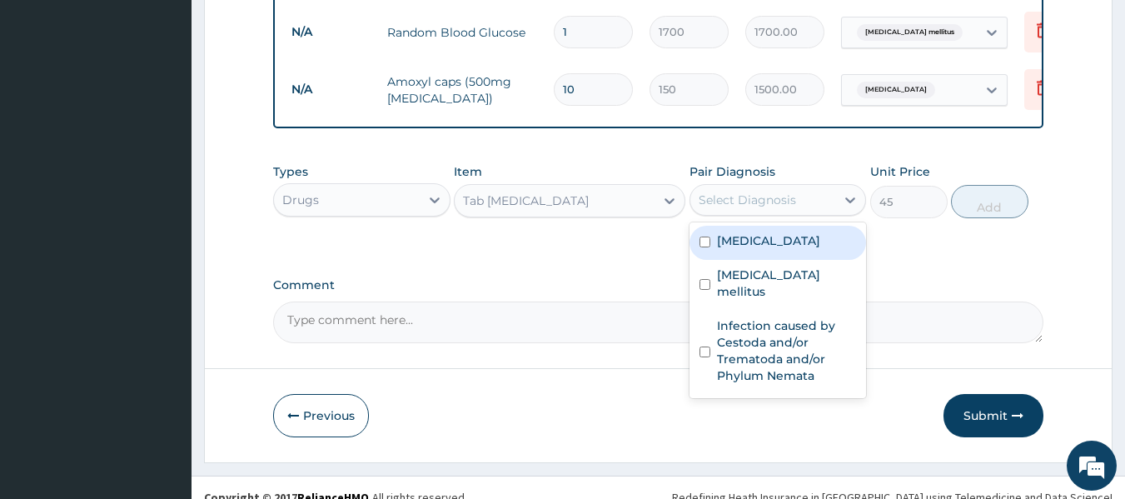
click at [756, 249] on label "Upper respiratory infection" at bounding box center [768, 240] width 103 height 17
checkbox input "true"
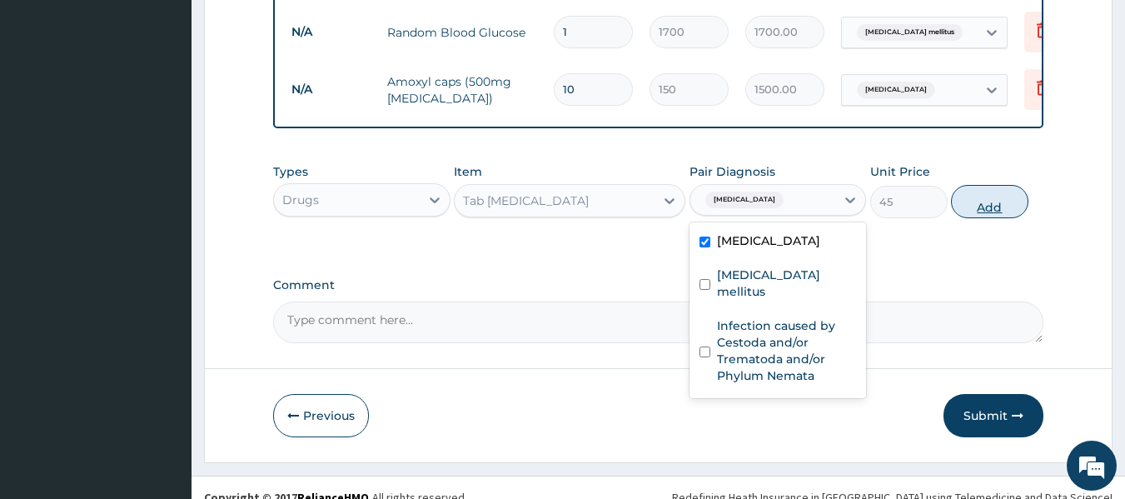
click at [981, 218] on button "Add" at bounding box center [989, 201] width 77 height 33
type input "0"
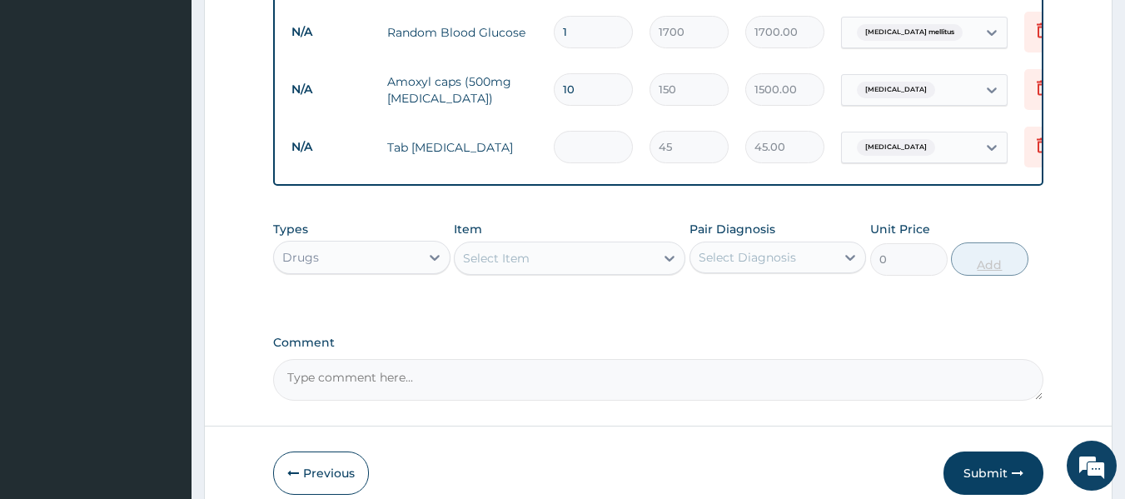
type input "0.00"
type input "5"
type input "225.00"
type input "5"
click at [582, 271] on div "Select Item" at bounding box center [554, 258] width 200 height 27
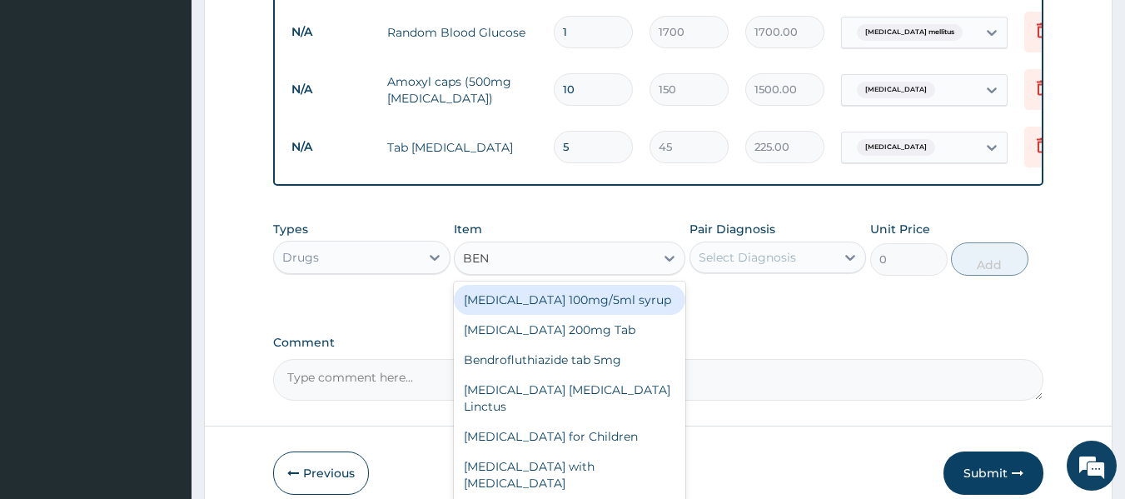
type input "BENY"
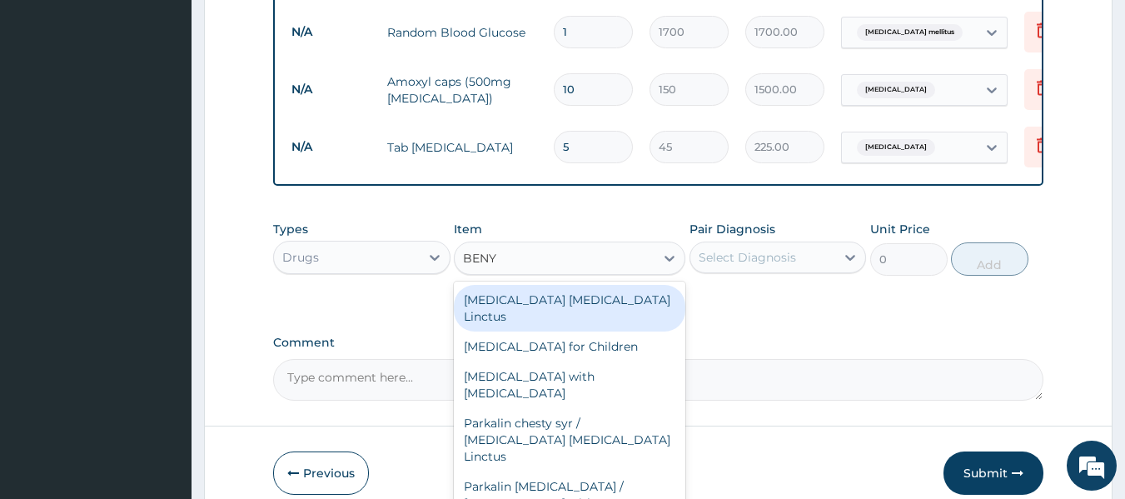
click at [564, 322] on div "Benylin Expectorant Linctus" at bounding box center [569, 308] width 231 height 47
type input "1800"
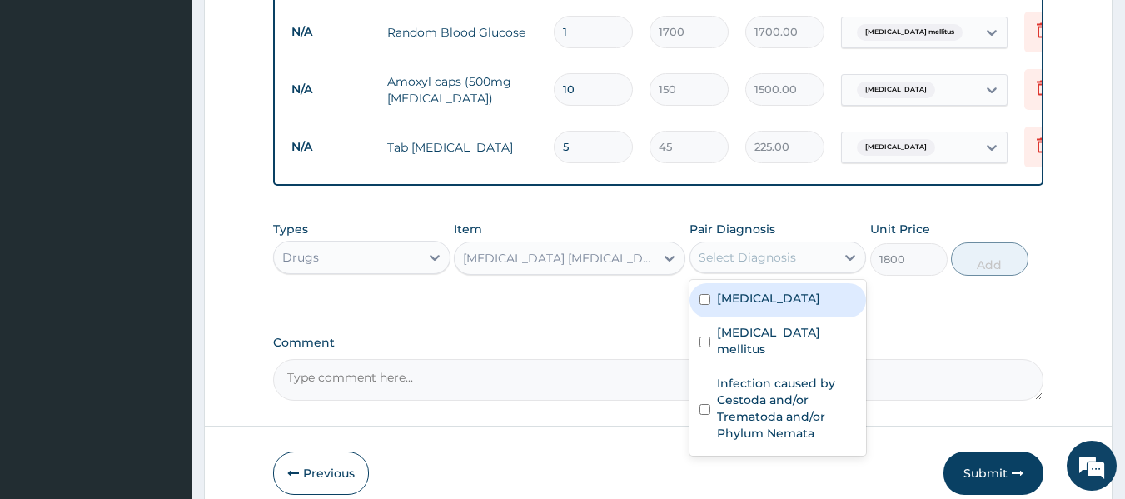
click at [729, 266] on div "Select Diagnosis" at bounding box center [746, 257] width 97 height 17
click at [741, 306] on label "Upper respiratory infection" at bounding box center [768, 298] width 103 height 17
checkbox input "true"
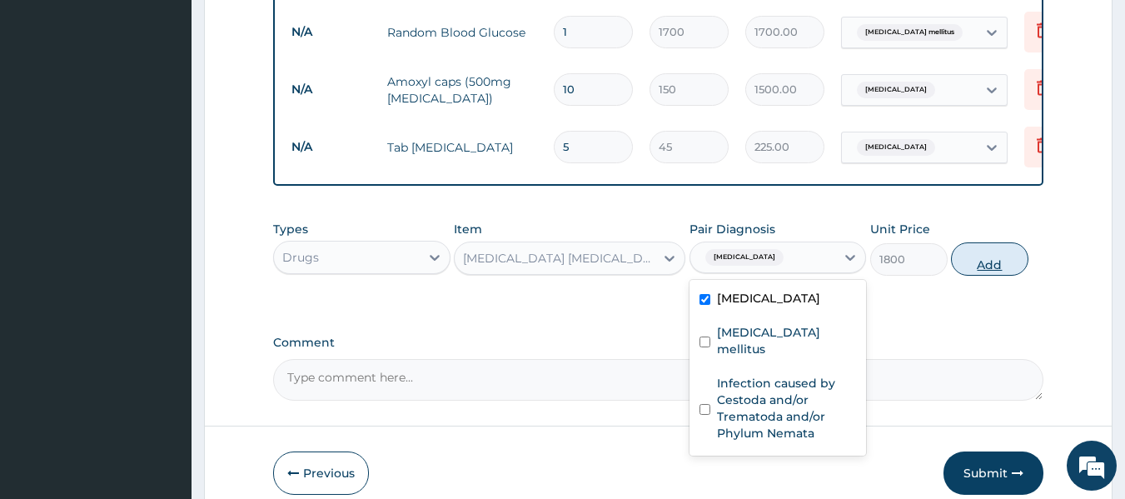
click at [971, 276] on button "Add" at bounding box center [989, 258] width 77 height 33
type input "0"
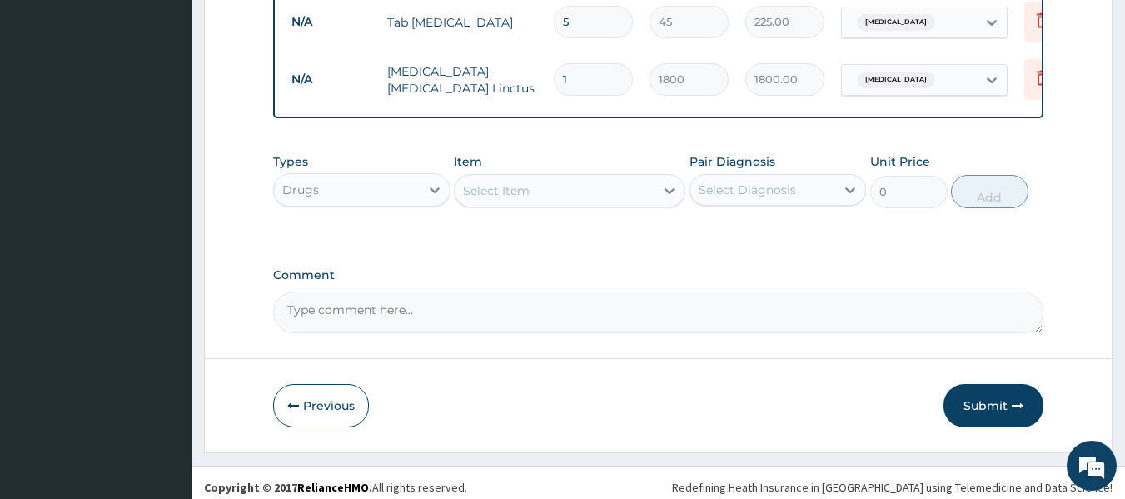
scroll to position [872, 0]
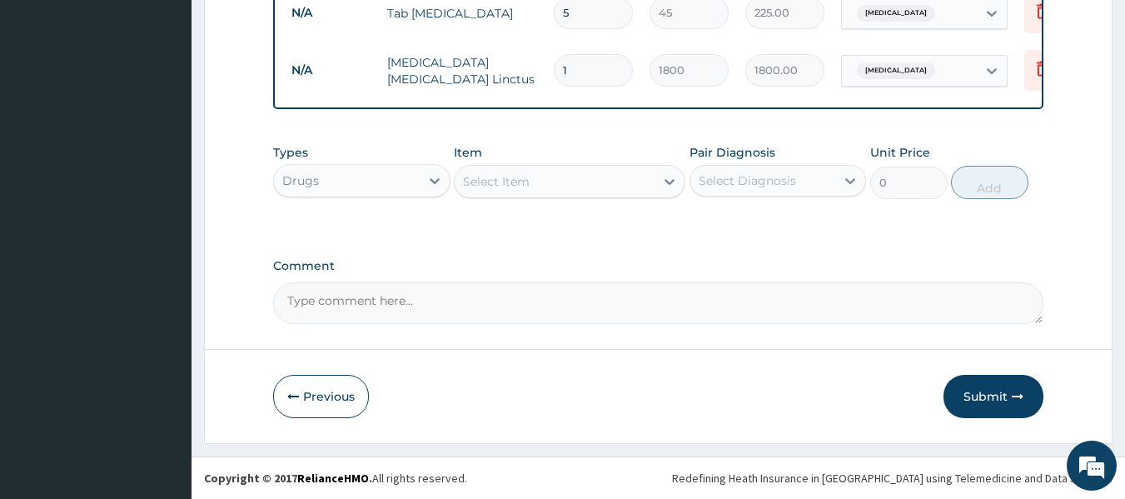
click at [514, 186] on div "Select Item" at bounding box center [496, 181] width 67 height 17
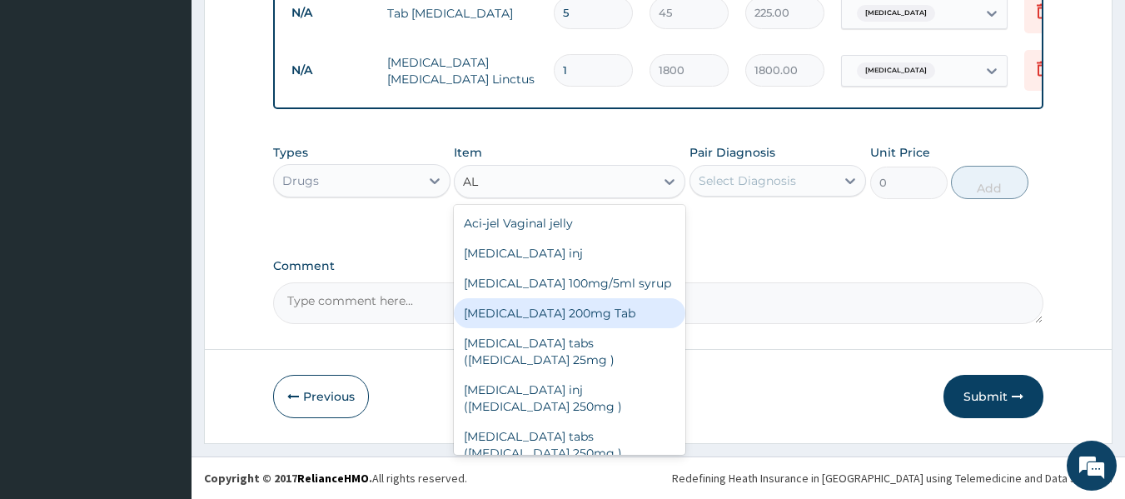
type input "A"
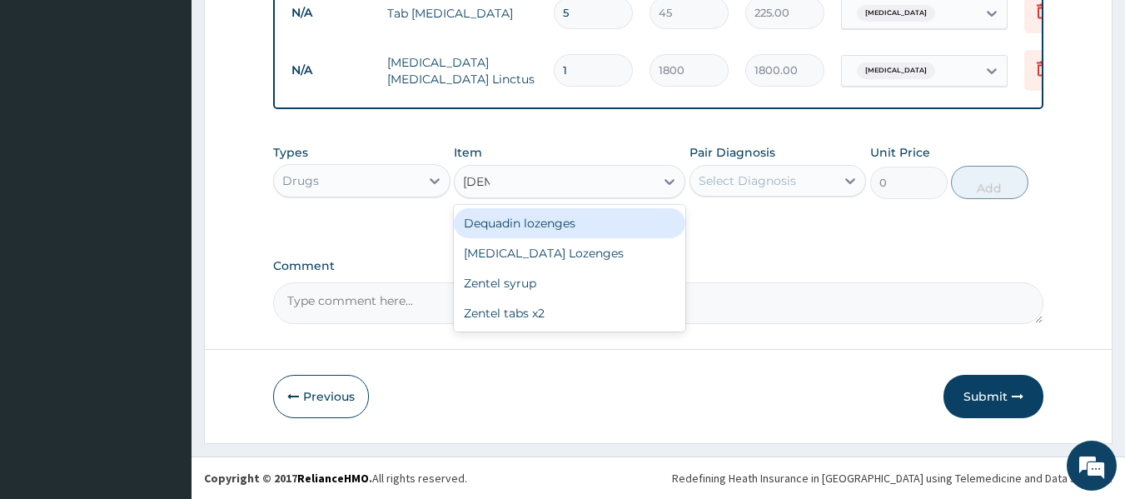
type input "ZENT"
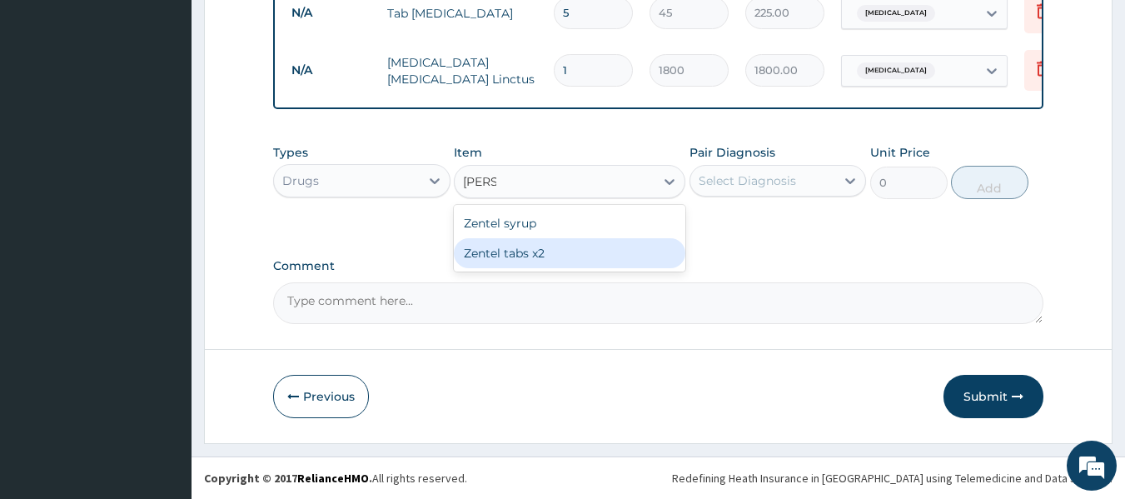
click at [524, 259] on div "Zentel tabs x2" at bounding box center [569, 253] width 231 height 30
type input "700"
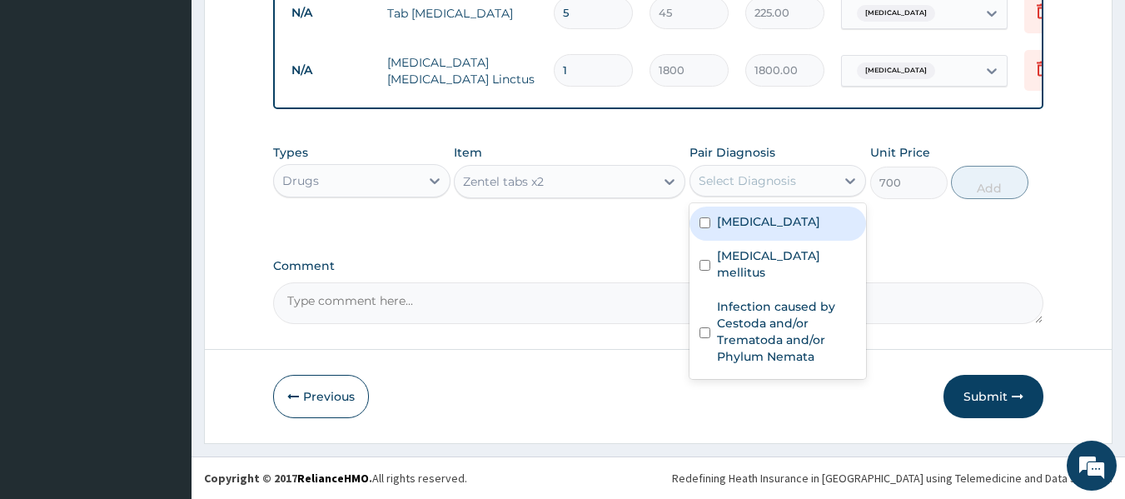
click at [737, 181] on div "Select Diagnosis" at bounding box center [746, 180] width 97 height 17
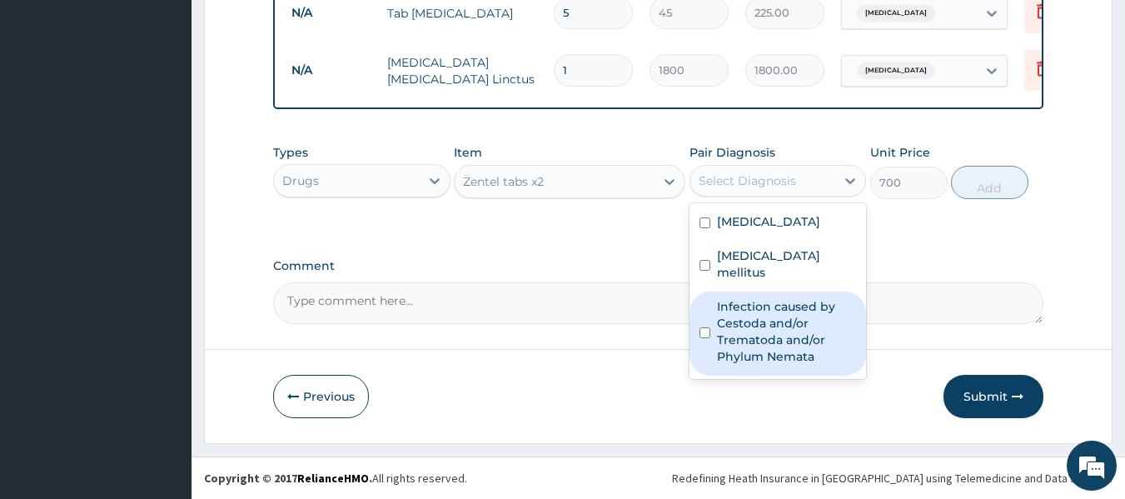
click at [747, 307] on label "Infection caused by Cestoda and/or Trematoda and/or Phylum Nemata" at bounding box center [787, 331] width 140 height 67
checkbox input "true"
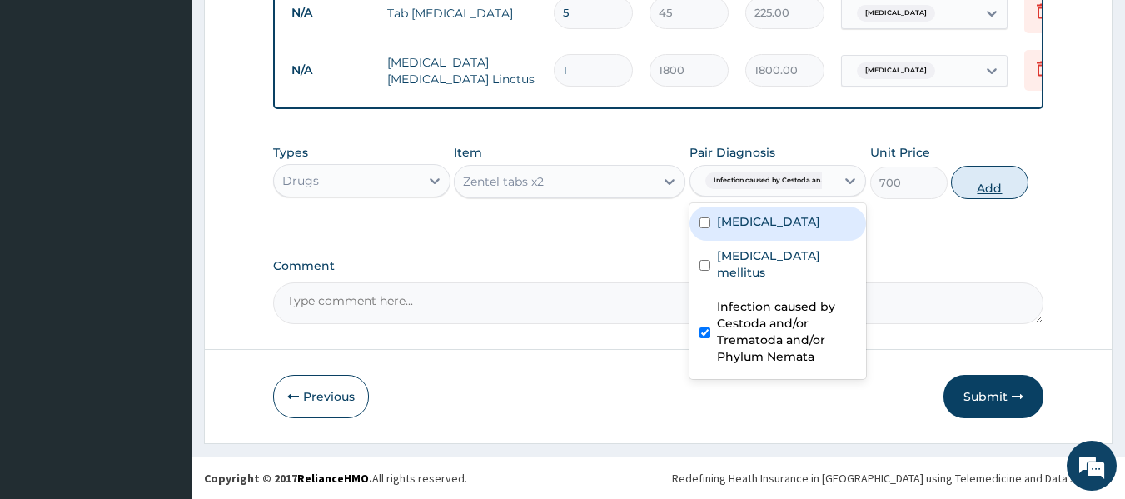
click at [966, 192] on button "Add" at bounding box center [989, 182] width 77 height 33
type input "0"
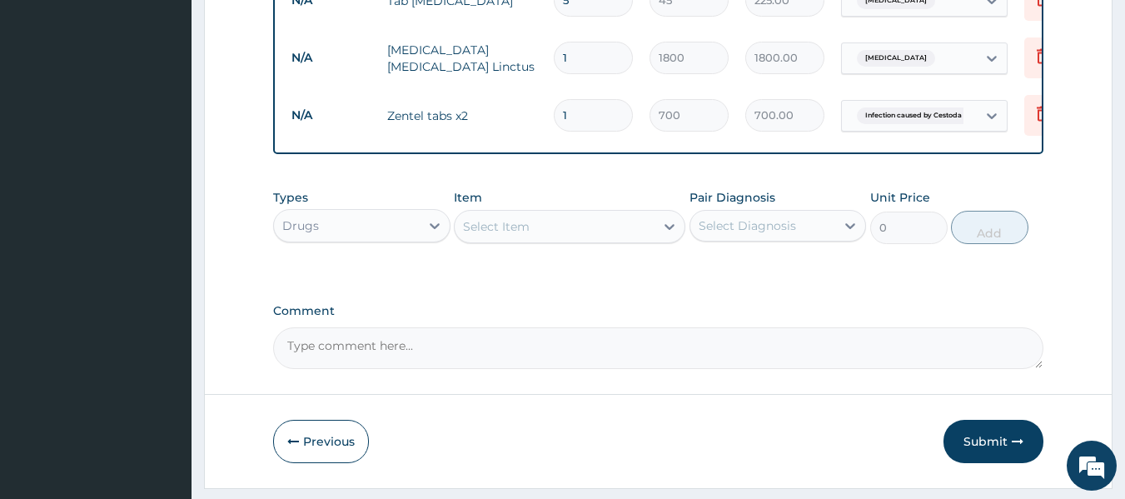
click at [581, 240] on div "Select Item" at bounding box center [554, 226] width 200 height 27
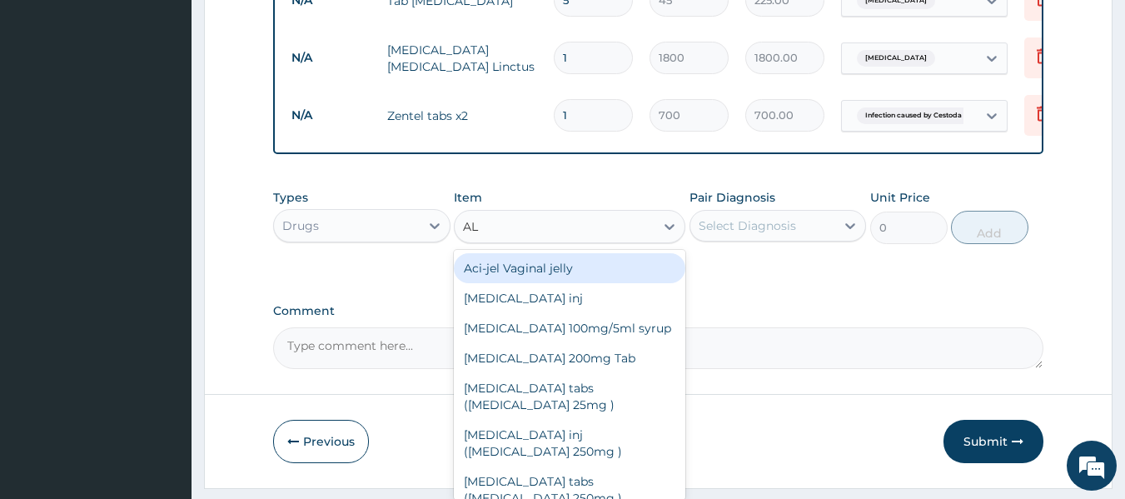
type input "ALB"
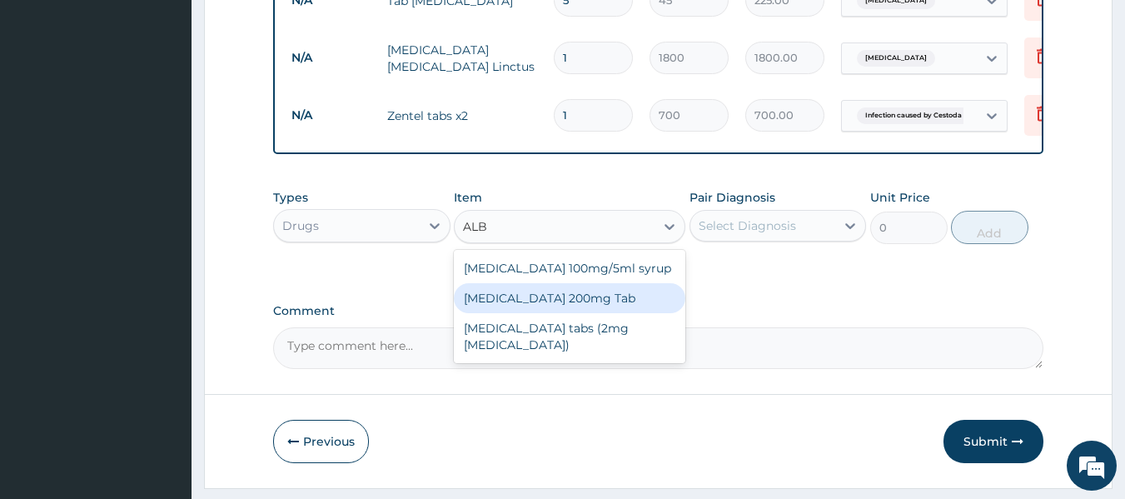
click at [562, 310] on div "Albendazole 200mg Tab" at bounding box center [569, 298] width 231 height 30
type input "440"
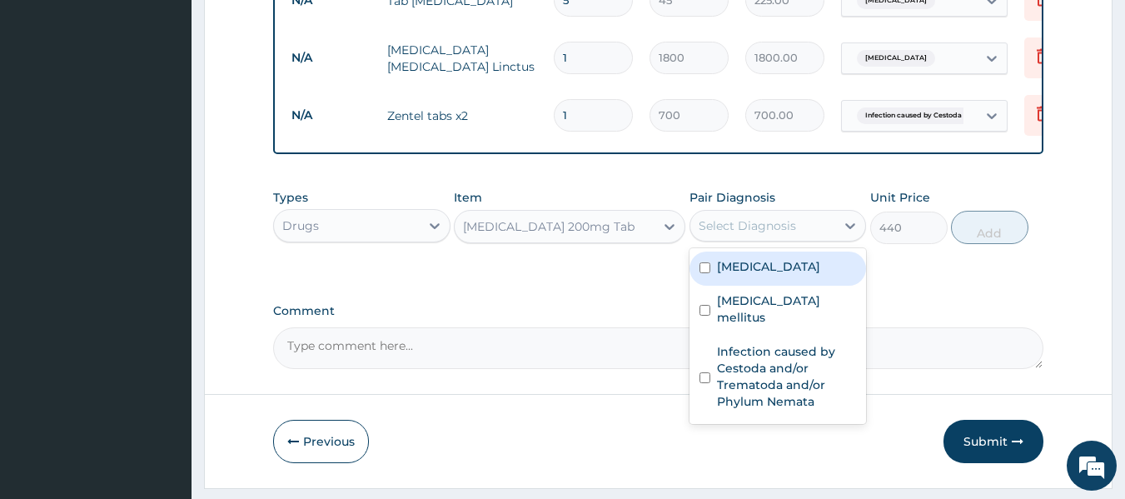
click at [731, 234] on div "Select Diagnosis" at bounding box center [746, 225] width 97 height 17
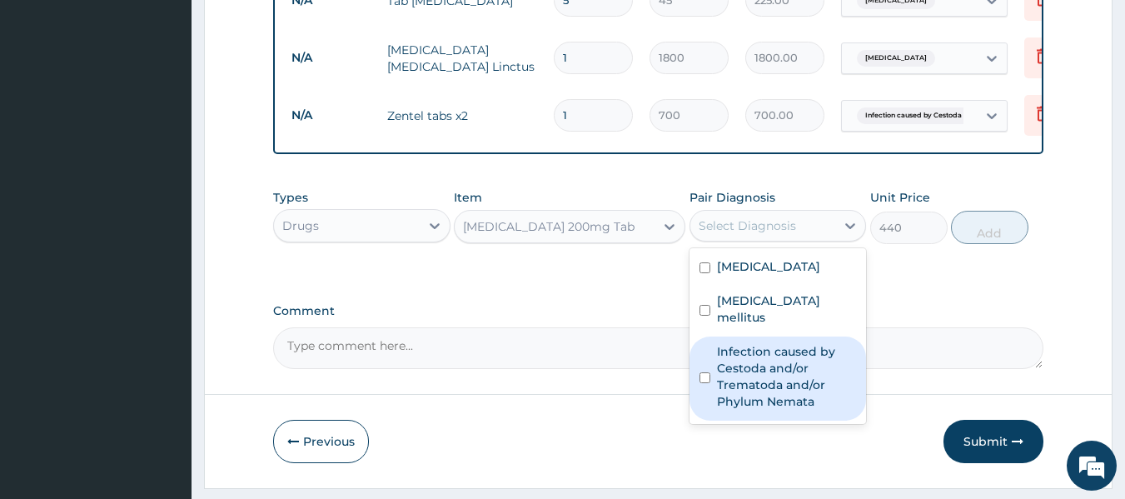
drag, startPoint x: 735, startPoint y: 368, endPoint x: 771, endPoint y: 357, distance: 37.4
click at [735, 369] on label "Infection caused by Cestoda and/or Trematoda and/or Phylum Nemata" at bounding box center [787, 376] width 140 height 67
checkbox input "true"
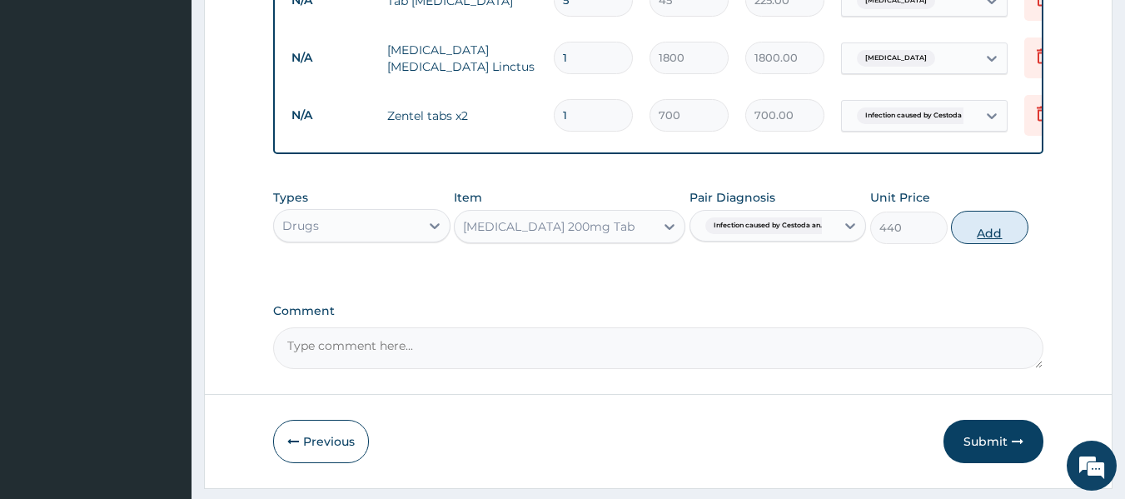
click at [983, 241] on button "Add" at bounding box center [989, 227] width 77 height 33
type input "0"
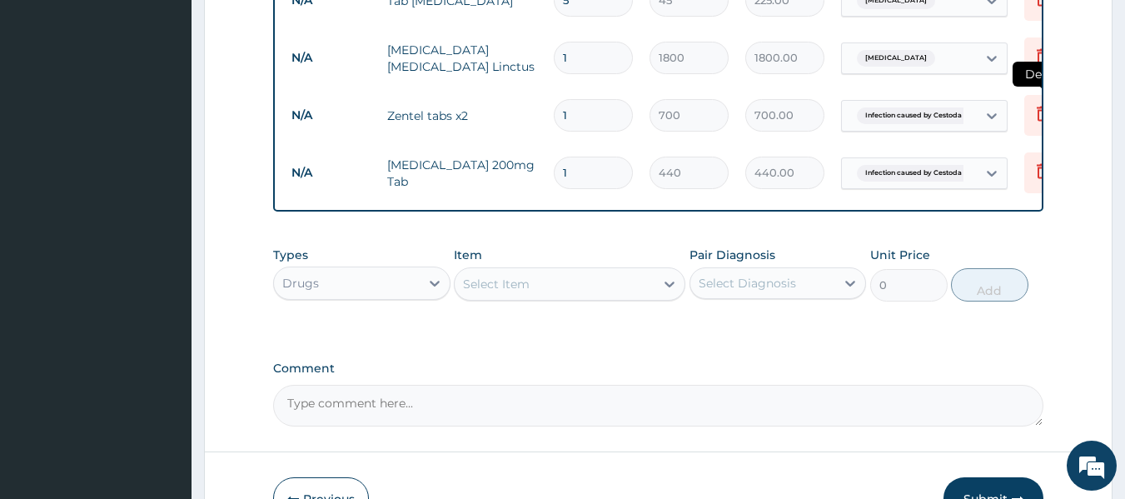
click at [1038, 117] on icon at bounding box center [1042, 114] width 12 height 15
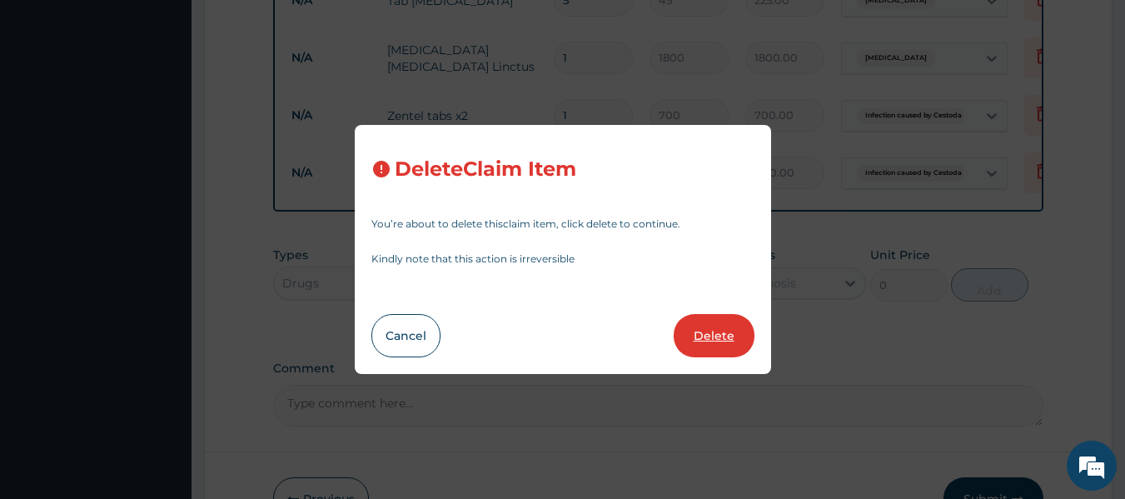
click at [704, 333] on button "Delete" at bounding box center [713, 335] width 81 height 43
type input "440"
type input "440.00"
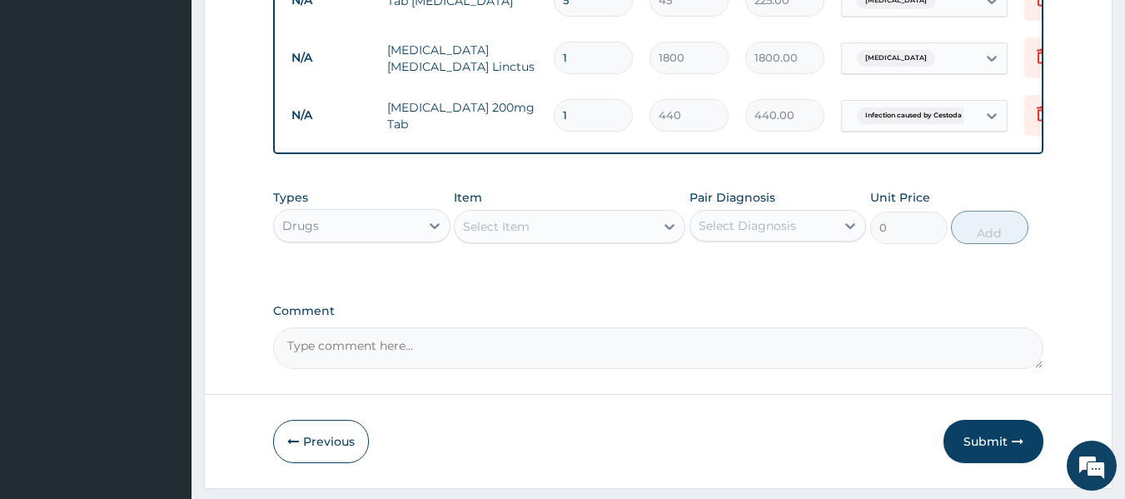
drag, startPoint x: 576, startPoint y: 118, endPoint x: 558, endPoint y: 122, distance: 18.8
click at [558, 122] on input "1" at bounding box center [593, 115] width 79 height 32
type input "2"
type input "880.00"
type input "2"
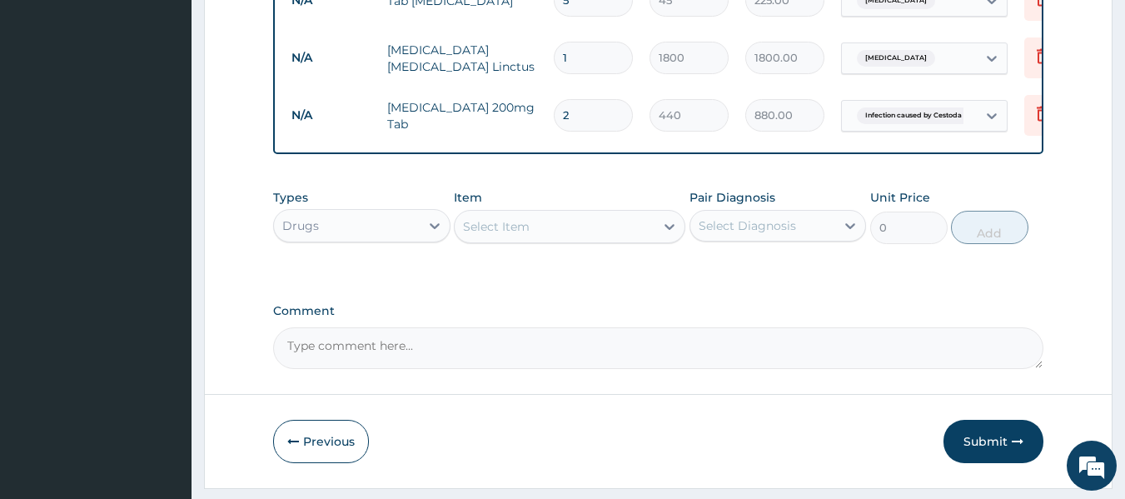
click at [601, 273] on div "Types Drugs Item Select Item Pair Diagnosis Select Diagnosis Unit Price 0 Add" at bounding box center [658, 229] width 771 height 97
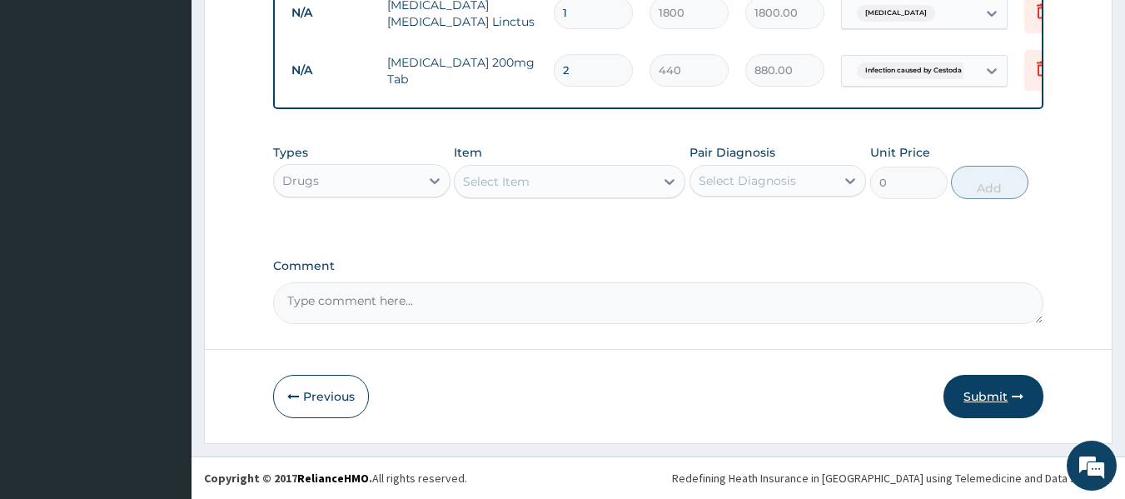
click at [966, 396] on button "Submit" at bounding box center [993, 396] width 100 height 43
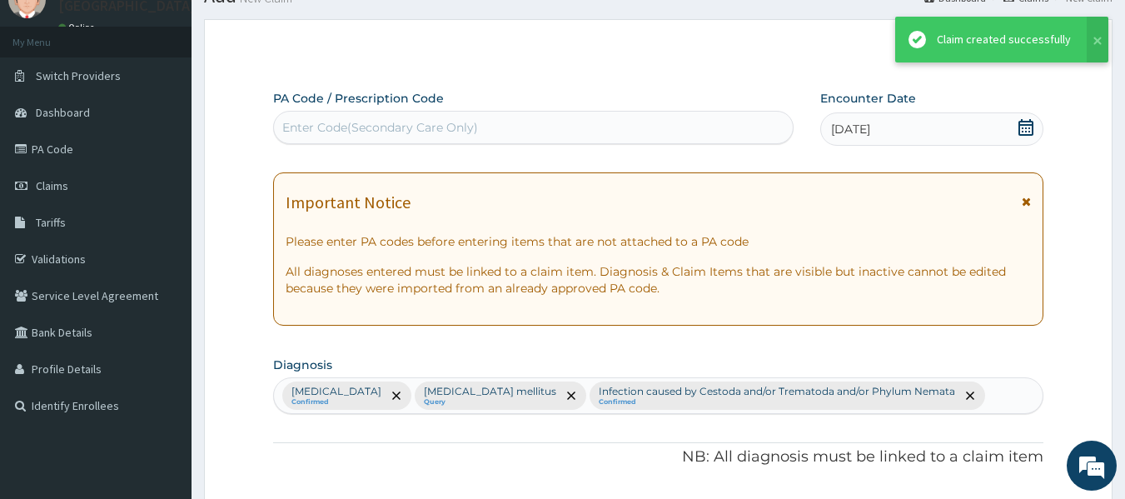
scroll to position [929, 0]
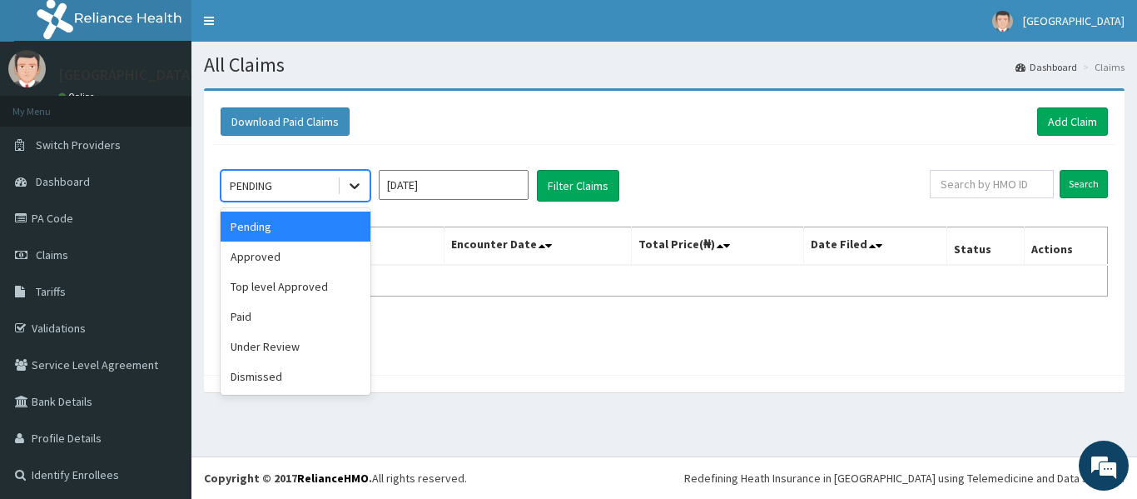
click at [355, 190] on icon at bounding box center [354, 185] width 17 height 17
click at [322, 260] on div "Approved" at bounding box center [296, 256] width 150 height 30
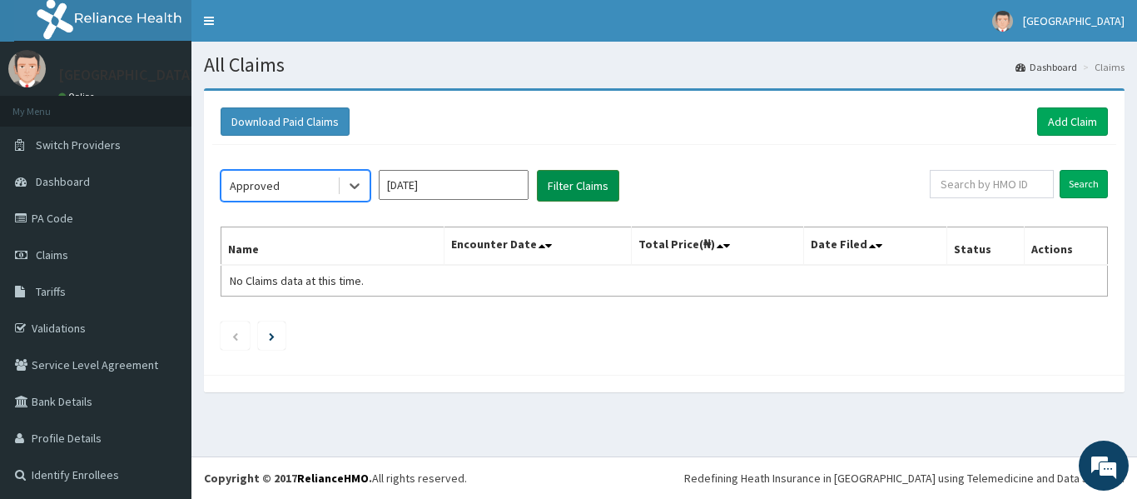
click at [569, 187] on button "Filter Claims" at bounding box center [578, 186] width 82 height 32
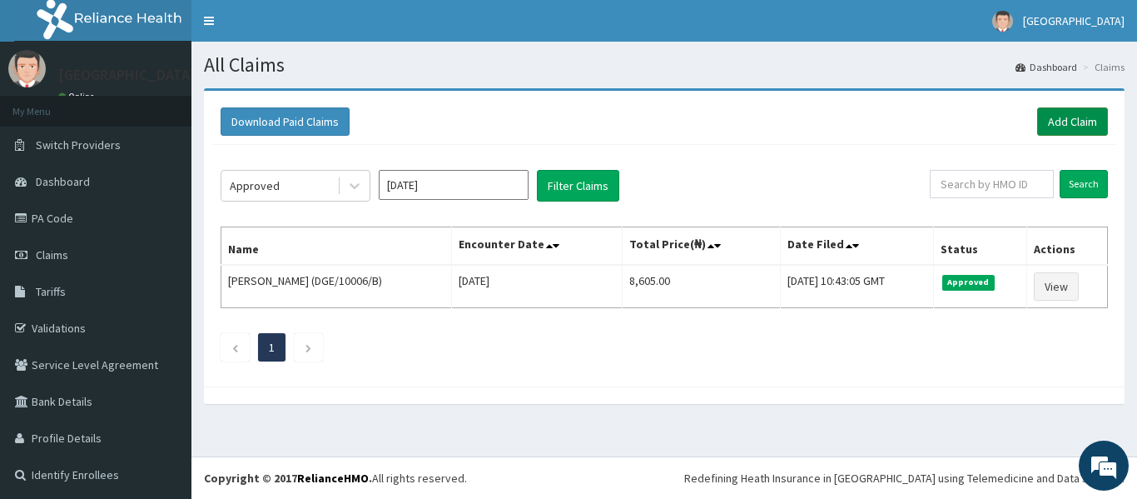
click at [1039, 122] on link "Add Claim" at bounding box center [1072, 121] width 71 height 28
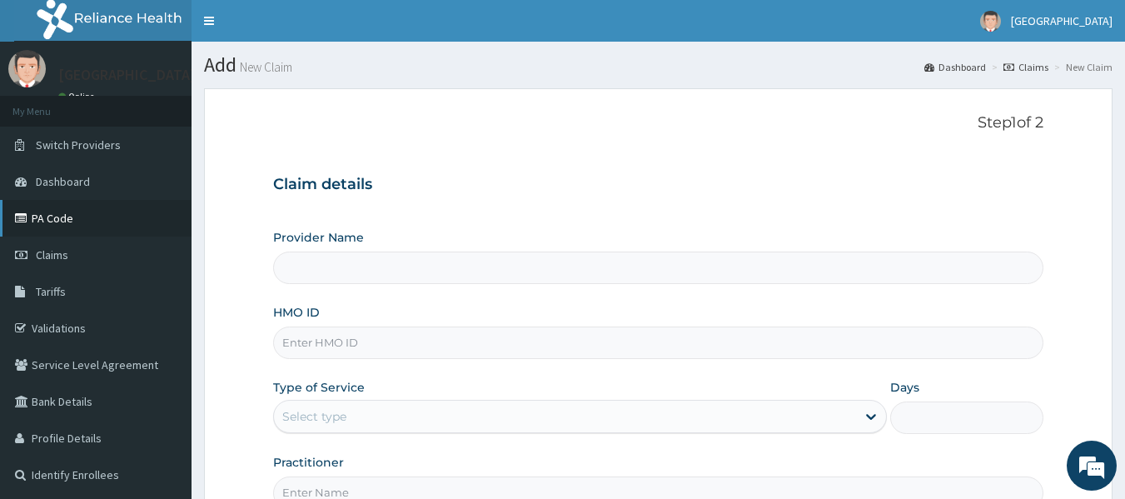
type input "[GEOGRAPHIC_DATA] -[GEOGRAPHIC_DATA]"
click at [58, 216] on link "PA Code" at bounding box center [95, 218] width 191 height 37
